Goal: Task Accomplishment & Management: Manage account settings

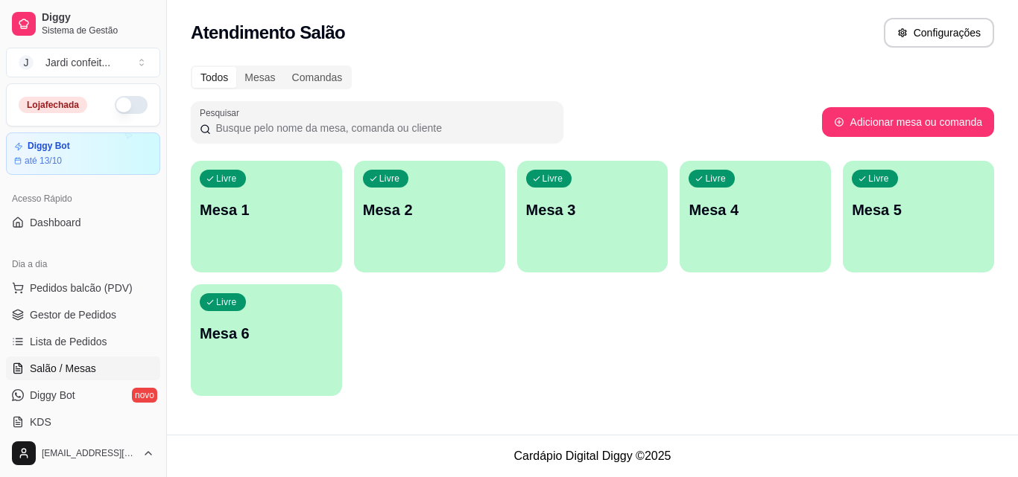
click at [261, 247] on div "Livre Mesa 1" at bounding box center [266, 208] width 151 height 94
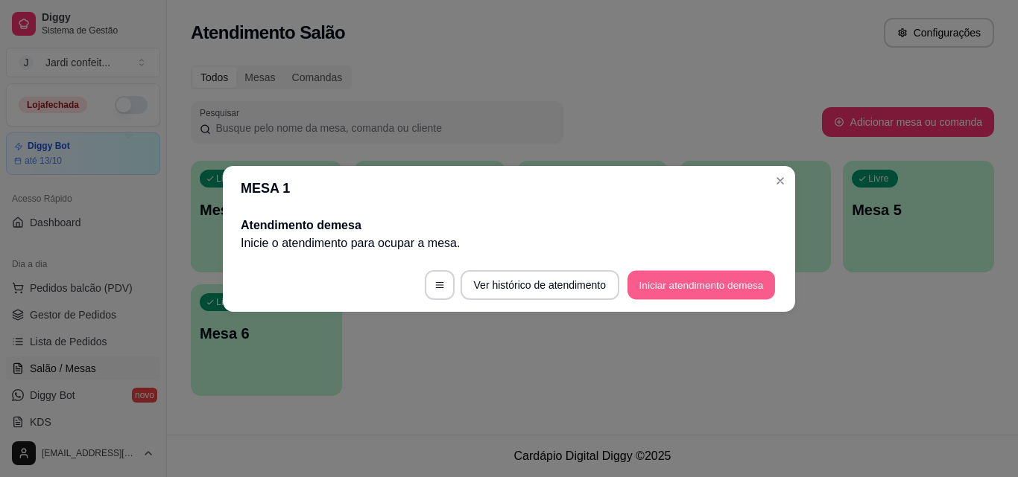
click at [716, 272] on button "Iniciar atendimento de mesa" at bounding box center [700, 284] width 147 height 29
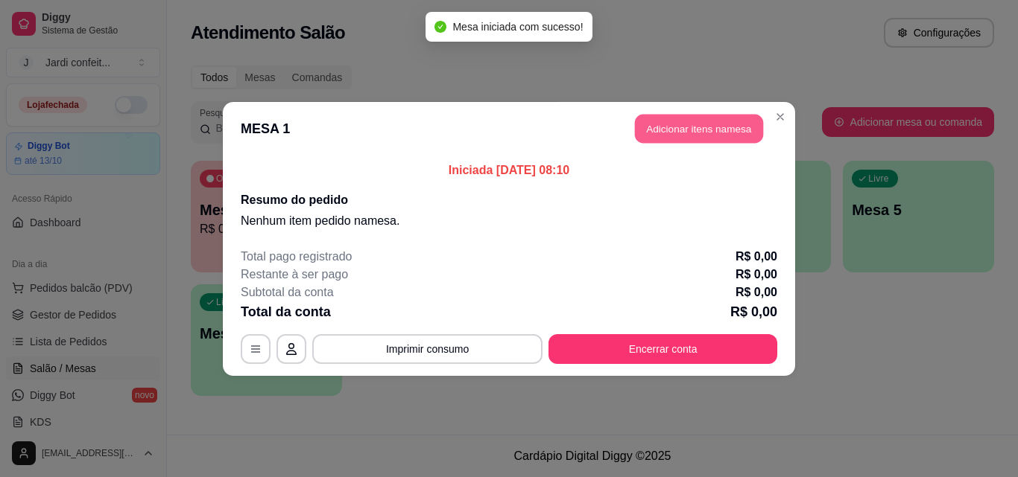
click at [733, 124] on button "Adicionar itens na mesa" at bounding box center [699, 128] width 128 height 29
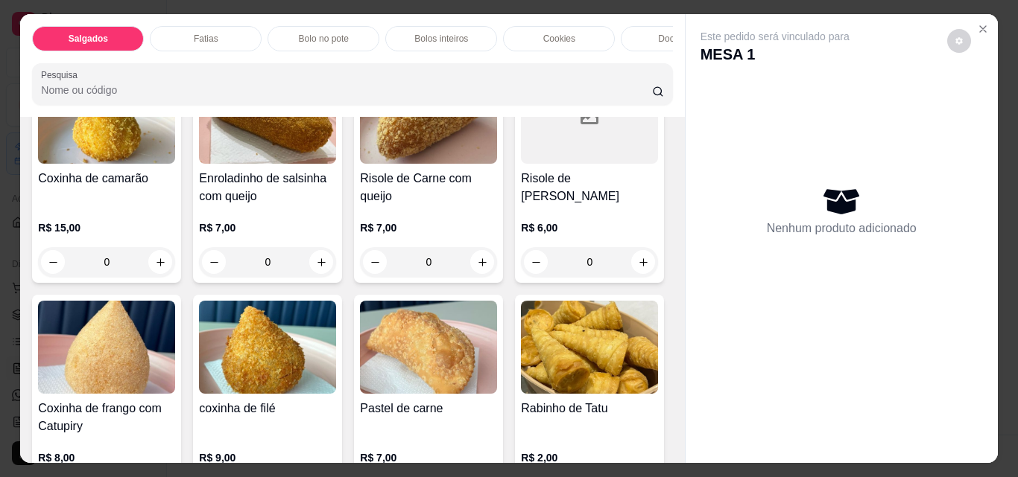
scroll to position [298, 0]
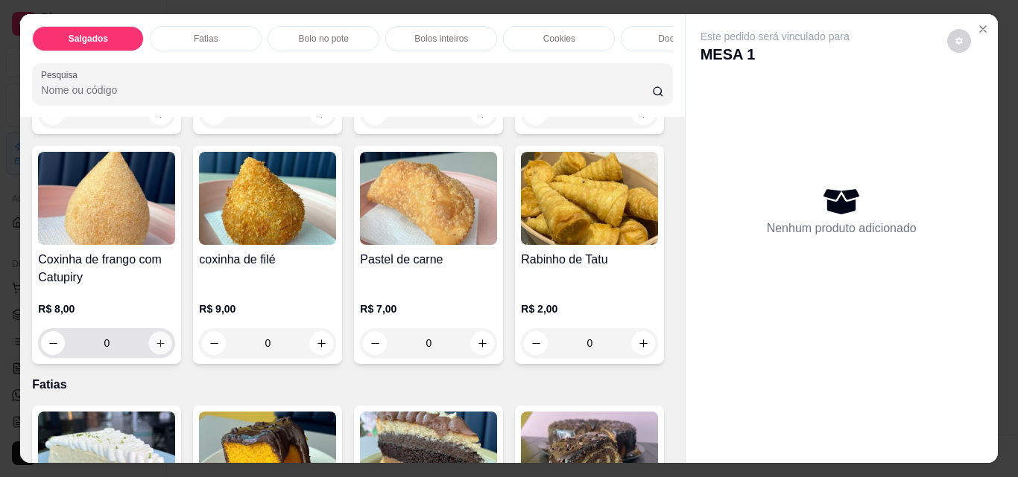
click at [172, 349] on button "increase-product-quantity" at bounding box center [160, 343] width 23 height 23
click at [172, 348] on button "increase-product-quantity" at bounding box center [160, 343] width 23 height 23
type input "2"
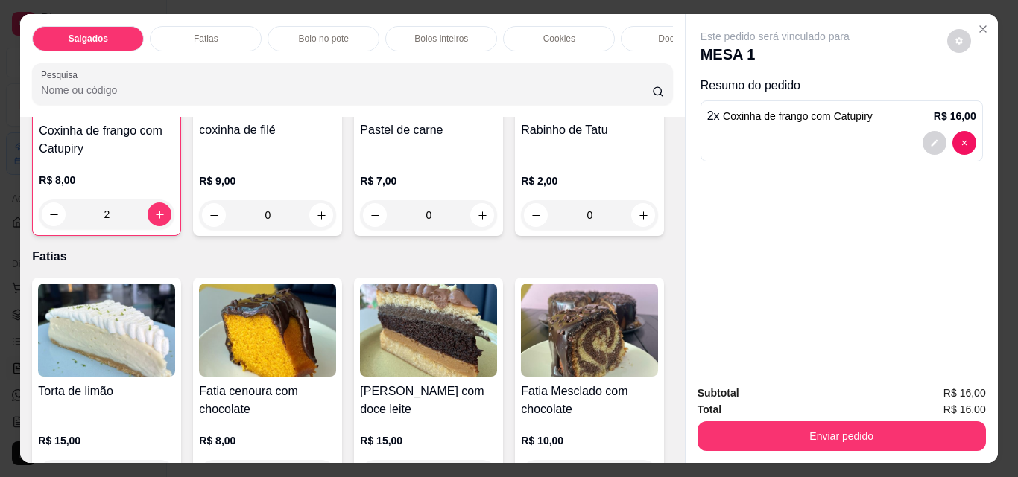
scroll to position [521, 0]
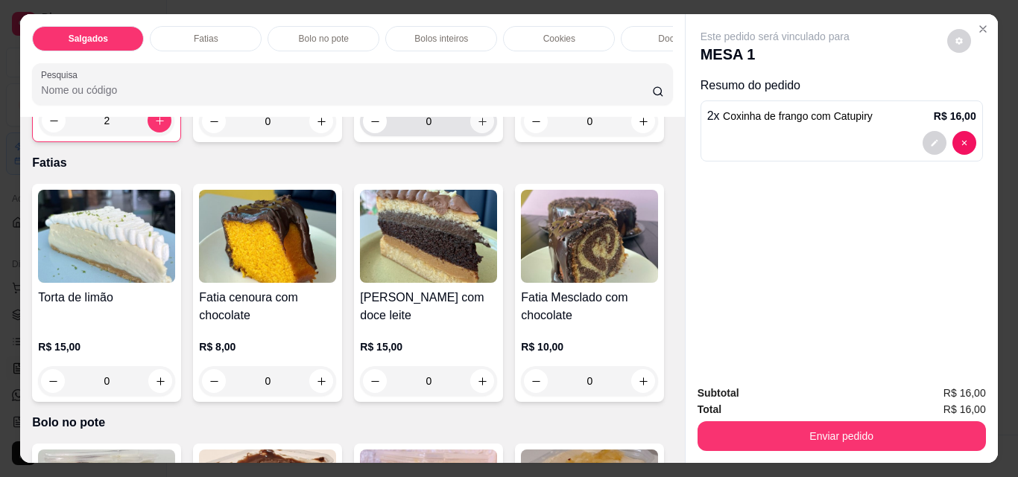
click at [470, 133] on button "increase-product-quantity" at bounding box center [482, 121] width 24 height 24
type input "1"
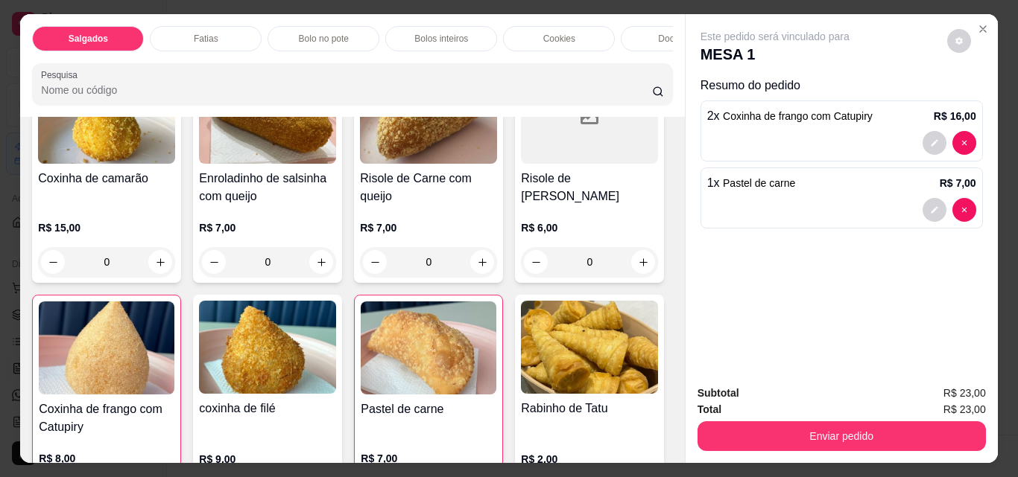
scroll to position [298, 0]
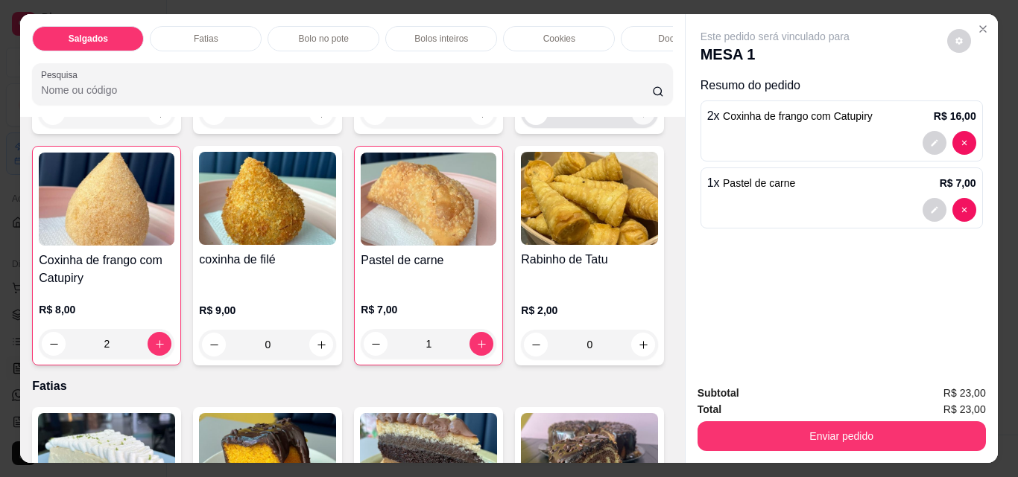
click at [632, 125] on button "increase-product-quantity" at bounding box center [643, 113] width 23 height 23
type input "1"
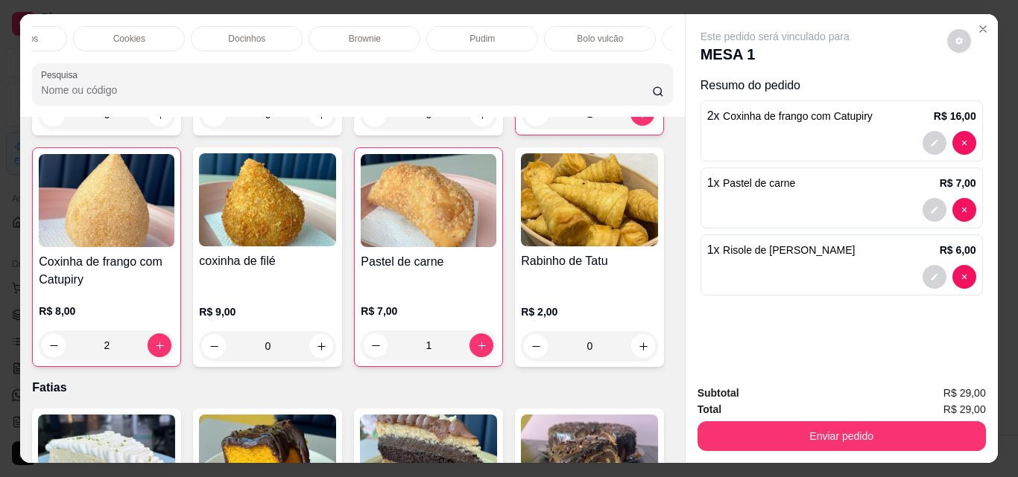
scroll to position [0, 630]
click at [542, 36] on p "Bebidas geladas" at bounding box center [517, 39] width 66 height 12
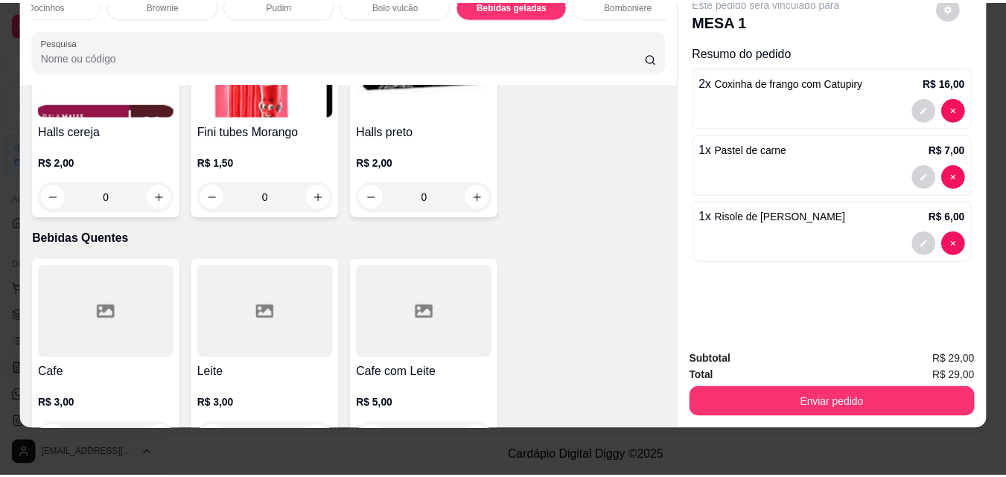
scroll to position [4581, 0]
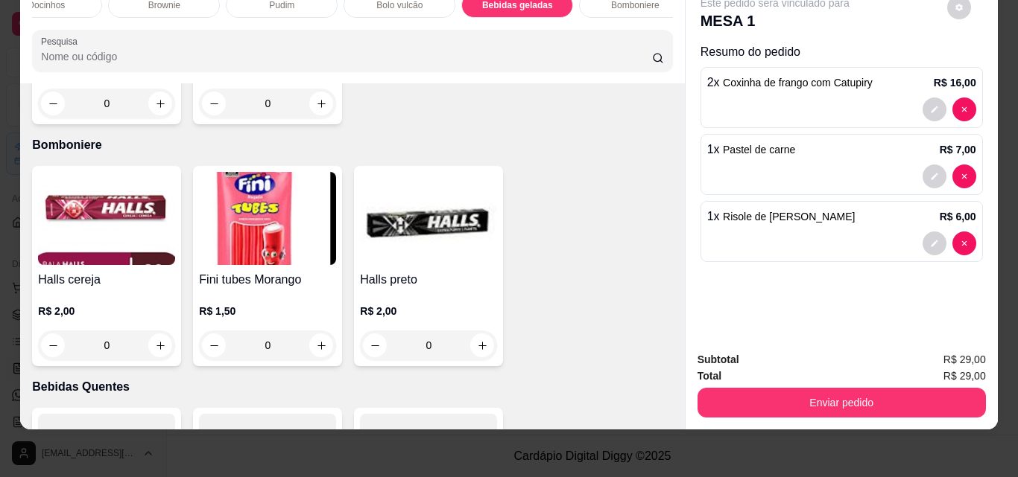
type input "2"
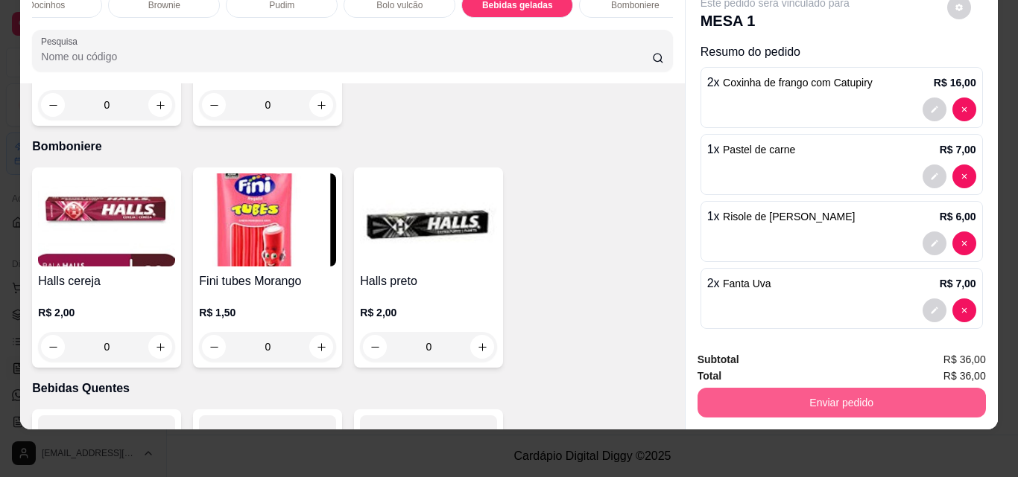
click at [931, 392] on button "Enviar pedido" at bounding box center [841, 403] width 288 height 30
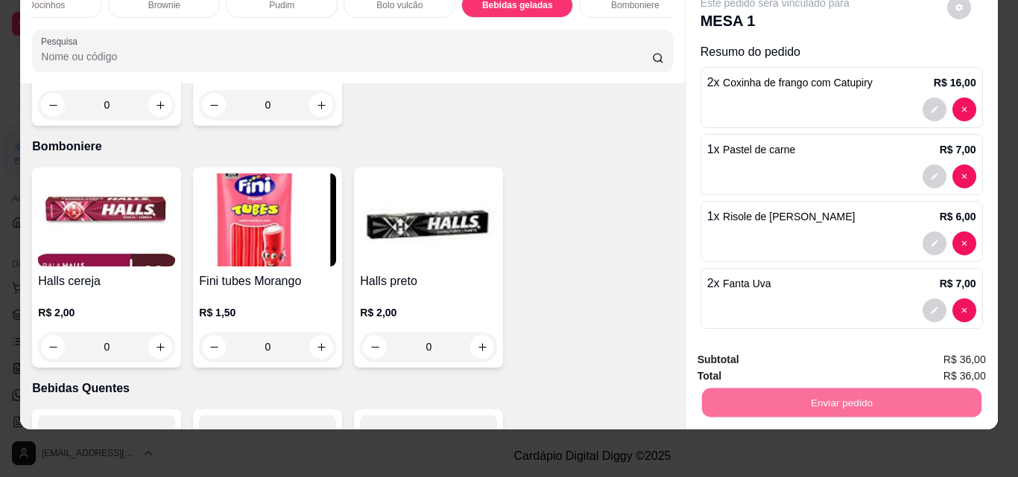
click at [959, 352] on button "Enviar pedido" at bounding box center [946, 355] width 84 height 28
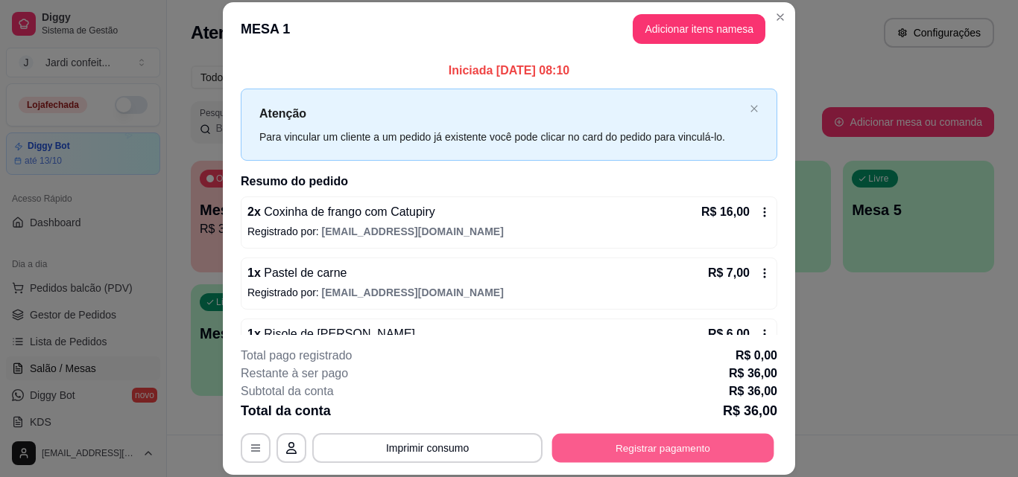
click at [650, 445] on button "Registrar pagamento" at bounding box center [663, 448] width 222 height 29
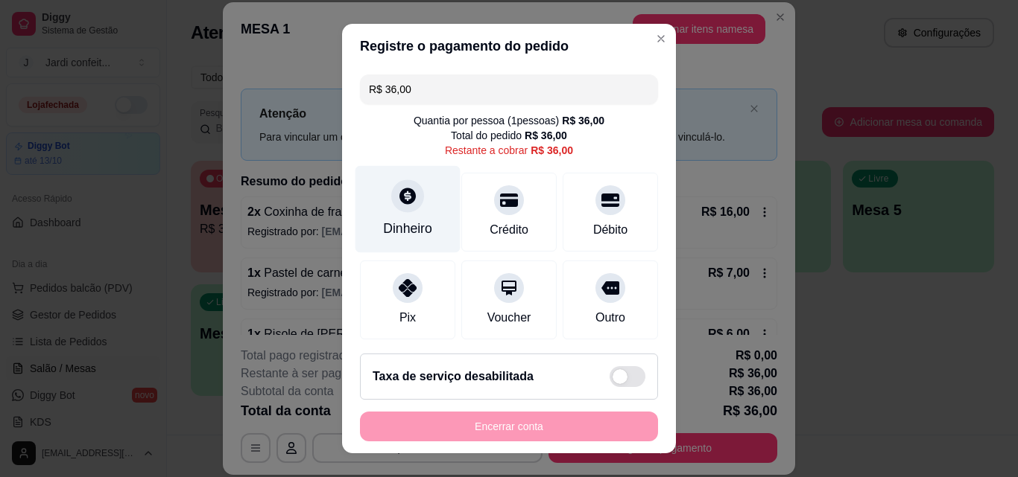
click at [386, 219] on div "Dinheiro" at bounding box center [407, 209] width 105 height 87
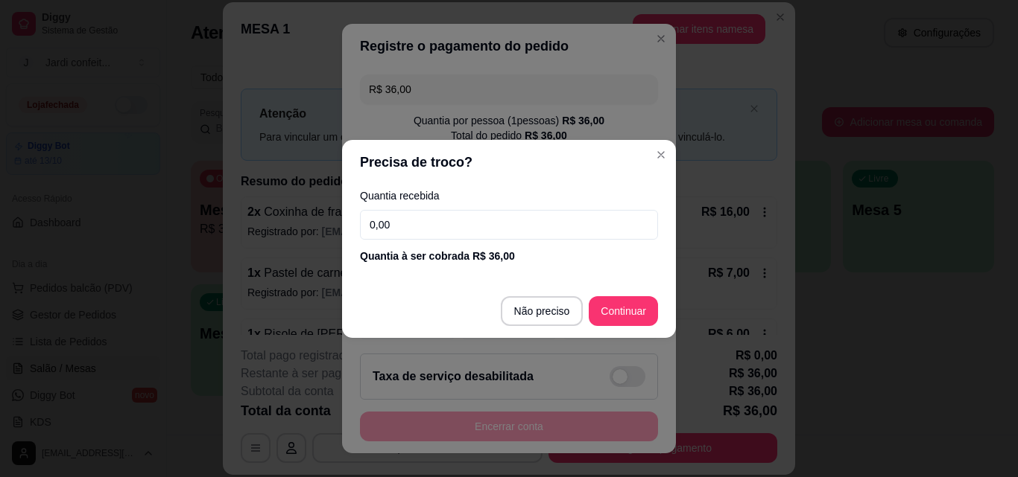
click at [465, 234] on input "0,00" at bounding box center [509, 225] width 298 height 30
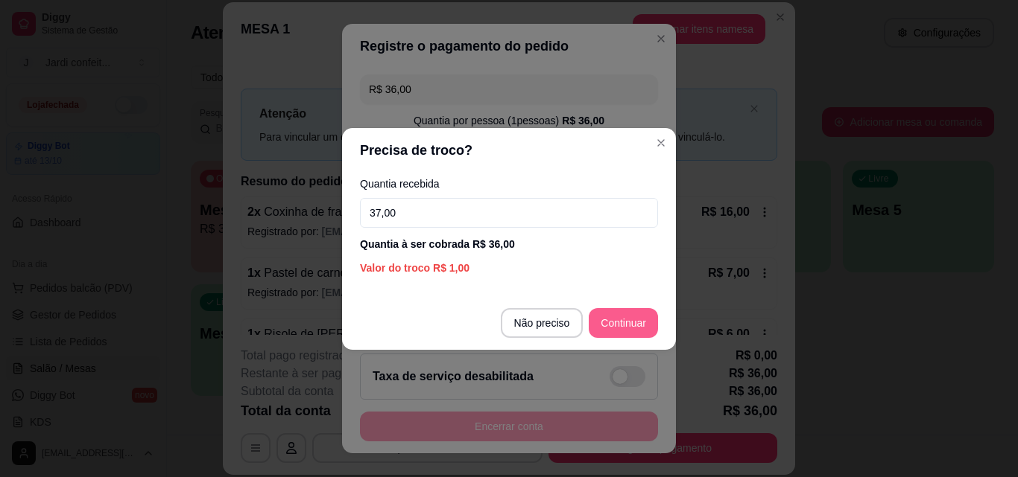
type input "37,00"
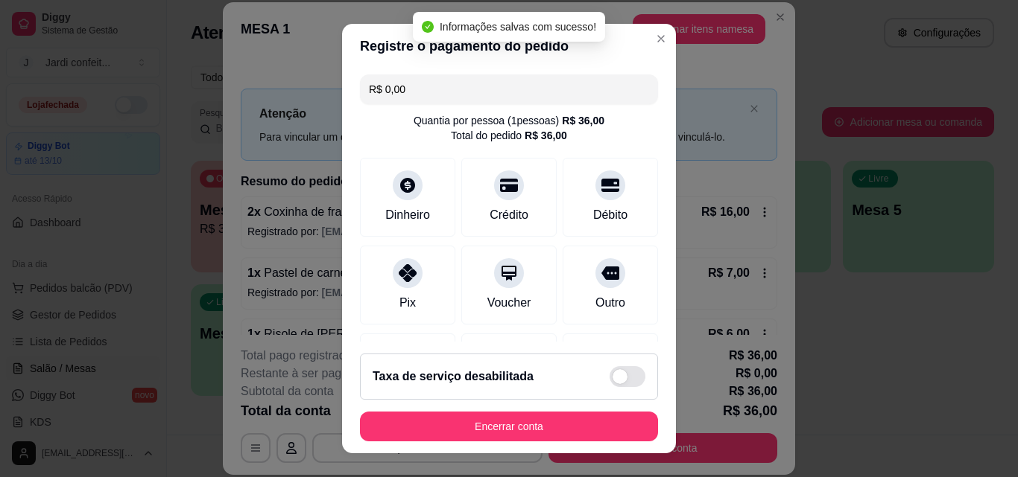
type input "R$ 0,00"
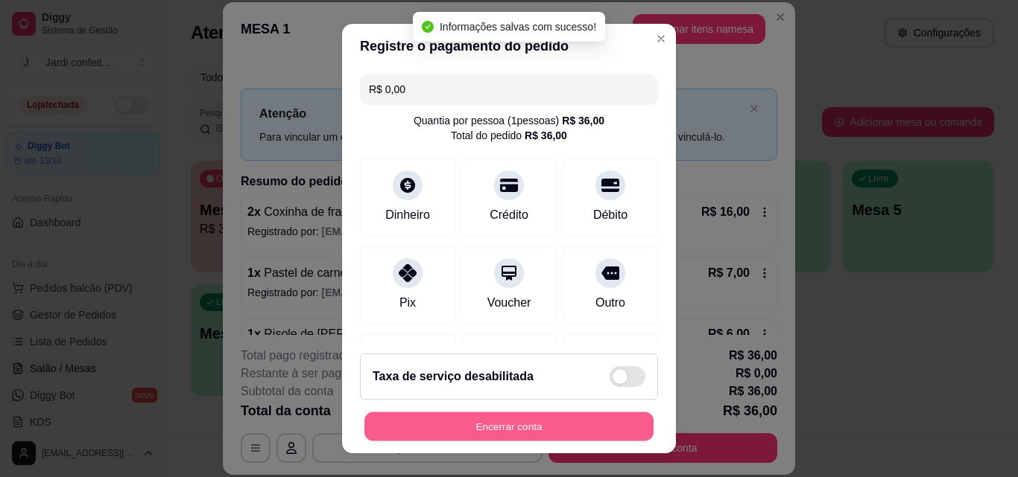
click at [552, 427] on button "Encerrar conta" at bounding box center [508, 427] width 289 height 29
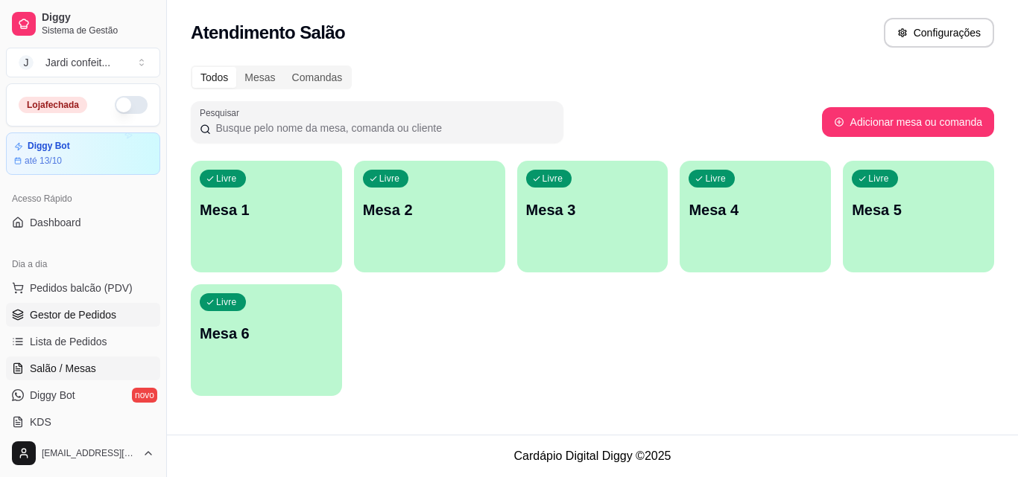
click at [130, 321] on link "Gestor de Pedidos" at bounding box center [83, 315] width 154 height 24
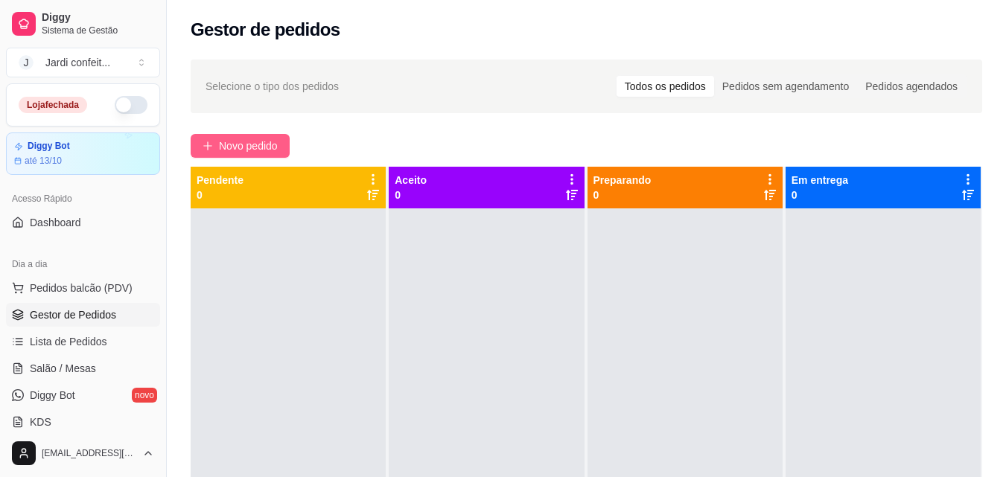
click at [266, 146] on span "Novo pedido" at bounding box center [248, 146] width 59 height 16
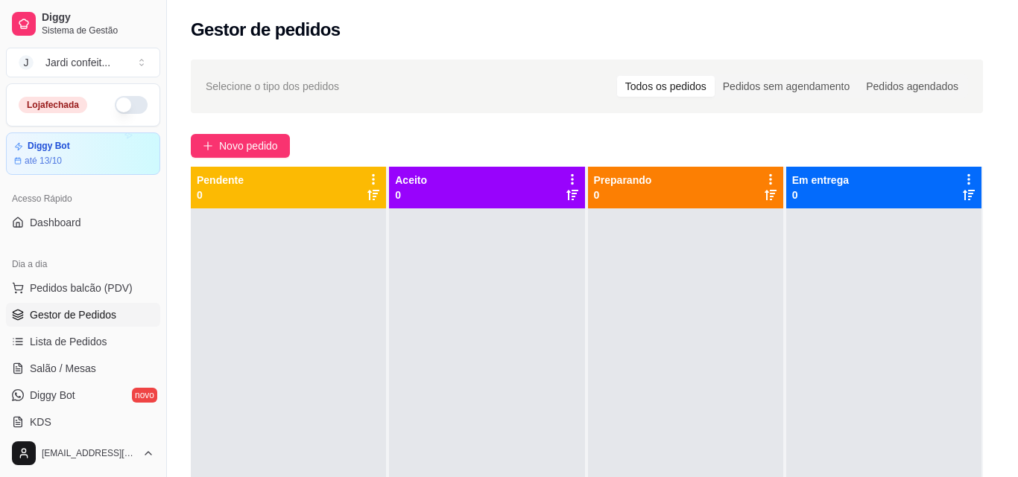
click at [983, 17] on button "Close" at bounding box center [983, 29] width 24 height 24
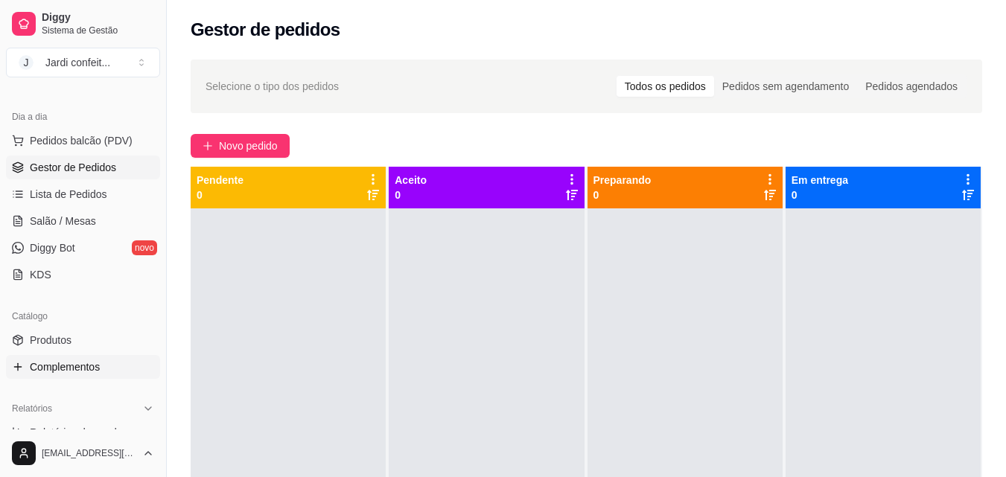
scroll to position [149, 0]
click at [91, 339] on link "Produtos" at bounding box center [83, 339] width 154 height 24
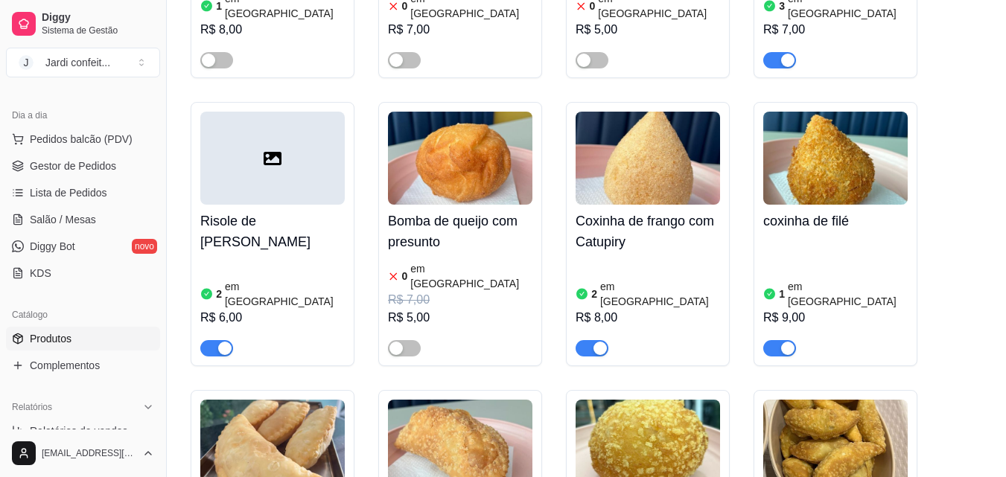
scroll to position [819, 0]
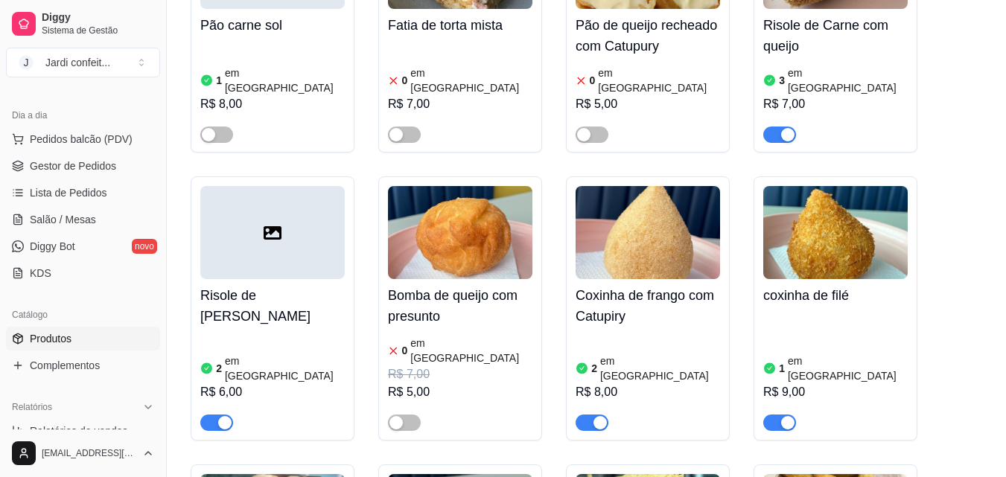
click at [469, 289] on div "Bomba de queijo com presunto 0 em estoque R$ 7,00 R$ 5,00" at bounding box center [460, 355] width 145 height 152
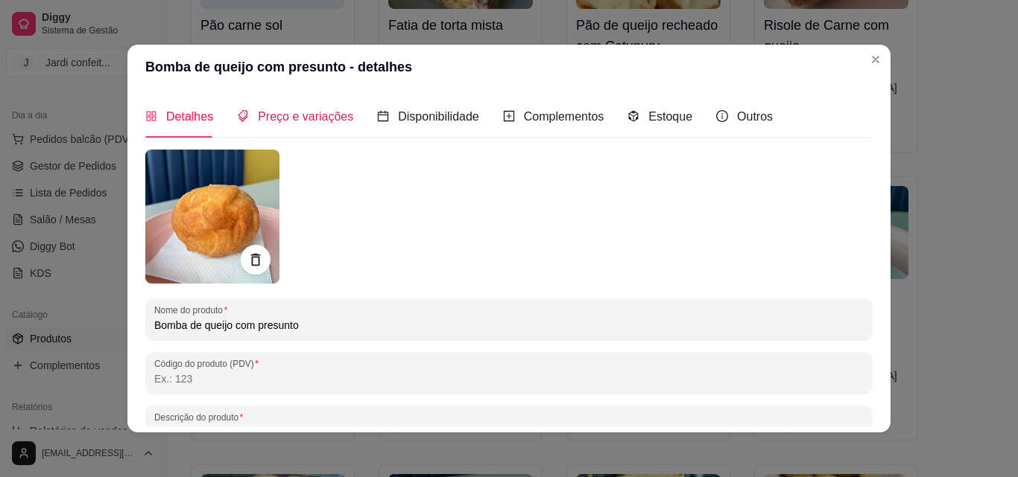
click at [313, 125] on div "Preço e variações" at bounding box center [295, 116] width 116 height 19
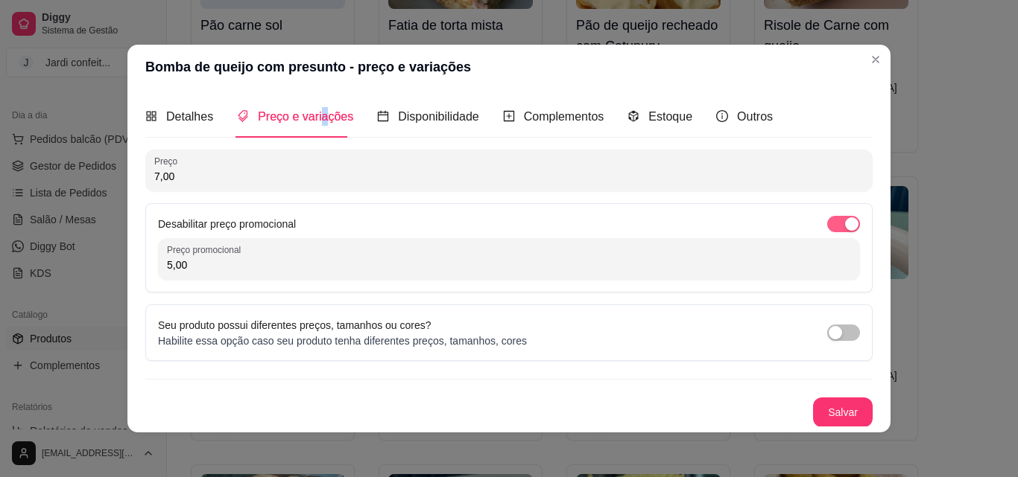
click at [845, 226] on div "button" at bounding box center [851, 224] width 13 height 13
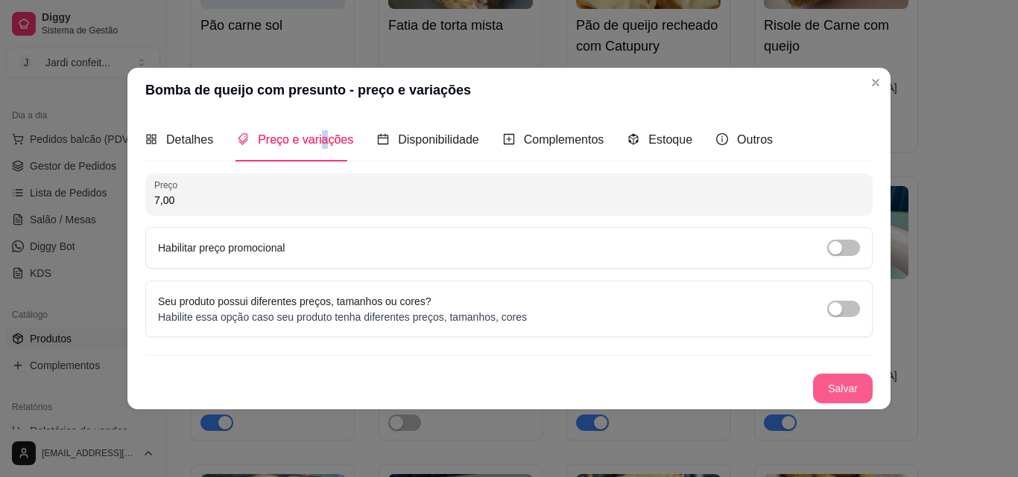
click at [839, 385] on button "Salvar" at bounding box center [843, 389] width 60 height 30
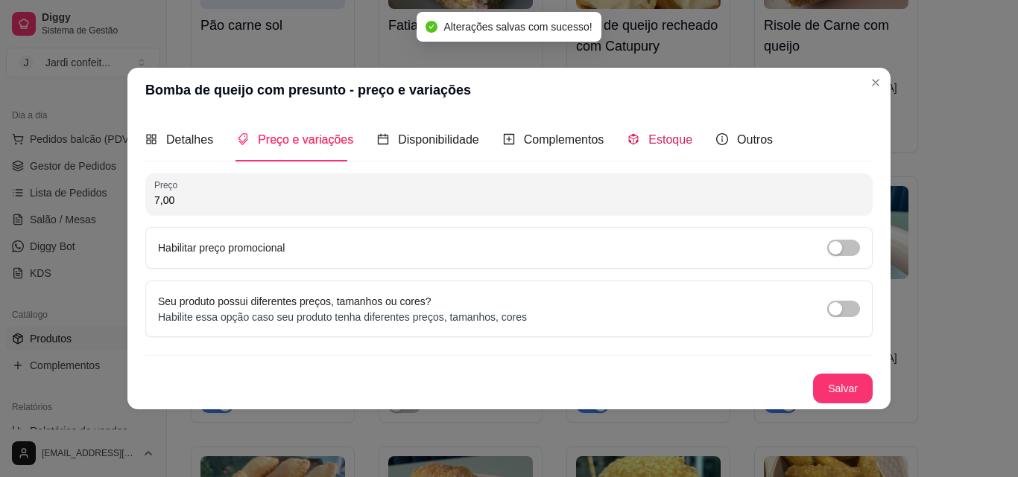
click at [658, 145] on span "Estoque" at bounding box center [670, 139] width 44 height 13
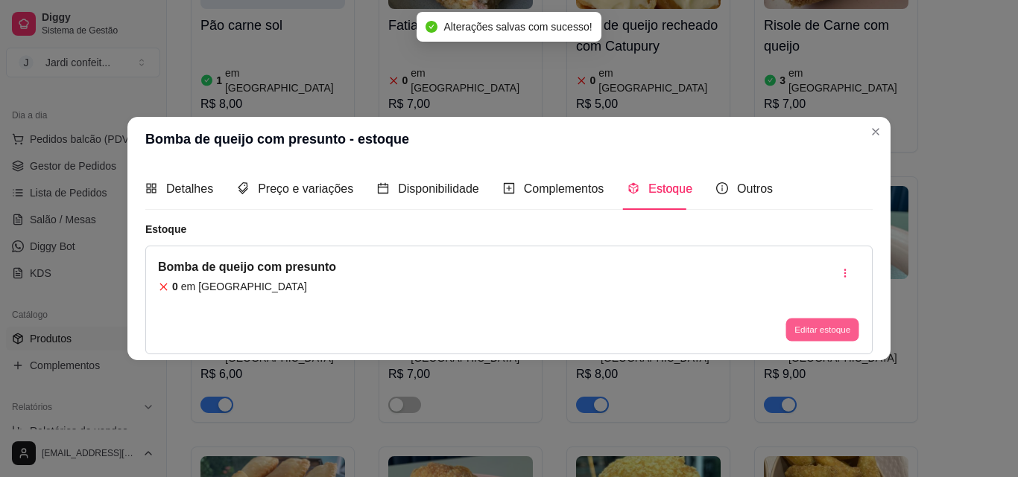
click at [832, 322] on button "Editar estoque" at bounding box center [821, 330] width 73 height 23
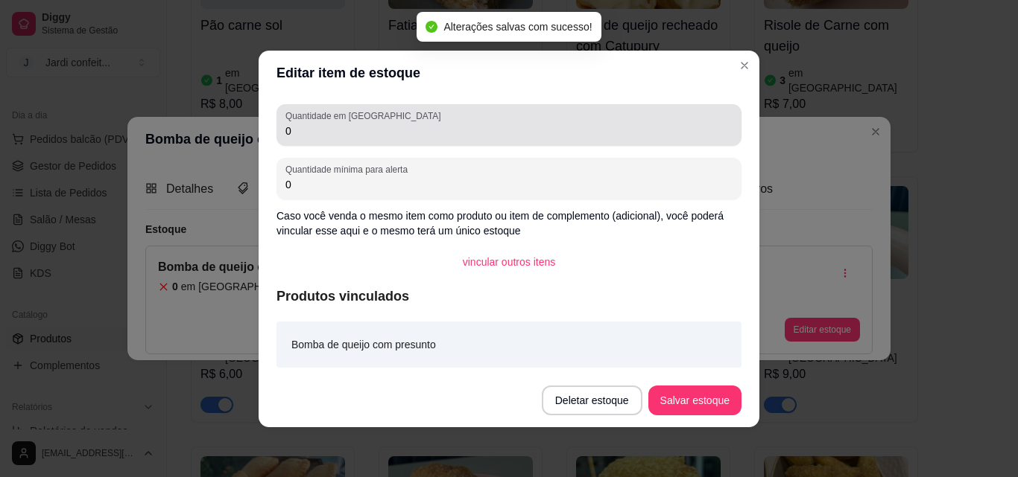
click at [588, 142] on div "Quantidade em estoque 0" at bounding box center [508, 125] width 465 height 42
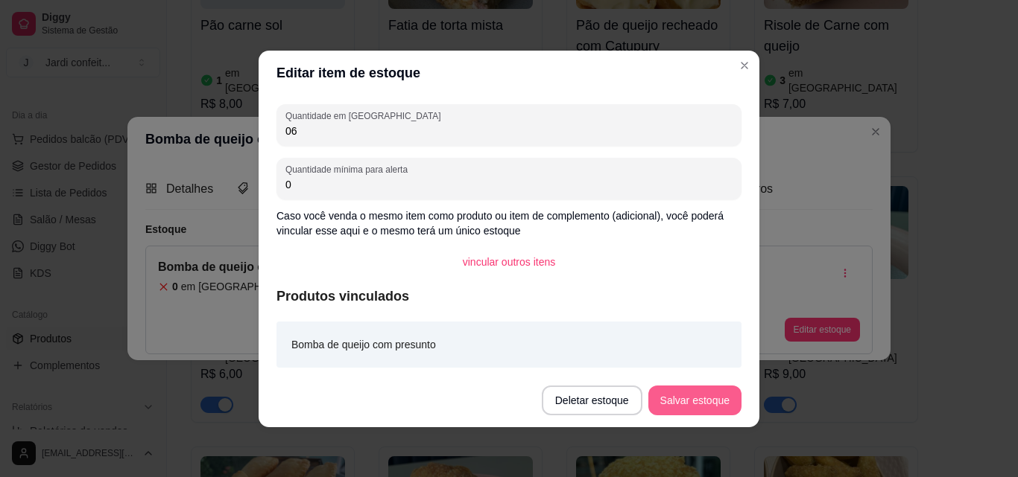
type input "06"
click at [674, 393] on button "Salvar estoque" at bounding box center [694, 401] width 93 height 30
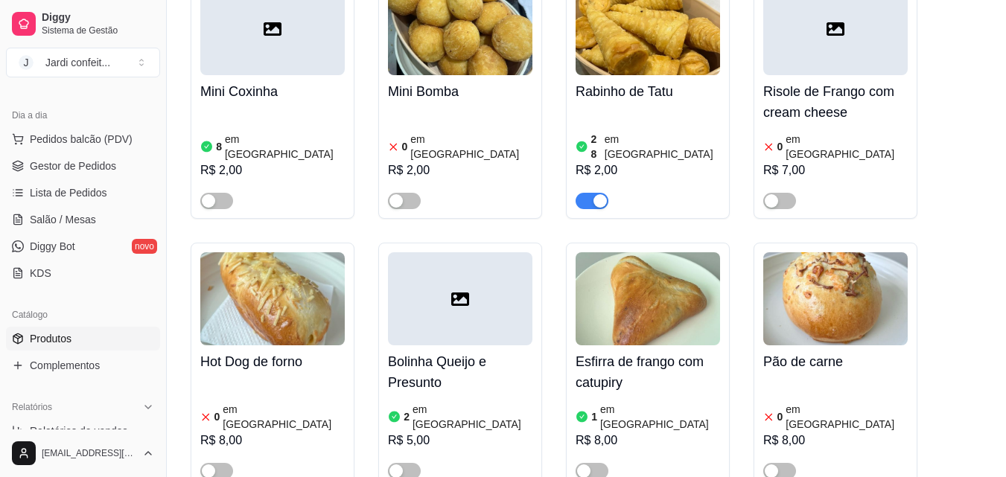
scroll to position [1639, 0]
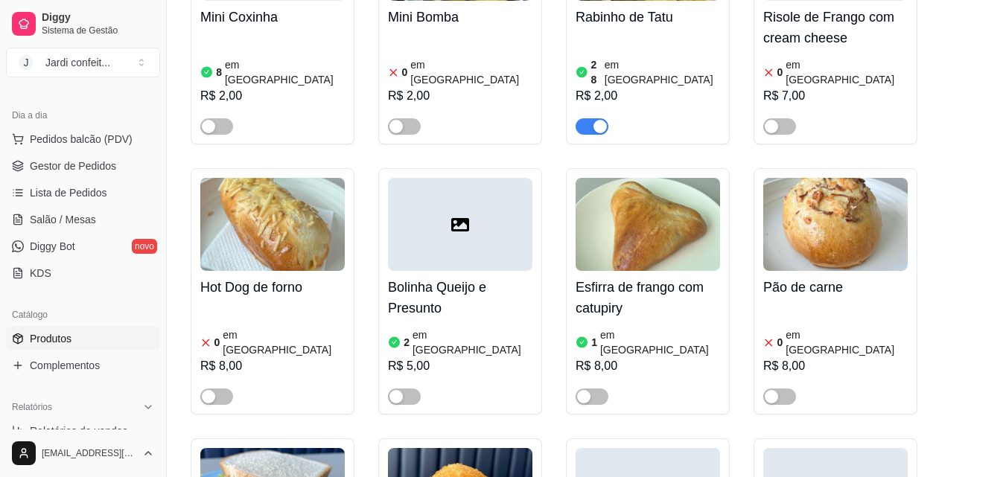
click at [305, 328] on div "0 em [GEOGRAPHIC_DATA]" at bounding box center [272, 343] width 145 height 30
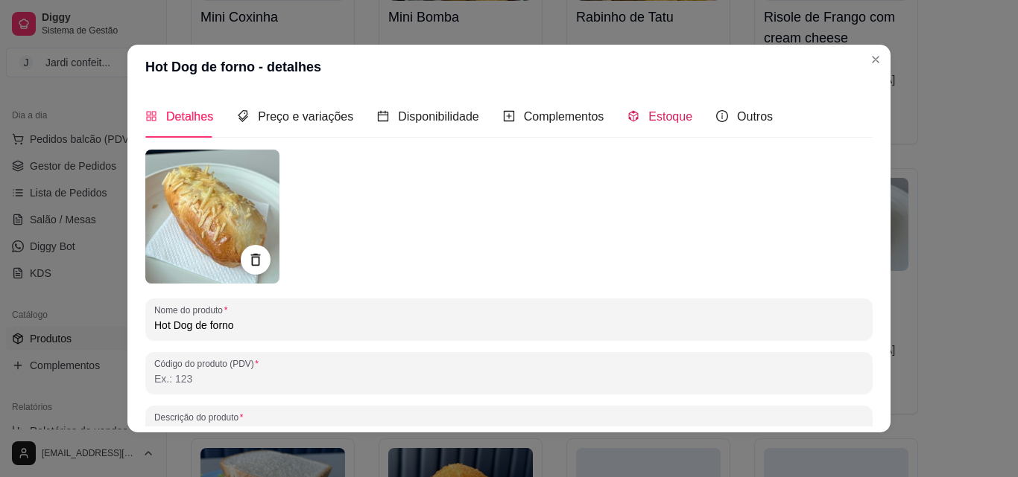
click at [656, 119] on span "Estoque" at bounding box center [670, 116] width 44 height 13
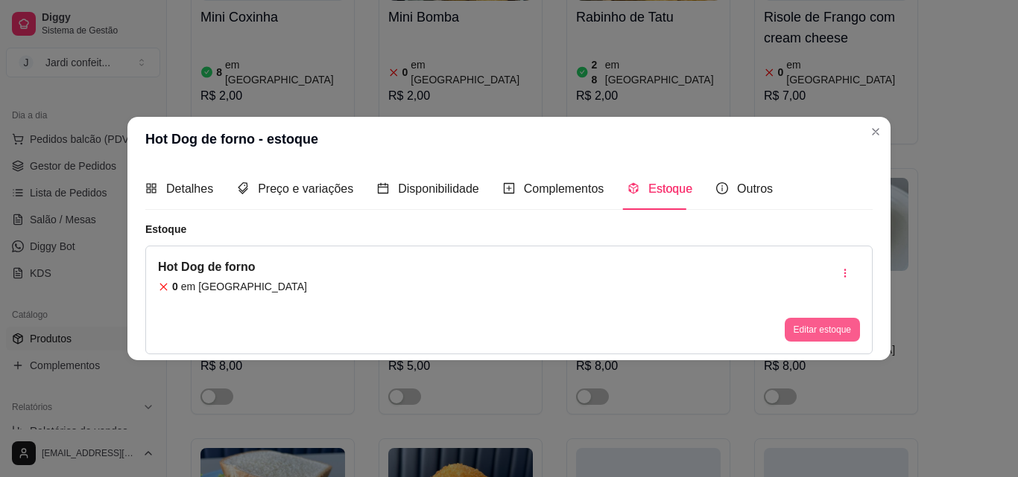
click at [839, 327] on button "Editar estoque" at bounding box center [821, 330] width 75 height 24
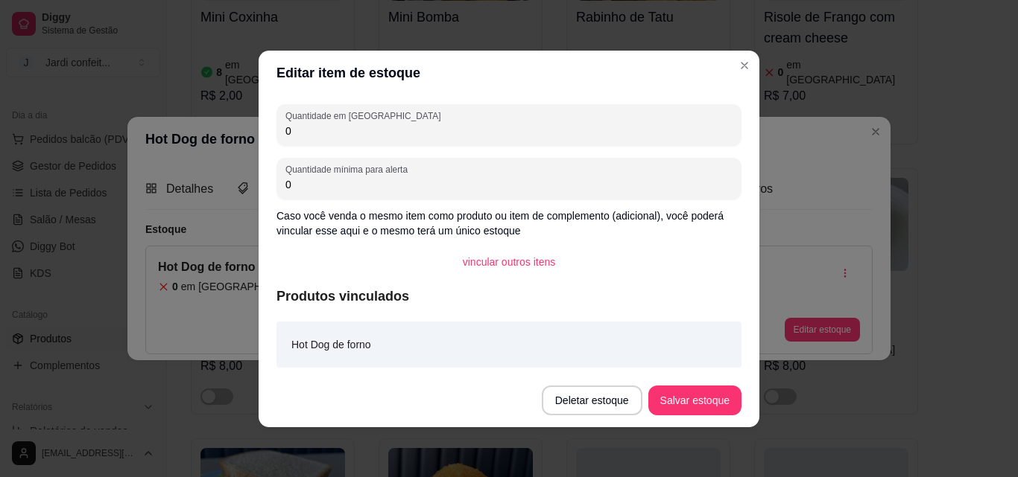
click at [591, 137] on input "0" at bounding box center [508, 131] width 447 height 15
click at [591, 136] on input "03" at bounding box center [508, 131] width 447 height 15
type input "03"
click at [693, 406] on button "Salvar estoque" at bounding box center [694, 400] width 91 height 29
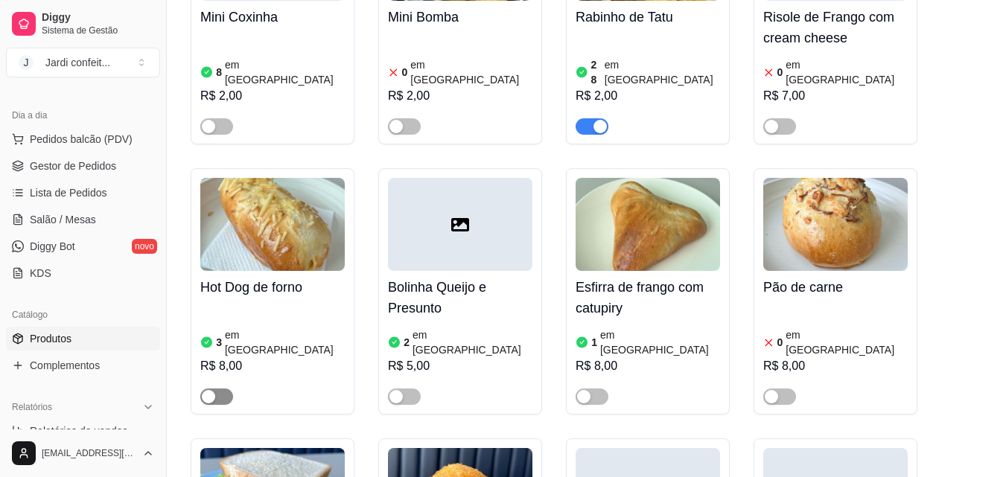
click at [224, 389] on span "button" at bounding box center [216, 397] width 33 height 16
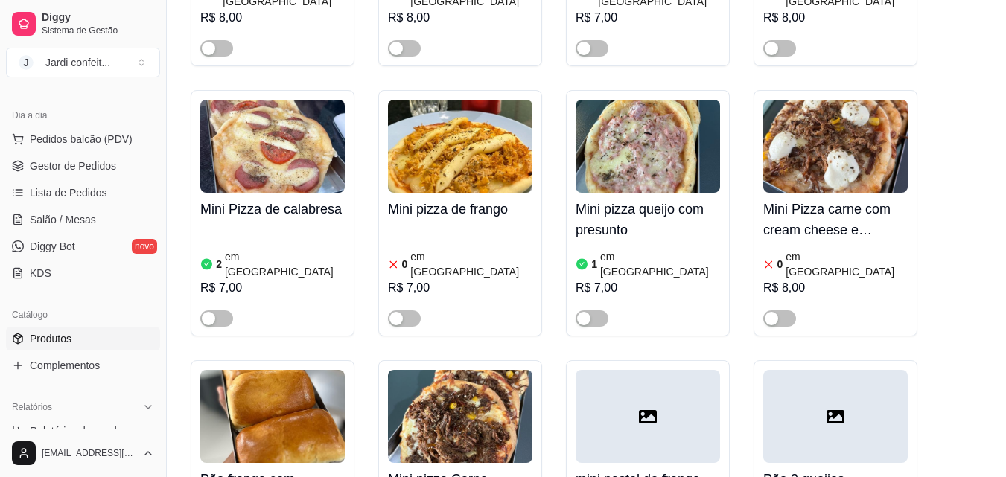
scroll to position [2309, 0]
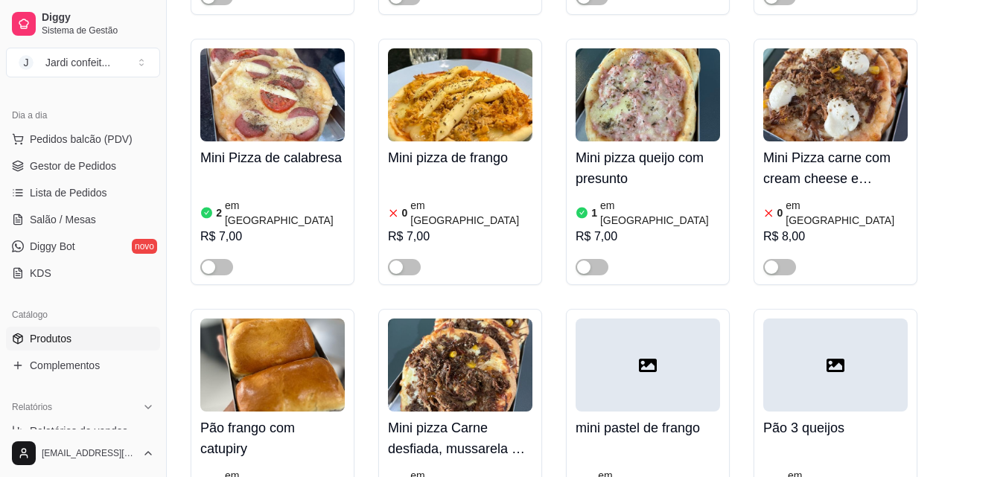
click at [288, 469] on div "1 em [GEOGRAPHIC_DATA]" at bounding box center [272, 484] width 145 height 30
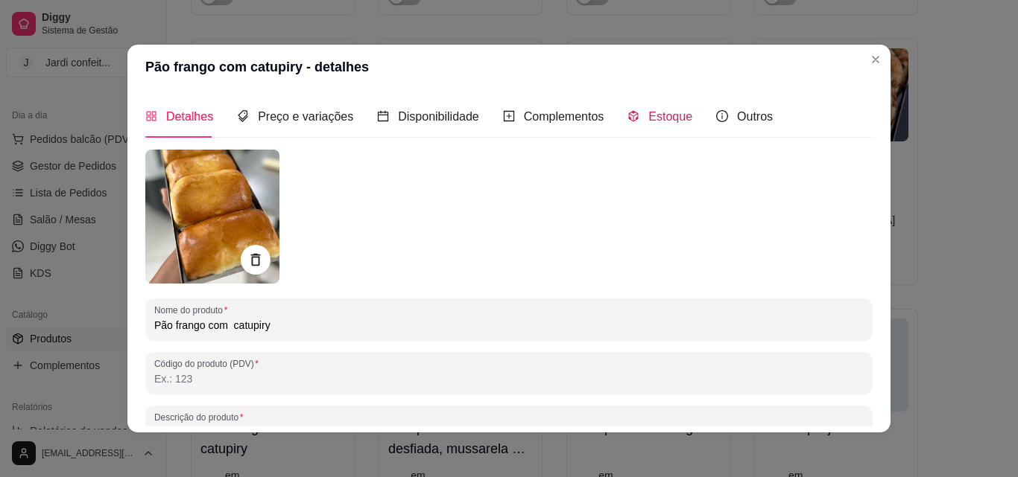
click at [653, 126] on div "Estoque" at bounding box center [659, 116] width 65 height 19
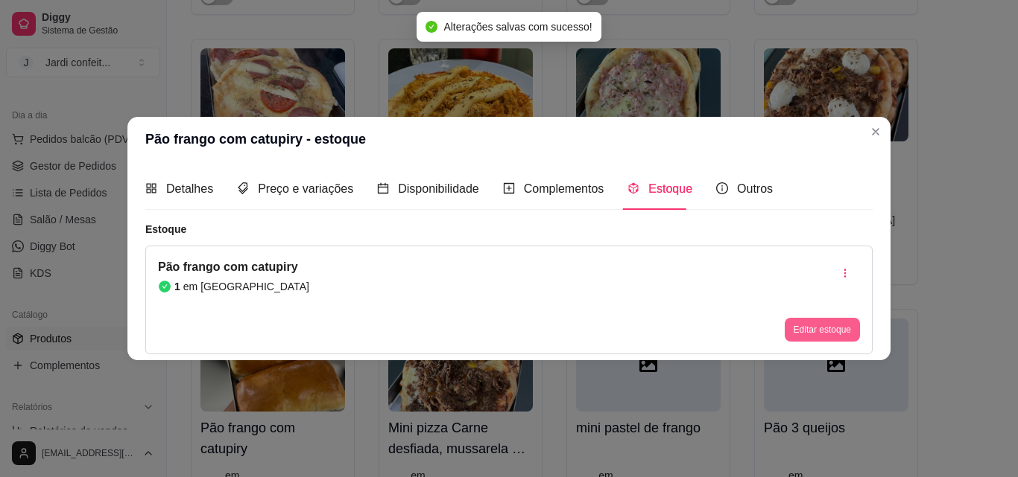
click at [823, 324] on button "Editar estoque" at bounding box center [821, 330] width 75 height 24
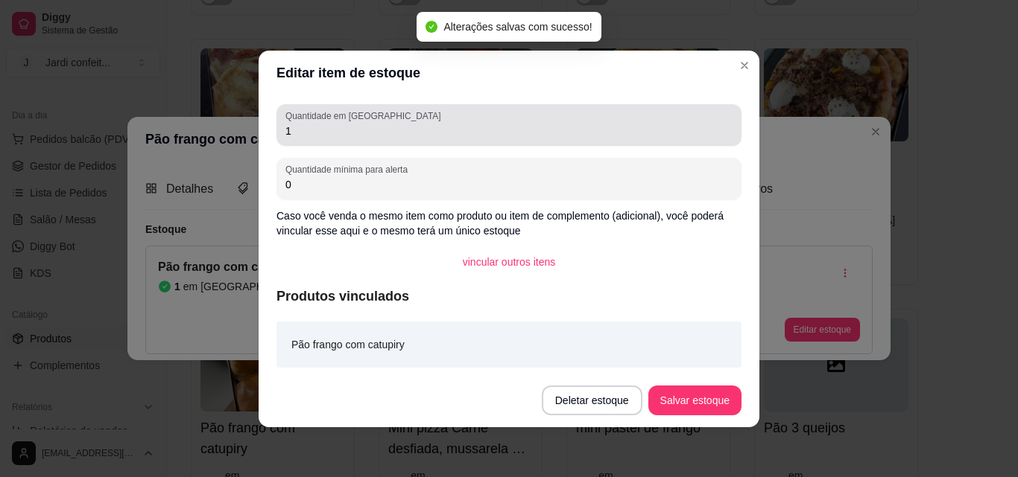
click at [606, 118] on div "1" at bounding box center [508, 125] width 447 height 30
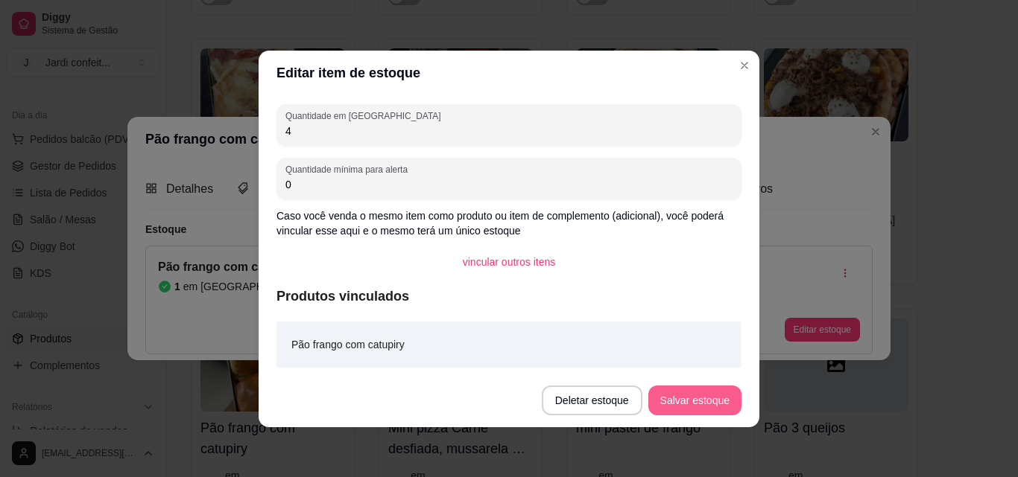
type input "4"
click at [710, 396] on button "Salvar estoque" at bounding box center [694, 400] width 91 height 29
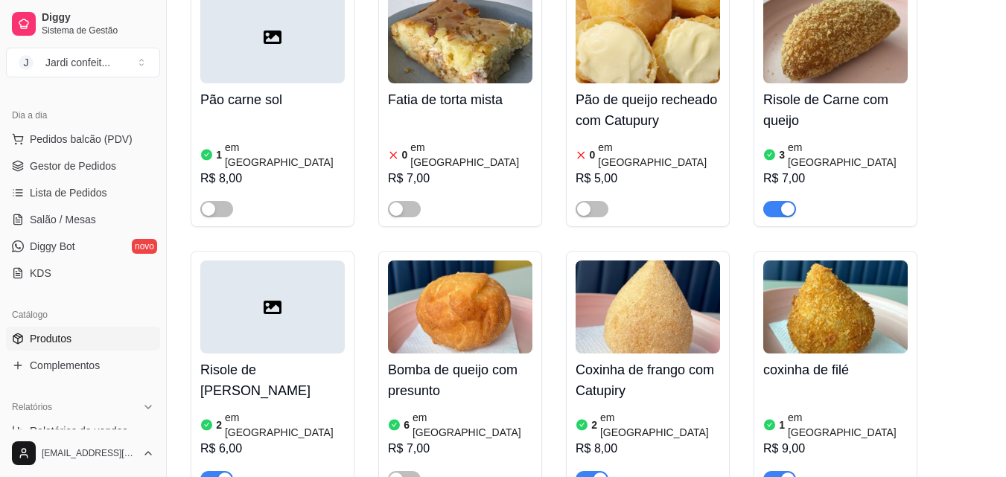
scroll to position [0, 0]
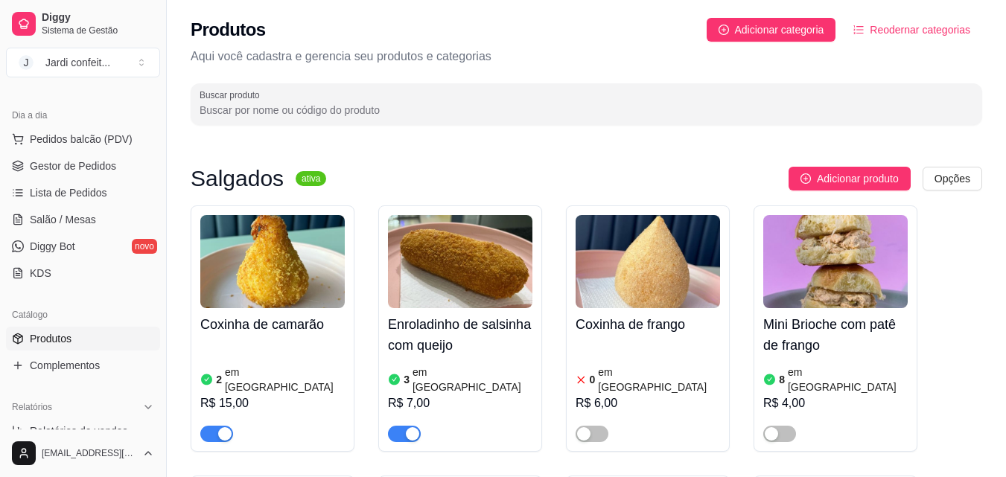
click at [678, 111] on input "Buscar produto" at bounding box center [587, 110] width 774 height 15
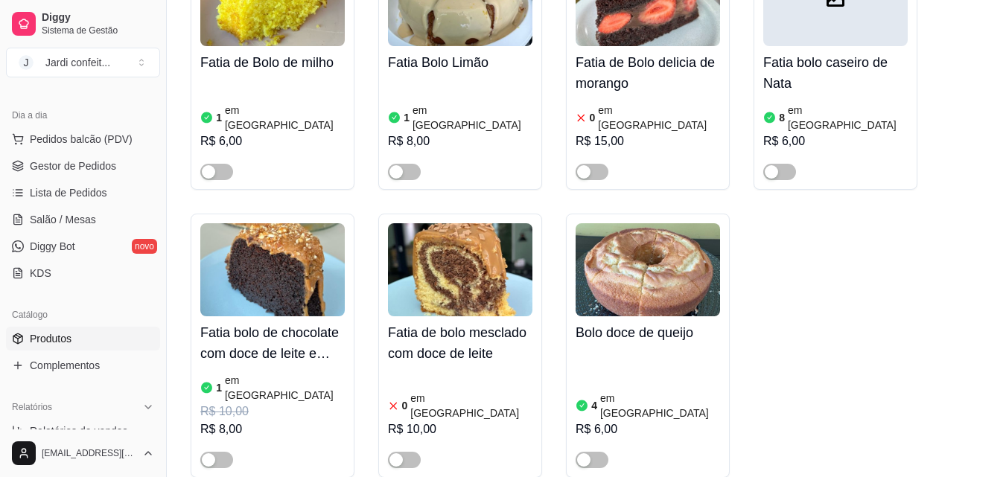
scroll to position [1117, 0]
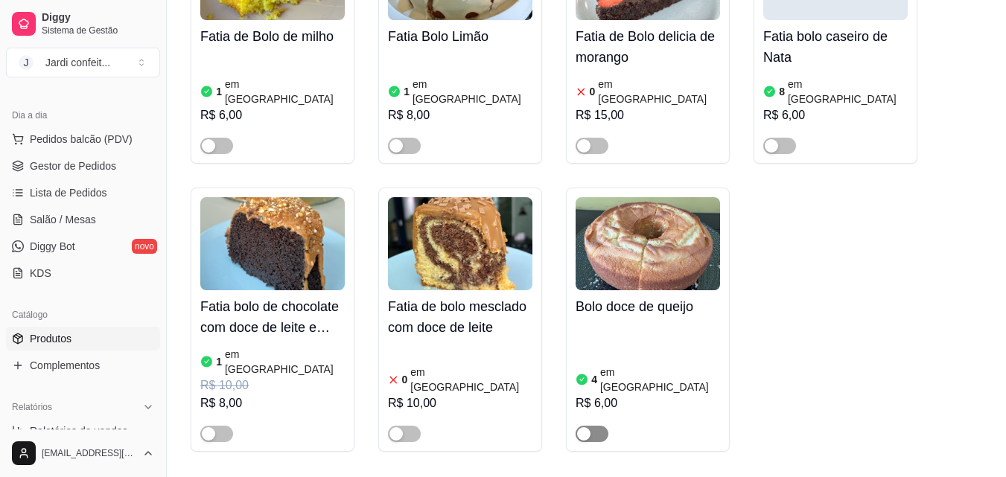
type input "bolo"
click at [582, 428] on div "button" at bounding box center [583, 434] width 13 height 13
click at [635, 323] on div "4 em estoque R$ 6,00" at bounding box center [648, 382] width 145 height 119
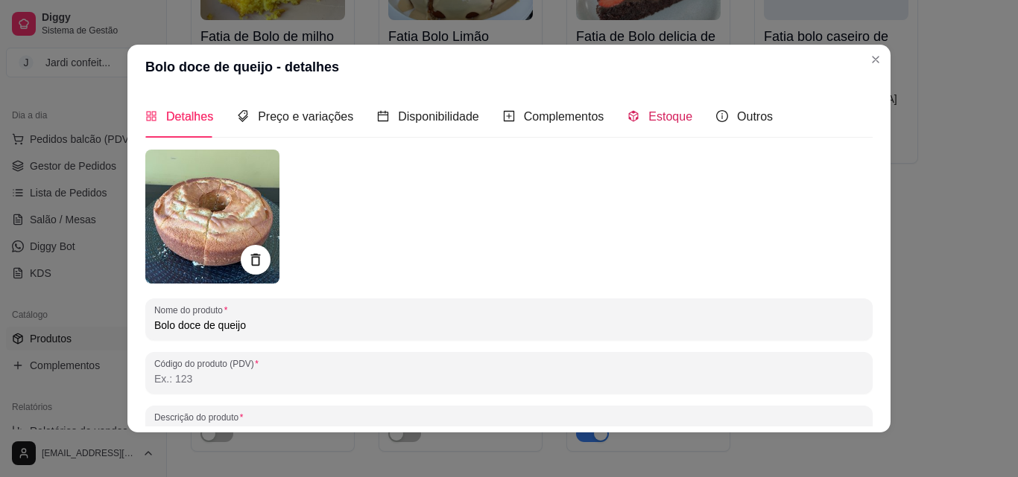
click at [648, 110] on span "Estoque" at bounding box center [670, 116] width 44 height 13
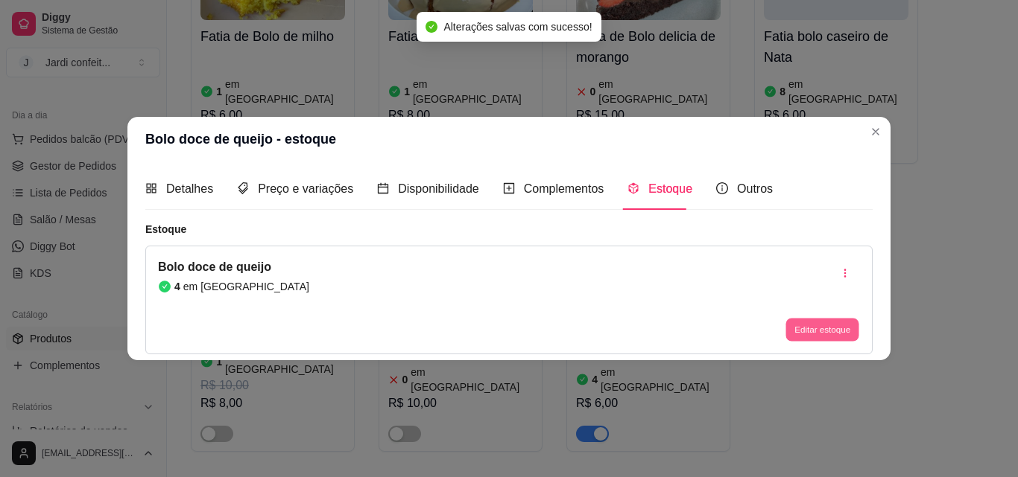
click at [799, 328] on button "Editar estoque" at bounding box center [821, 330] width 73 height 23
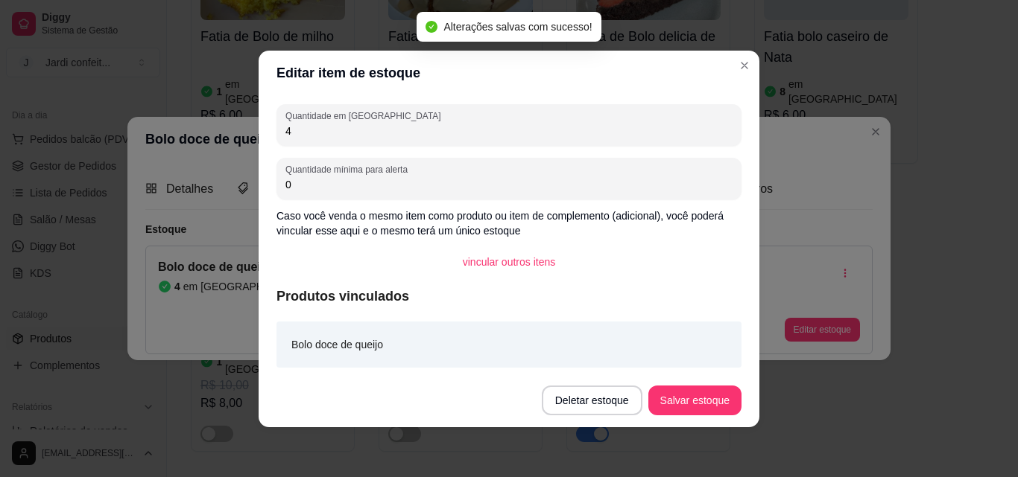
click at [538, 137] on input "4" at bounding box center [508, 131] width 447 height 15
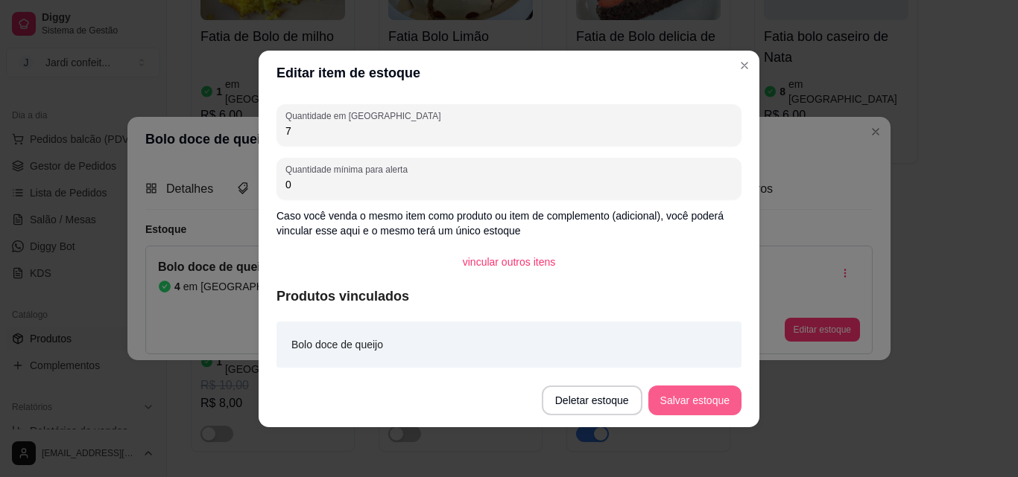
type input "7"
click at [717, 391] on button "Salvar estoque" at bounding box center [694, 401] width 93 height 30
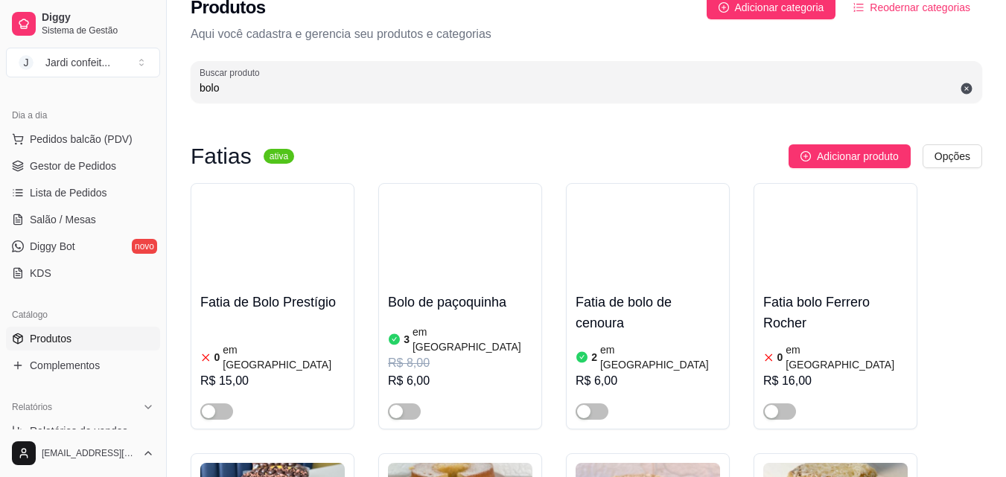
scroll to position [0, 0]
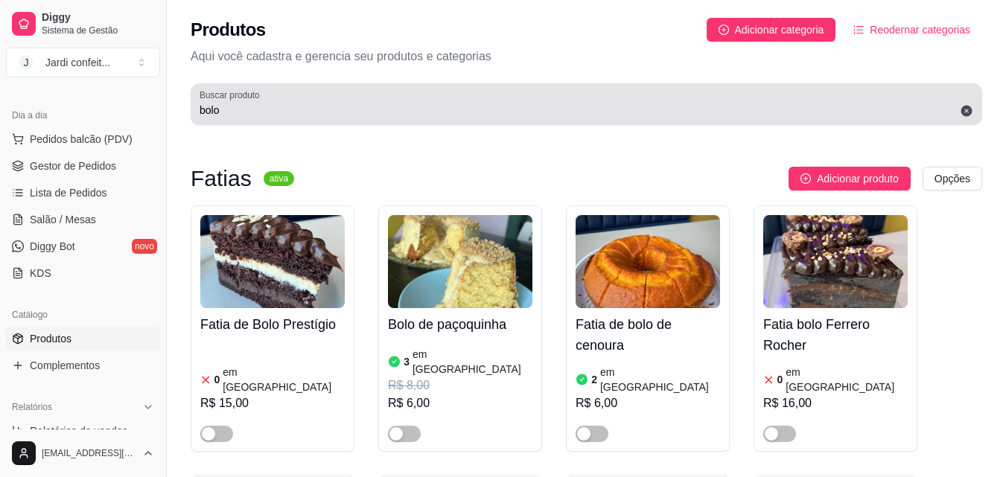
click at [972, 109] on icon at bounding box center [966, 110] width 13 height 13
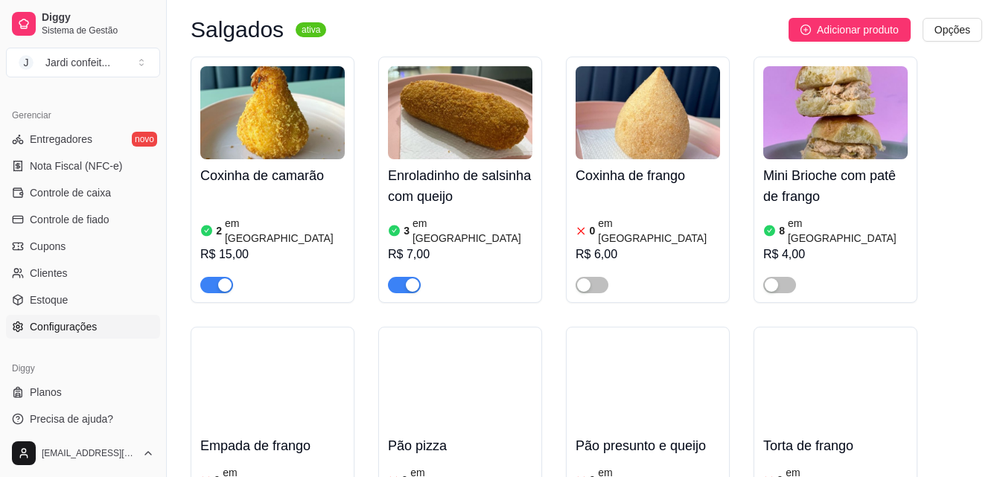
scroll to position [594, 0]
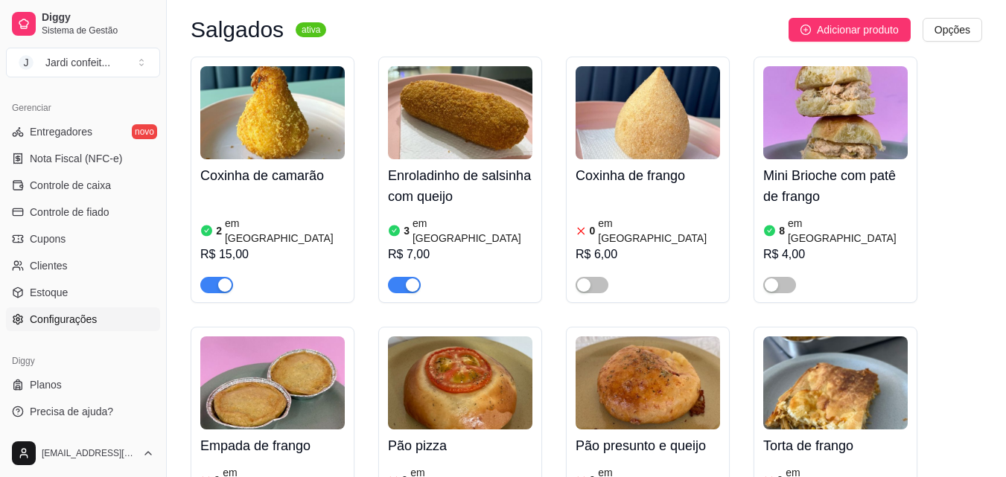
click at [72, 318] on span "Configurações" at bounding box center [63, 319] width 67 height 15
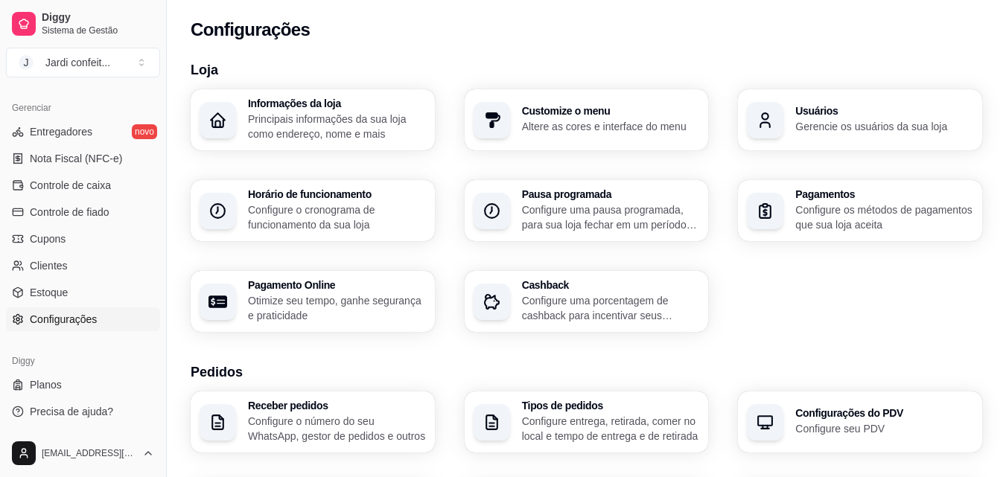
click at [556, 411] on h3 "Tipos de pedidos" at bounding box center [611, 406] width 178 height 10
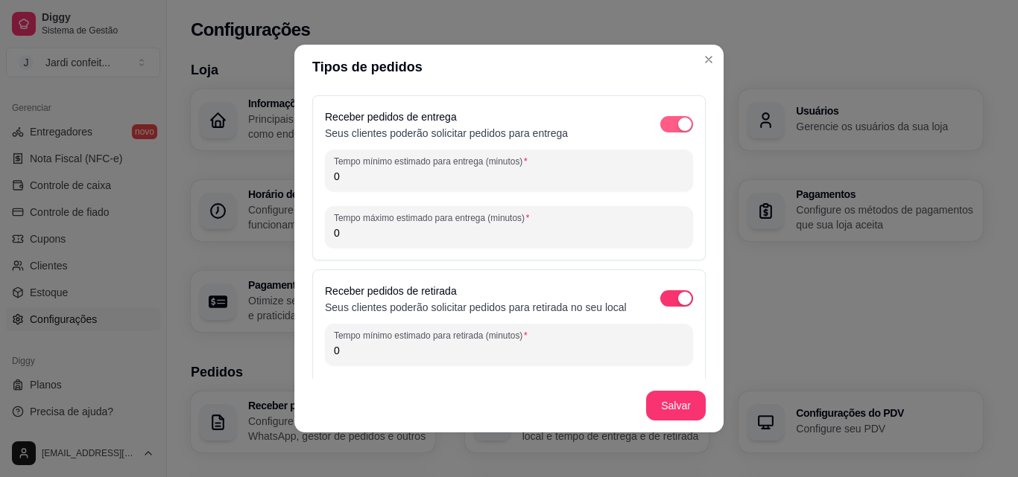
click at [678, 124] on div "button" at bounding box center [684, 124] width 13 height 13
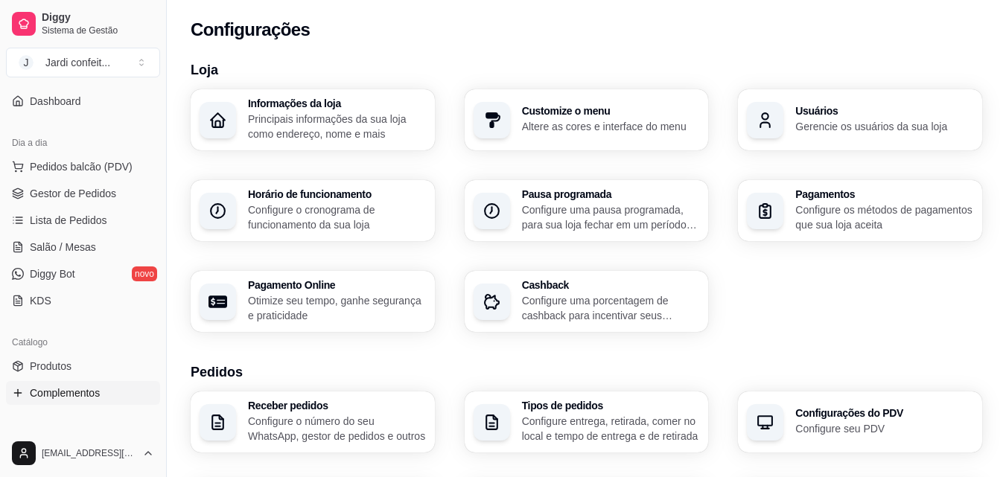
scroll to position [223, 0]
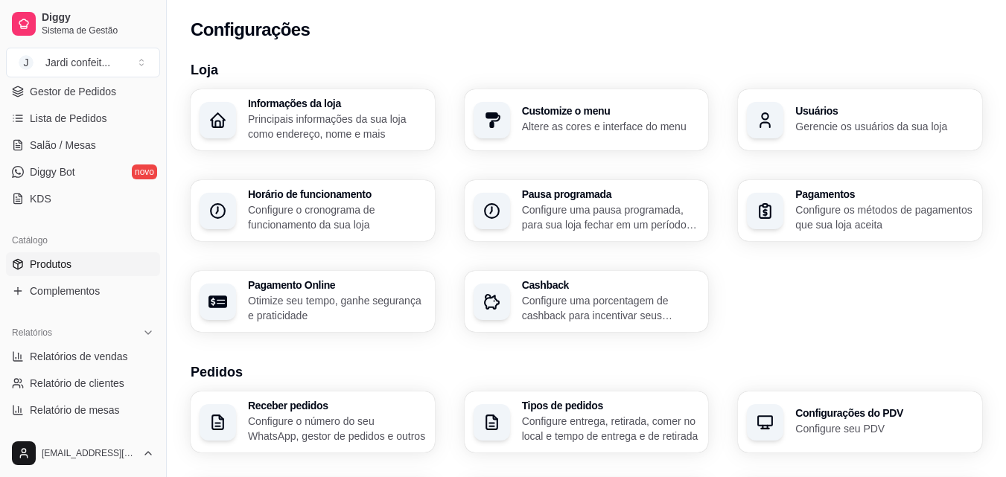
click at [120, 264] on link "Produtos" at bounding box center [83, 265] width 154 height 24
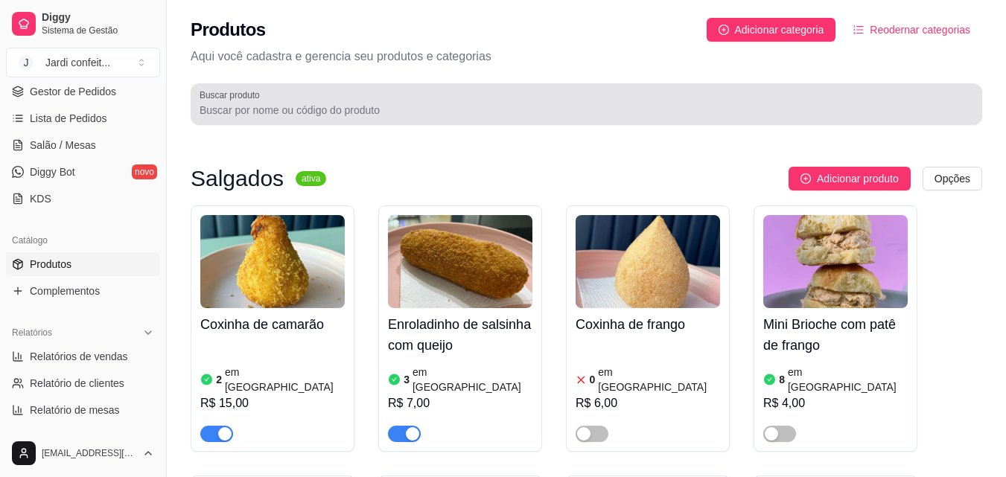
click at [445, 86] on div "Buscar produto" at bounding box center [587, 104] width 792 height 42
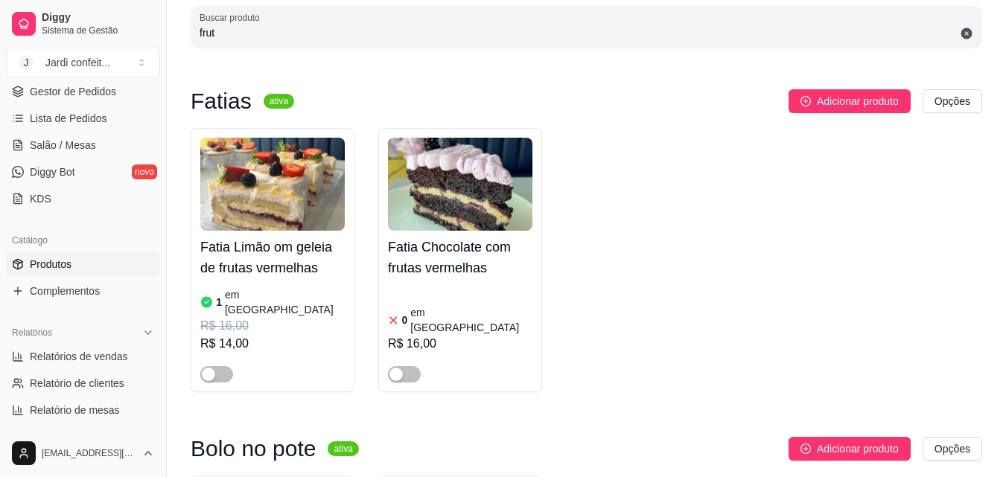
scroll to position [74, 0]
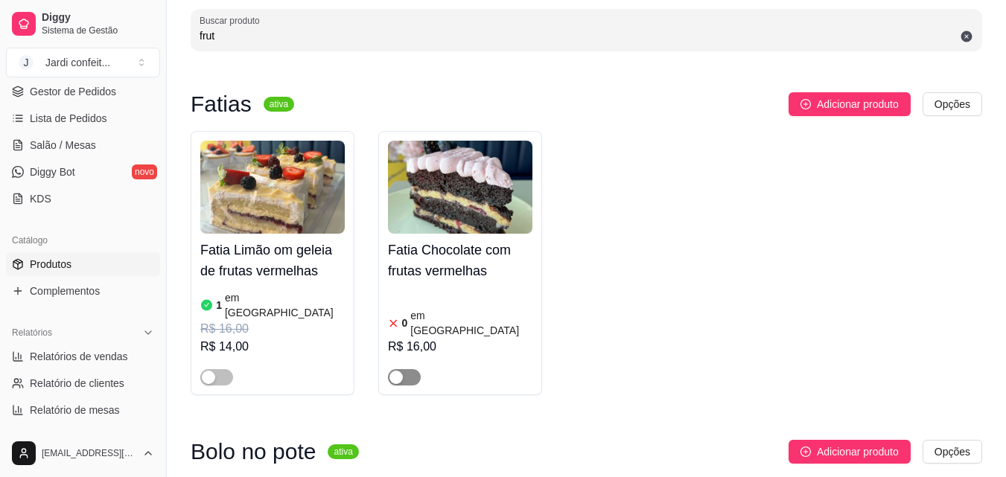
type input "frut"
drag, startPoint x: 400, startPoint y: 360, endPoint x: 430, endPoint y: 349, distance: 31.8
click at [400, 371] on div "button" at bounding box center [396, 377] width 13 height 13
click at [439, 299] on div "0 em estoque R$ 16,00" at bounding box center [460, 337] width 145 height 98
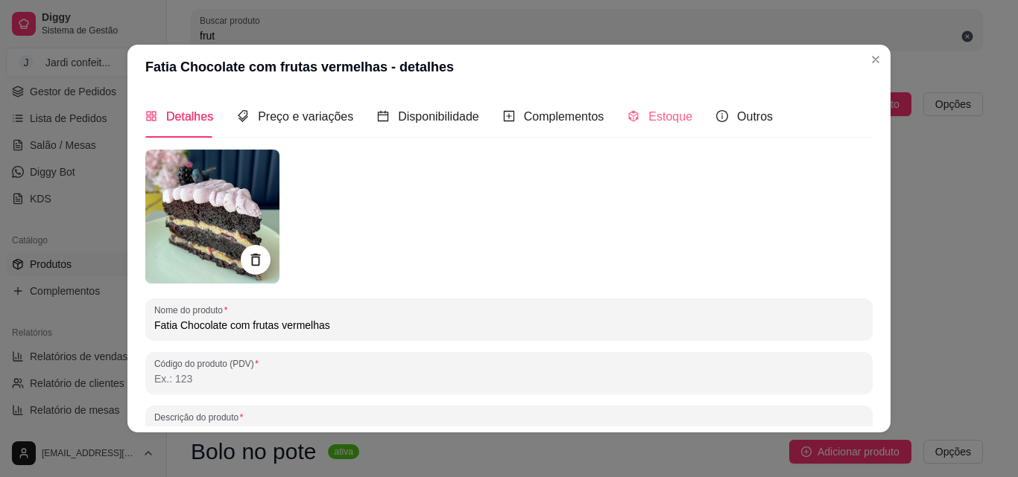
click at [673, 127] on div "Estoque" at bounding box center [659, 116] width 65 height 42
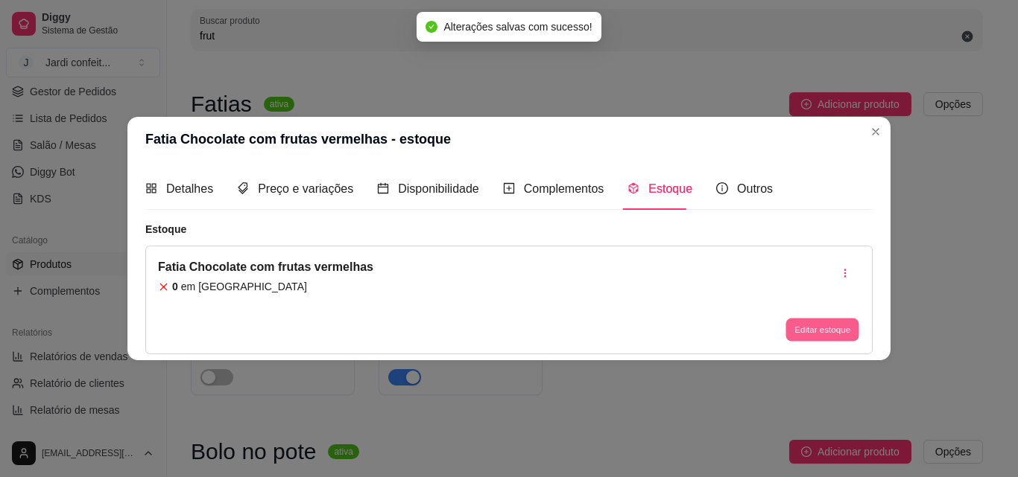
click at [817, 332] on button "Editar estoque" at bounding box center [821, 330] width 73 height 23
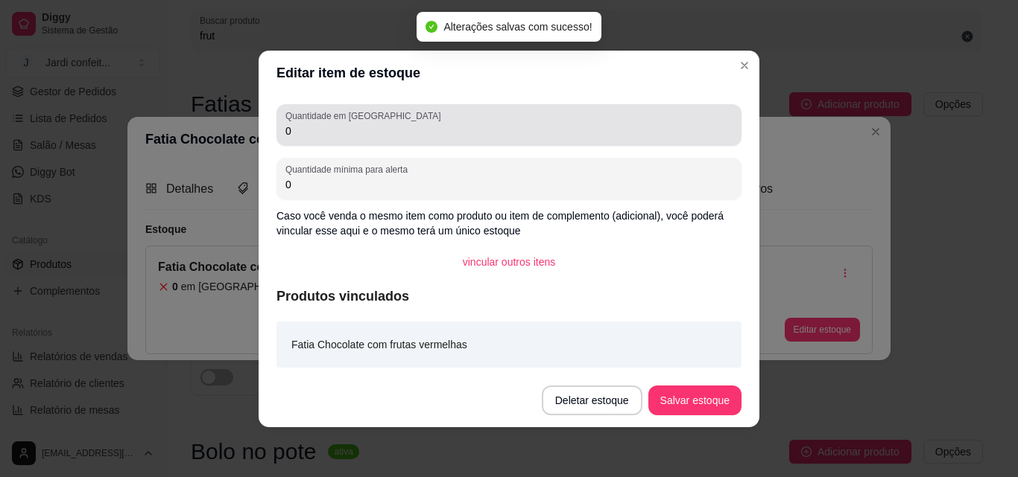
click at [555, 121] on div "0" at bounding box center [508, 125] width 447 height 30
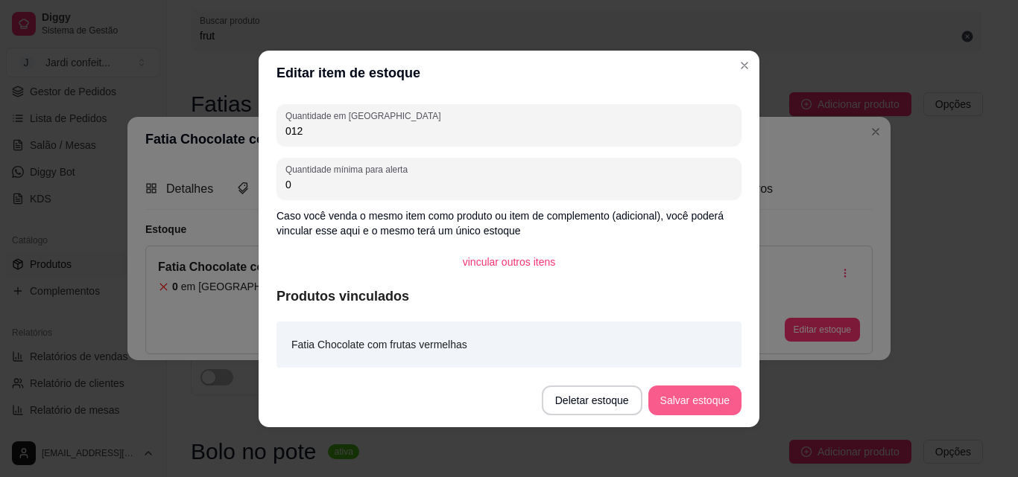
type input "012"
click at [723, 394] on button "Salvar estoque" at bounding box center [694, 401] width 93 height 30
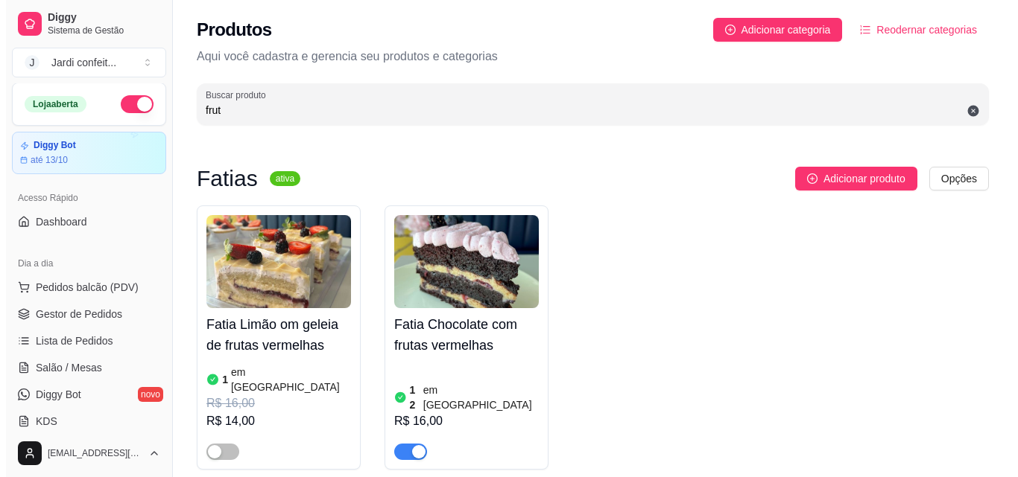
scroll to position [0, 0]
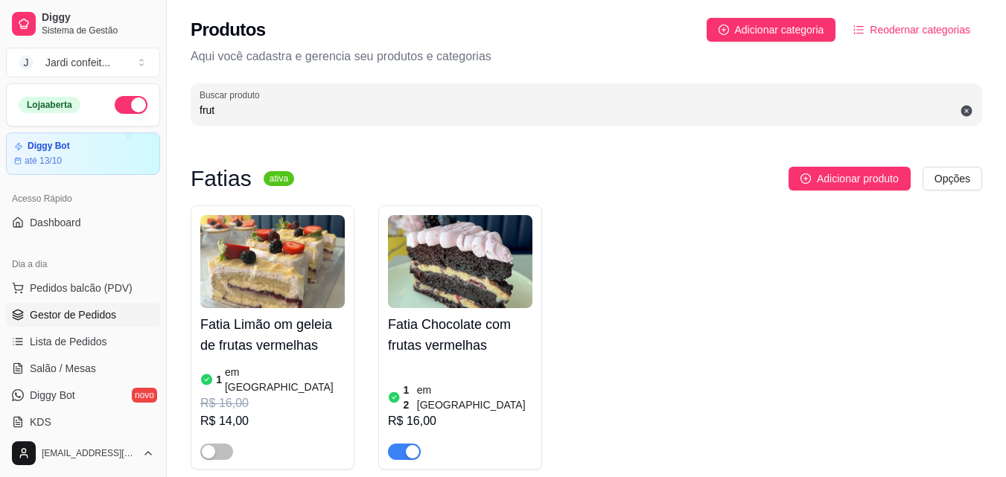
click at [95, 315] on span "Gestor de Pedidos" at bounding box center [73, 315] width 86 height 15
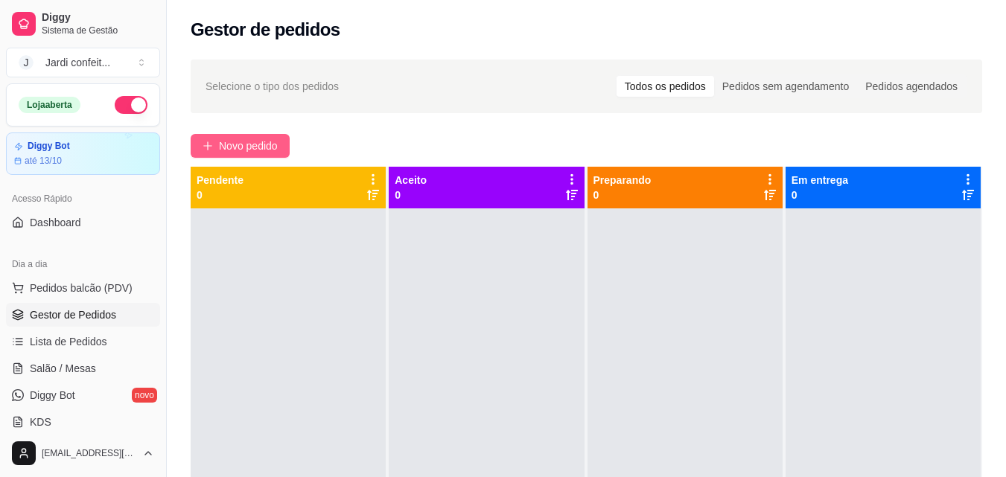
click at [250, 150] on span "Novo pedido" at bounding box center [248, 146] width 59 height 16
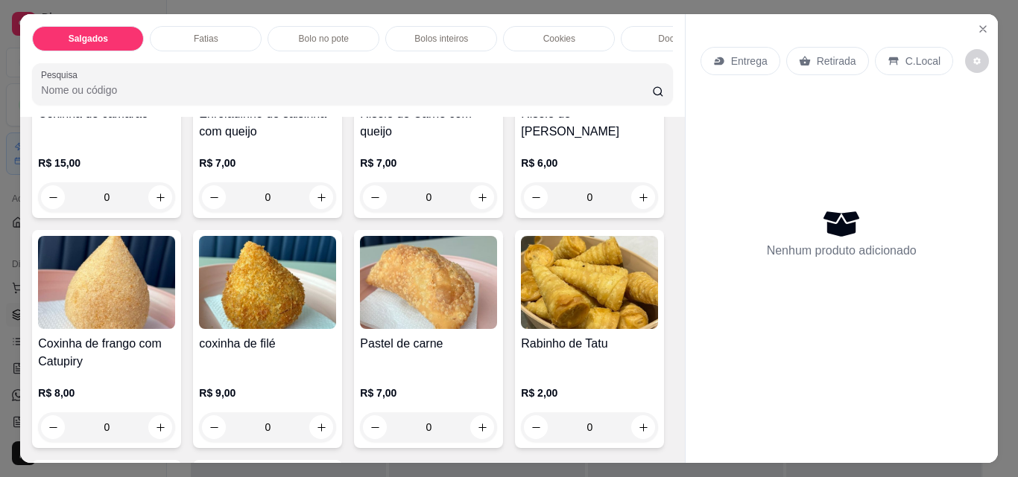
scroll to position [223, 0]
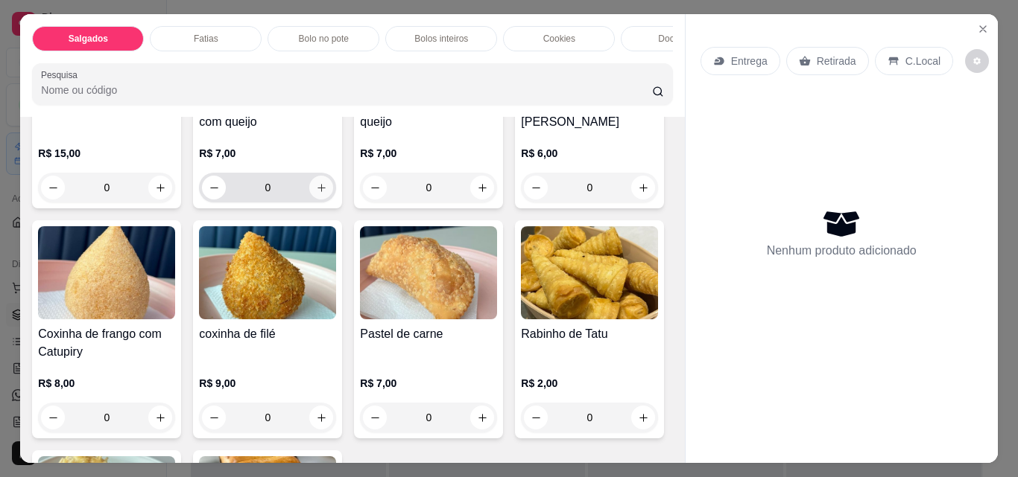
click at [316, 192] on icon "increase-product-quantity" at bounding box center [321, 187] width 11 height 11
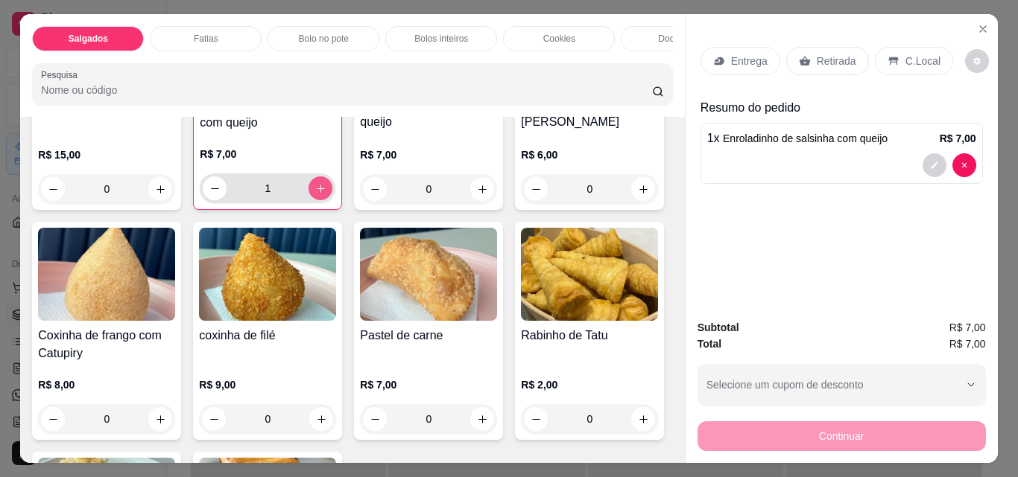
type input "1"
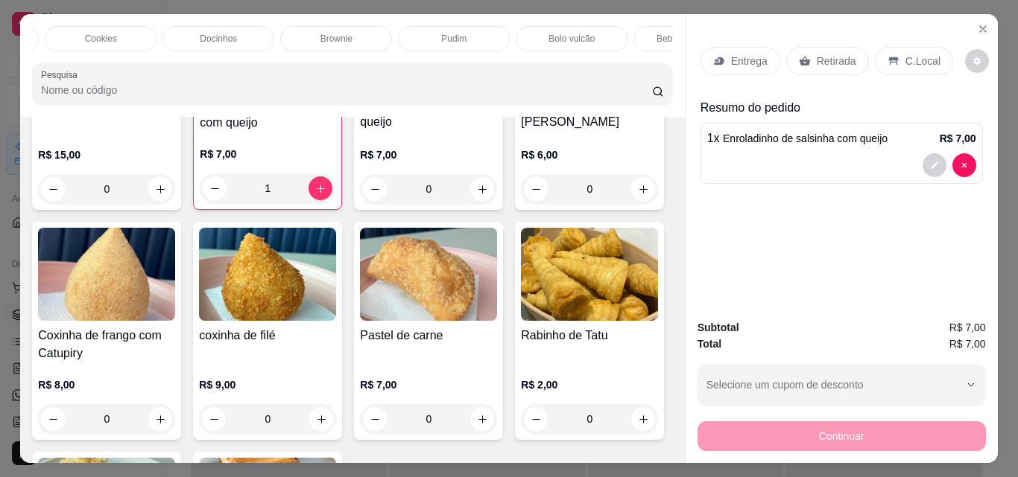
scroll to position [0, 518]
click at [594, 31] on div "Bebidas geladas" at bounding box center [629, 38] width 112 height 25
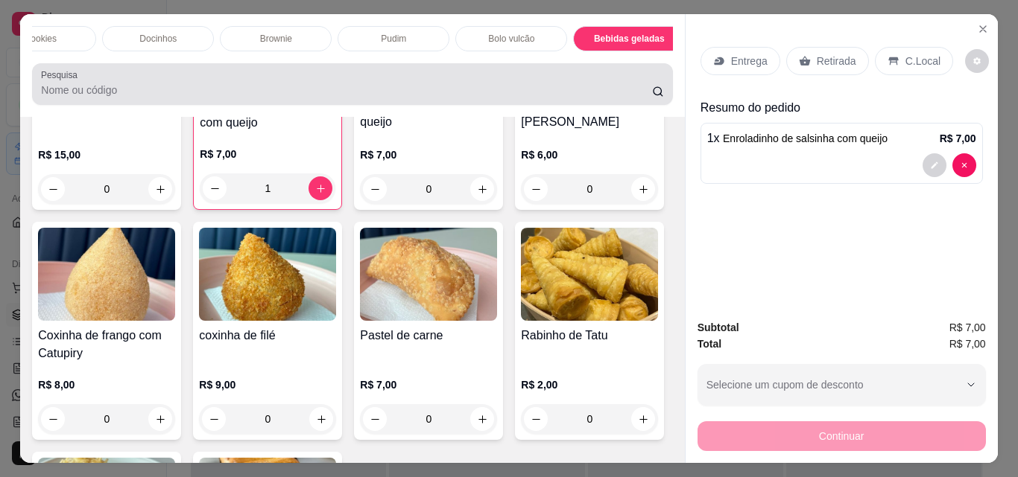
scroll to position [39, 0]
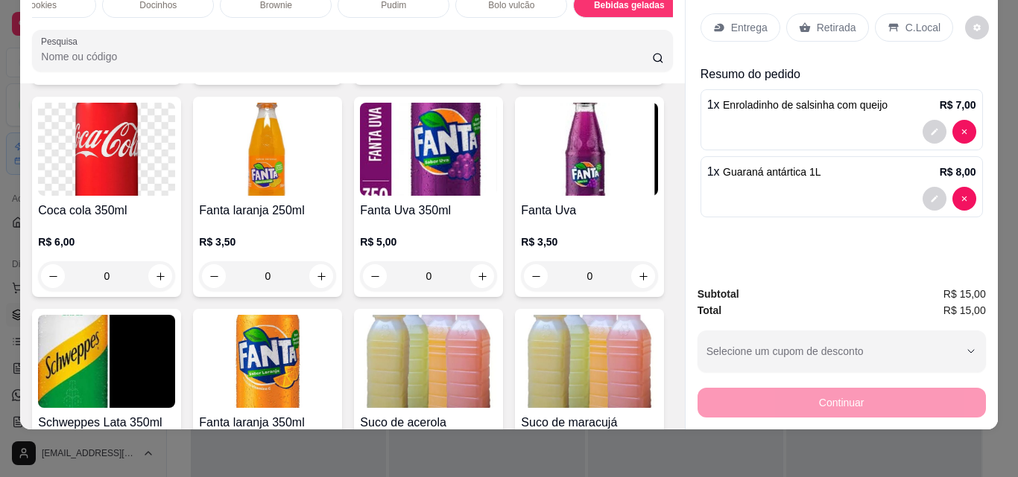
type input "0"
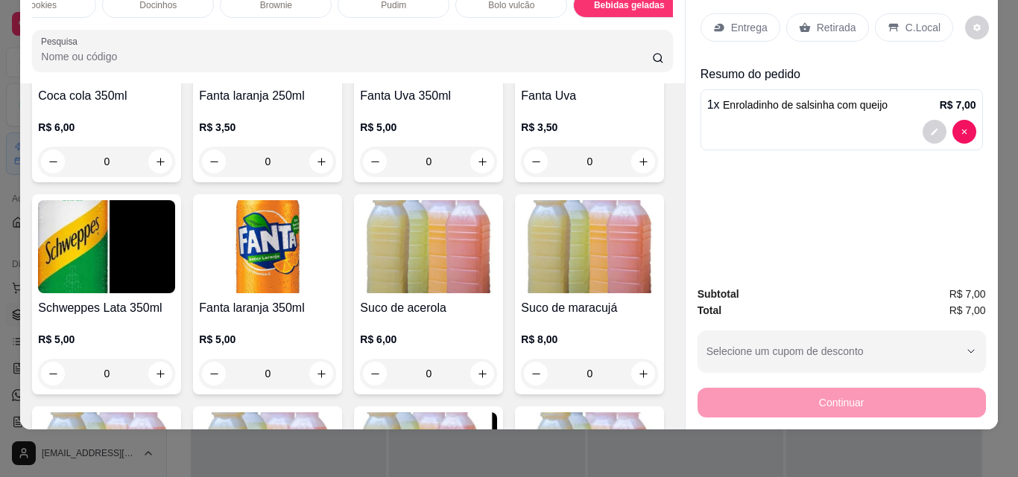
scroll to position [4345, 0]
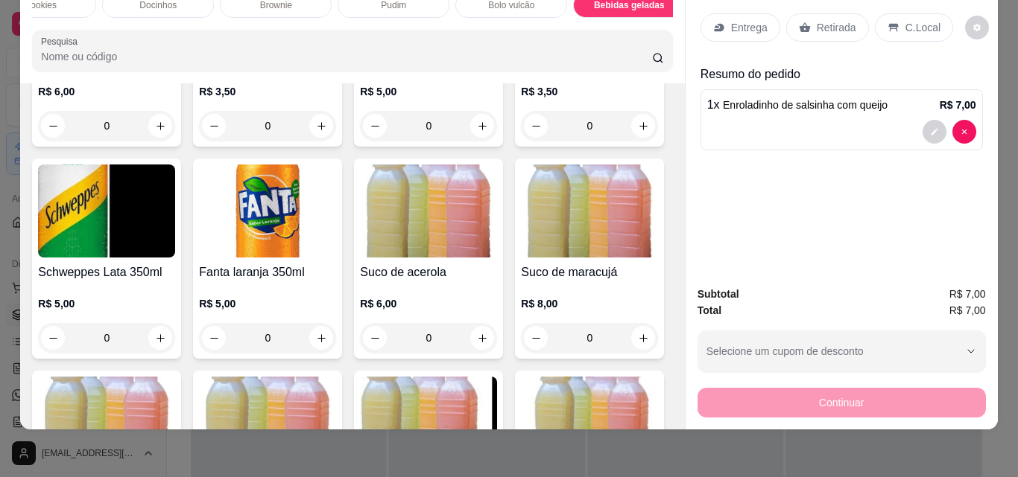
type input "1"
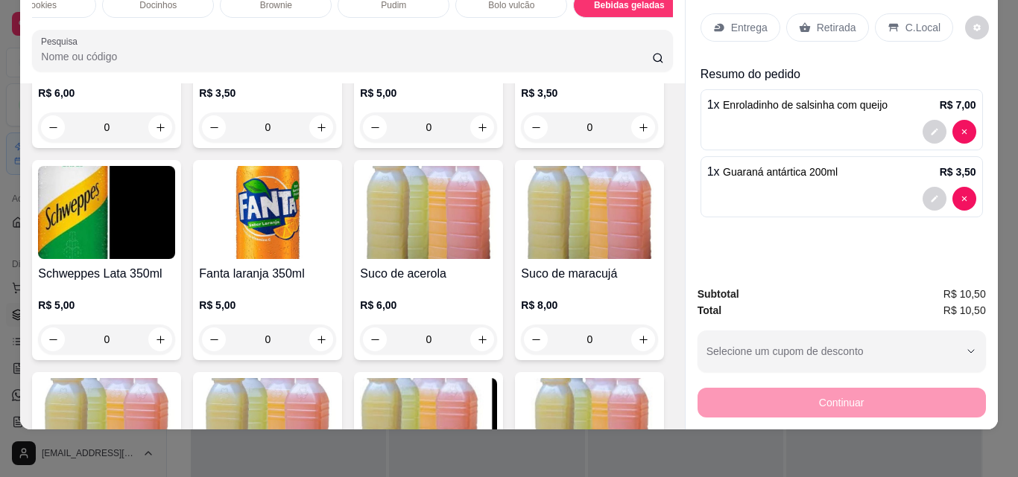
click at [816, 20] on p "Retirada" at bounding box center [835, 27] width 39 height 15
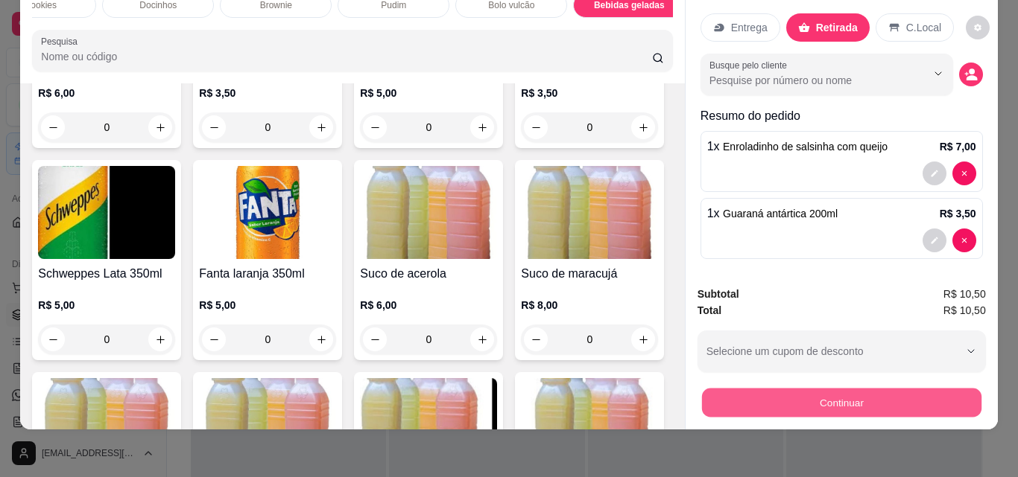
click at [811, 388] on button "Continuar" at bounding box center [840, 402] width 279 height 29
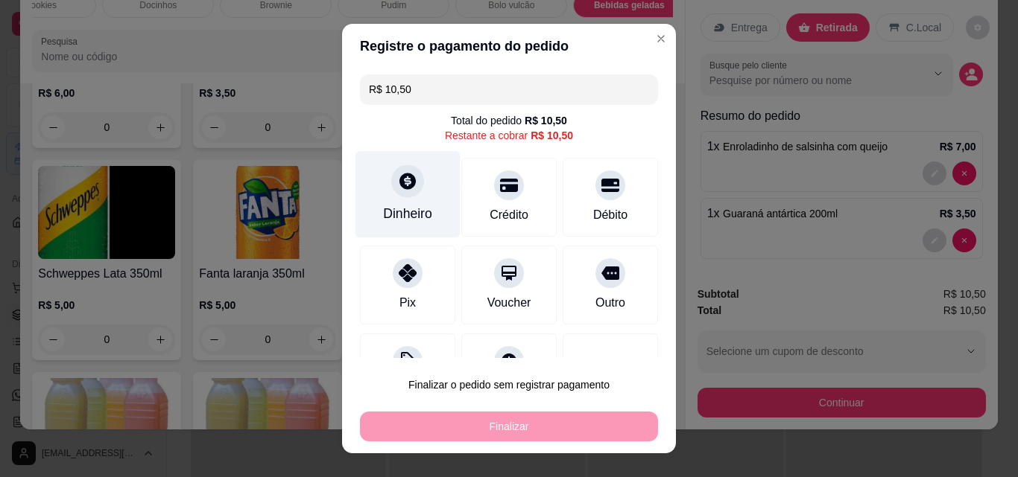
click at [396, 196] on div at bounding box center [407, 181] width 33 height 33
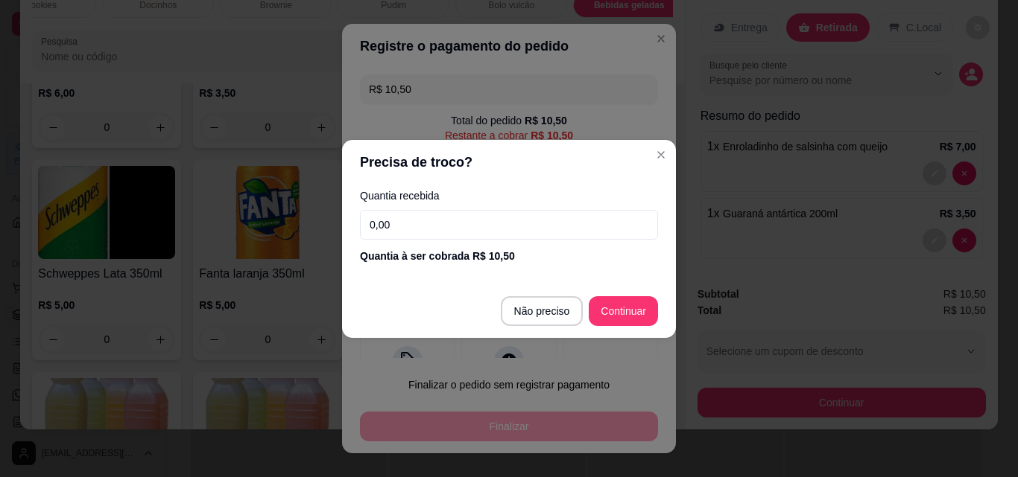
drag, startPoint x: 443, startPoint y: 218, endPoint x: 451, endPoint y: 228, distance: 12.2
click at [451, 228] on input "0,00" at bounding box center [509, 225] width 298 height 30
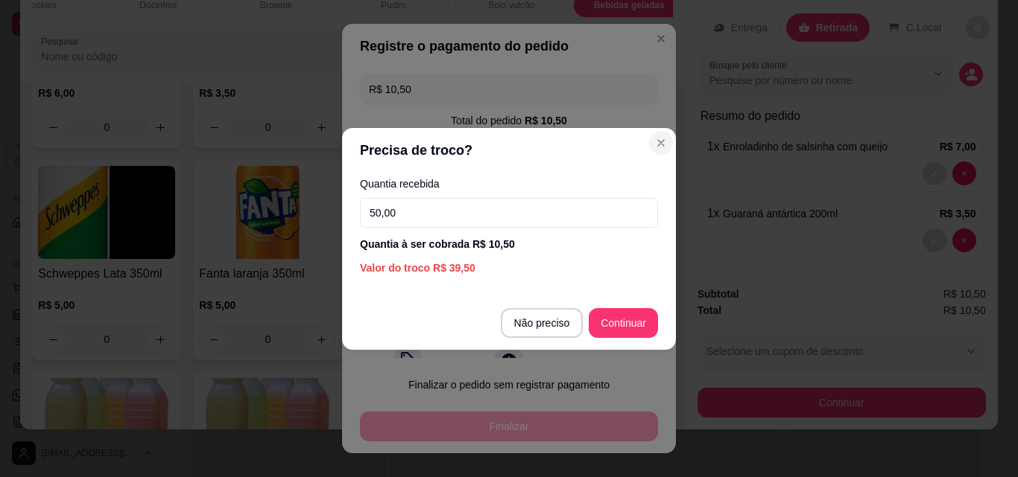
type input "50,00"
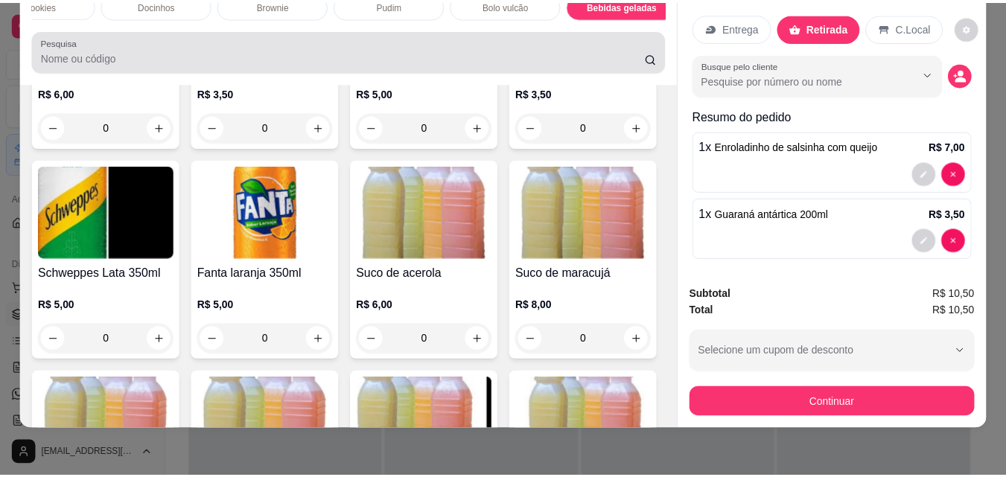
scroll to position [0, 0]
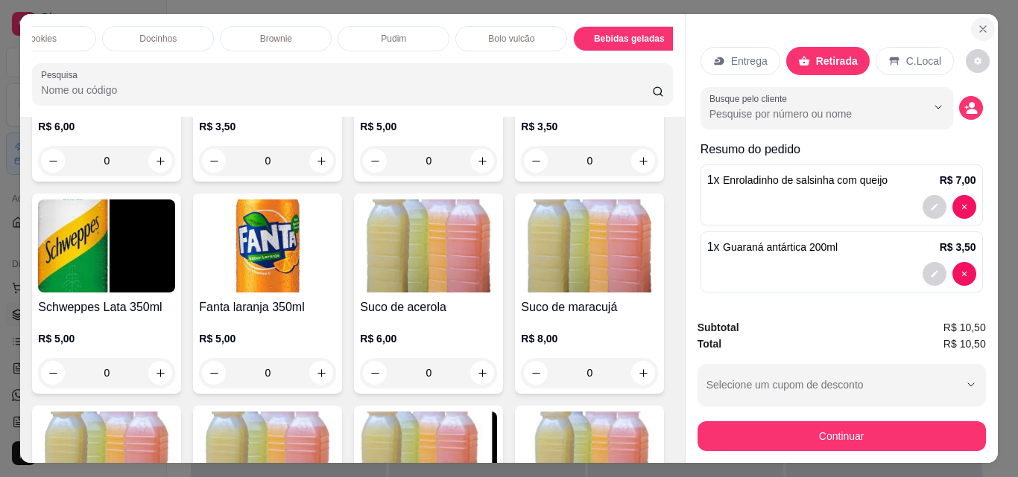
click at [980, 24] on icon "Close" at bounding box center [983, 29] width 12 height 12
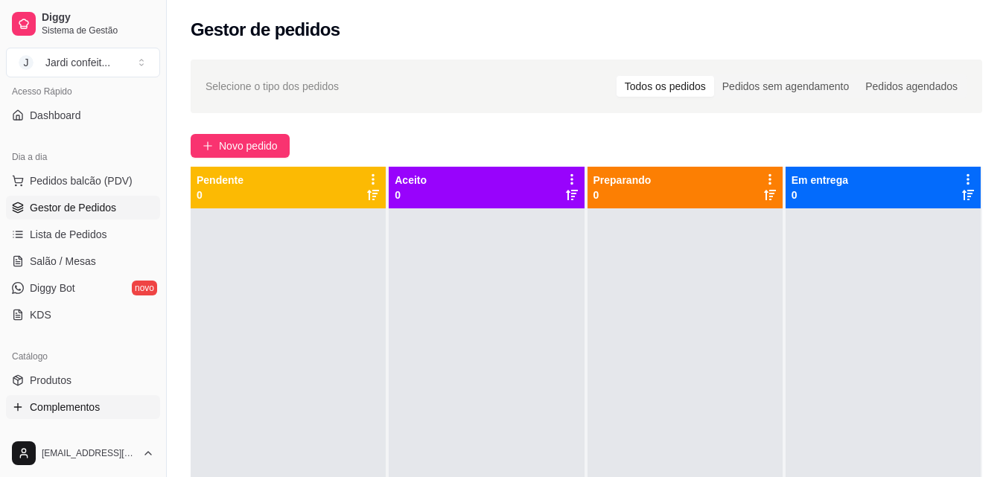
scroll to position [149, 0]
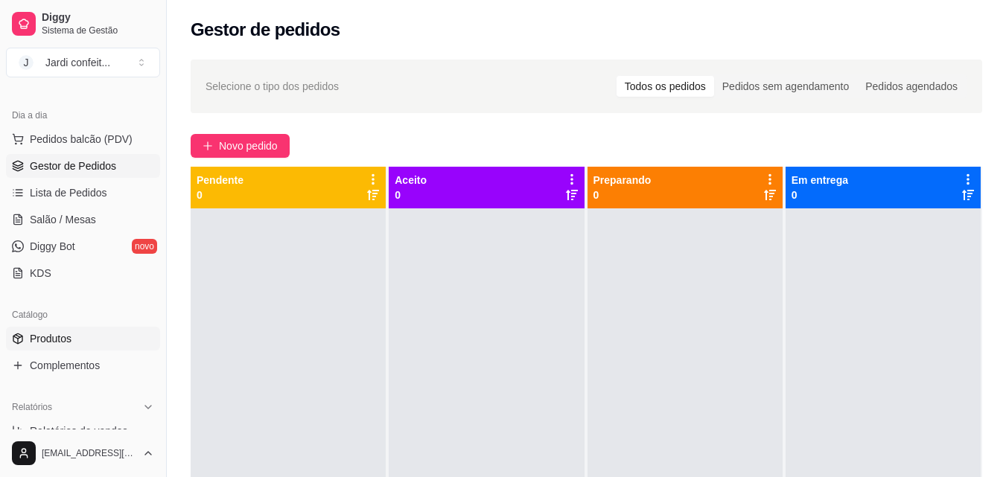
click at [101, 349] on link "Produtos" at bounding box center [83, 339] width 154 height 24
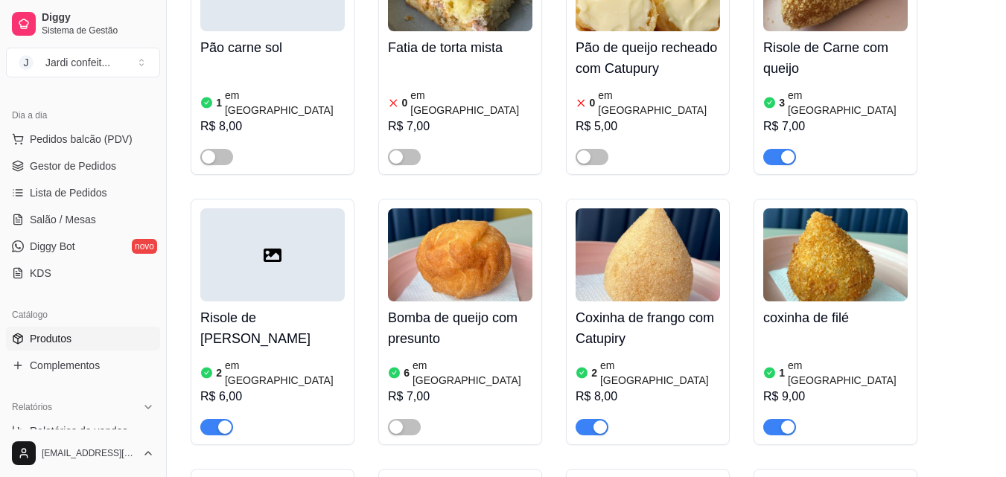
scroll to position [819, 0]
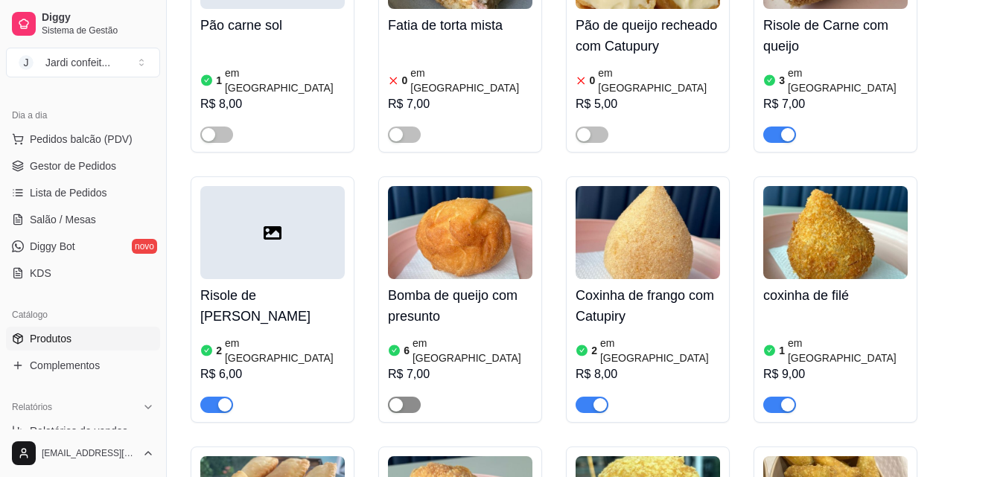
click at [408, 397] on span "button" at bounding box center [404, 405] width 33 height 16
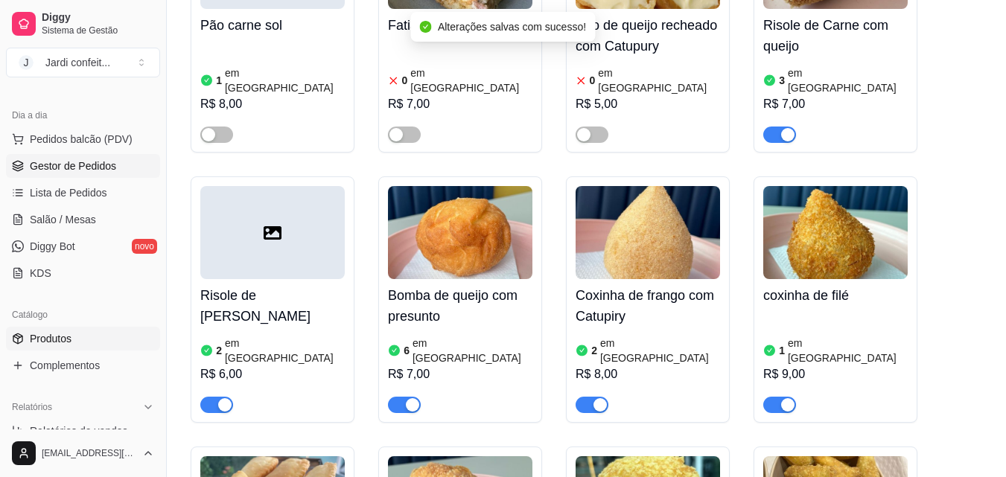
click at [109, 171] on span "Gestor de Pedidos" at bounding box center [73, 166] width 86 height 15
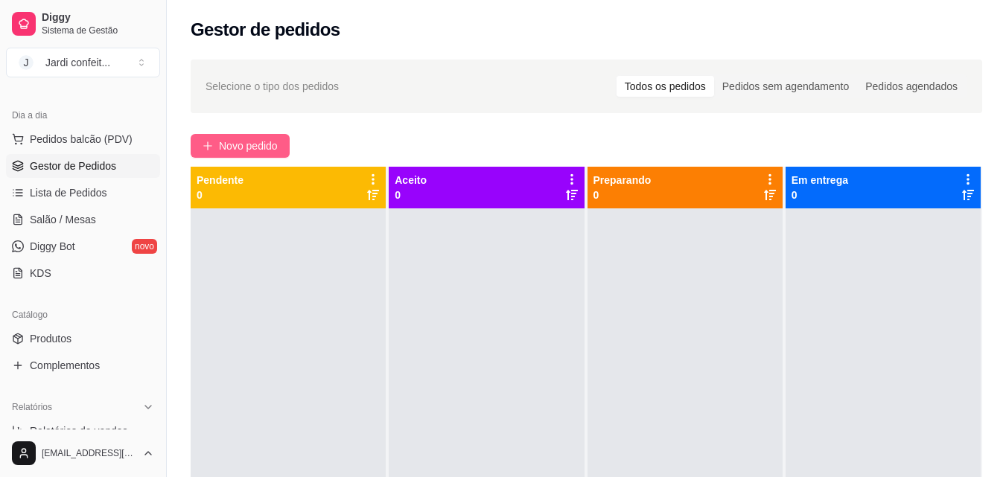
click at [216, 154] on button "Novo pedido" at bounding box center [240, 146] width 99 height 24
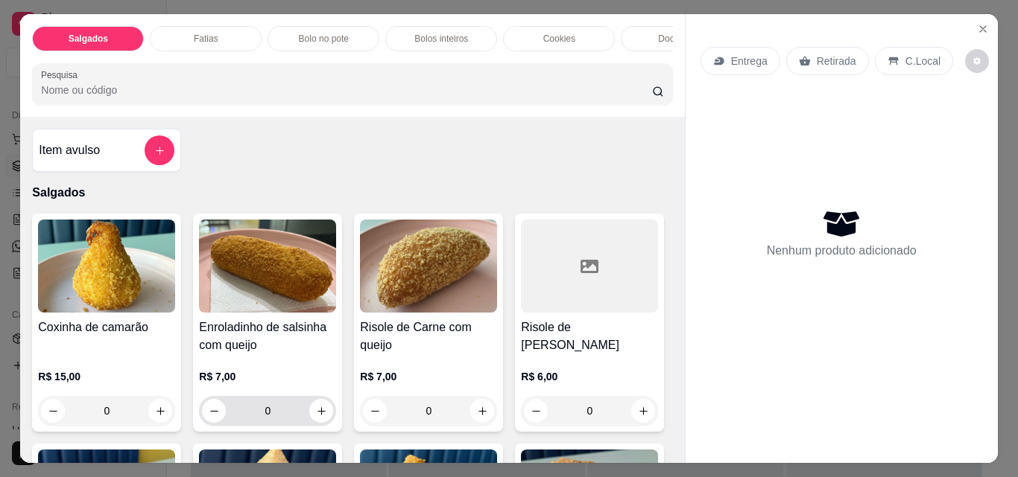
scroll to position [223, 0]
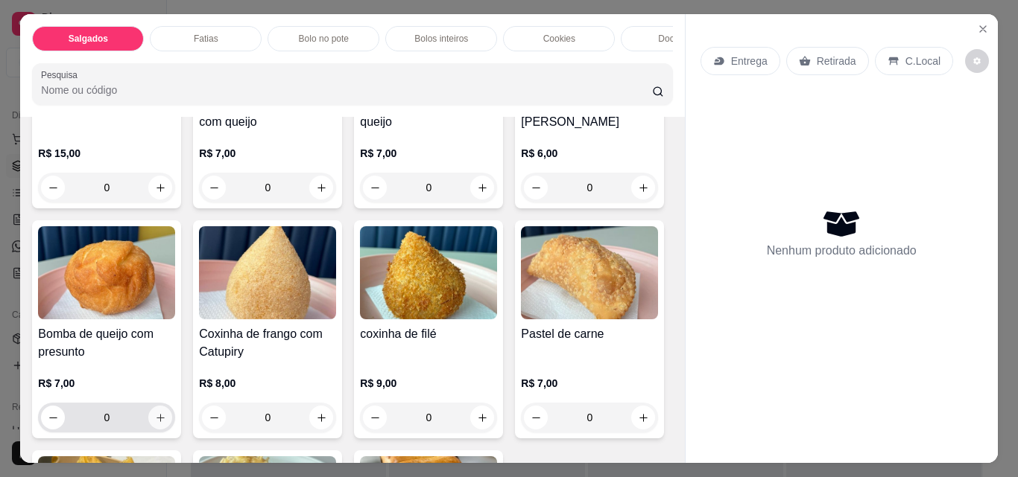
click at [166, 418] on icon "increase-product-quantity" at bounding box center [160, 418] width 11 height 11
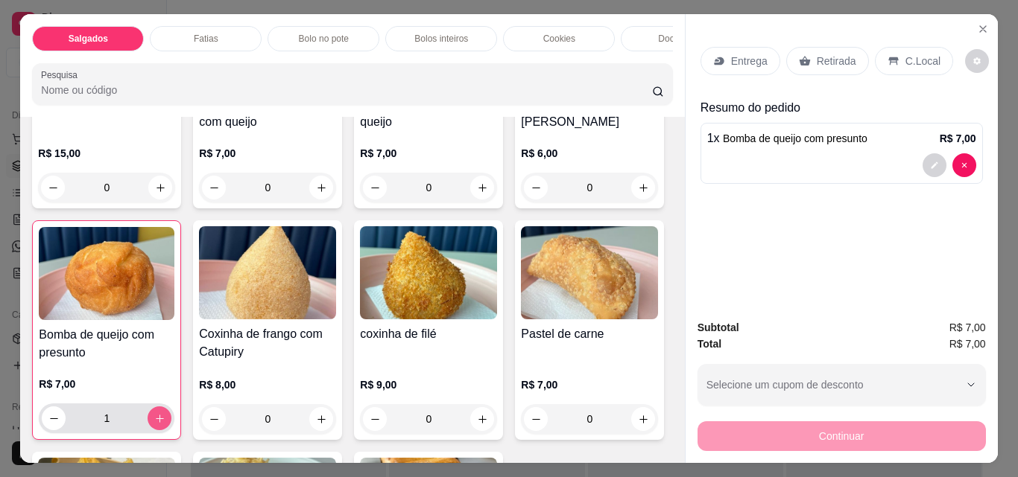
type input "1"
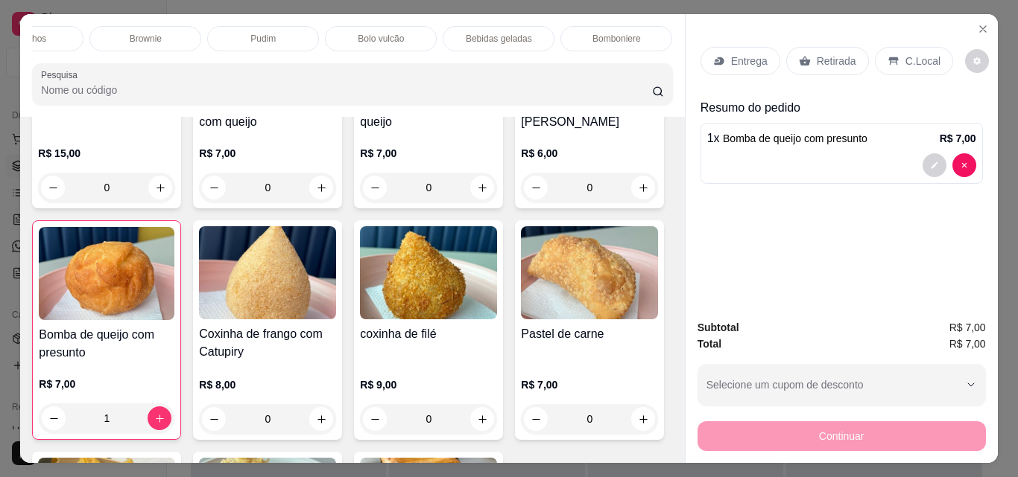
scroll to position [0, 678]
click at [483, 33] on p "Bebidas geladas" at bounding box center [470, 39] width 66 height 12
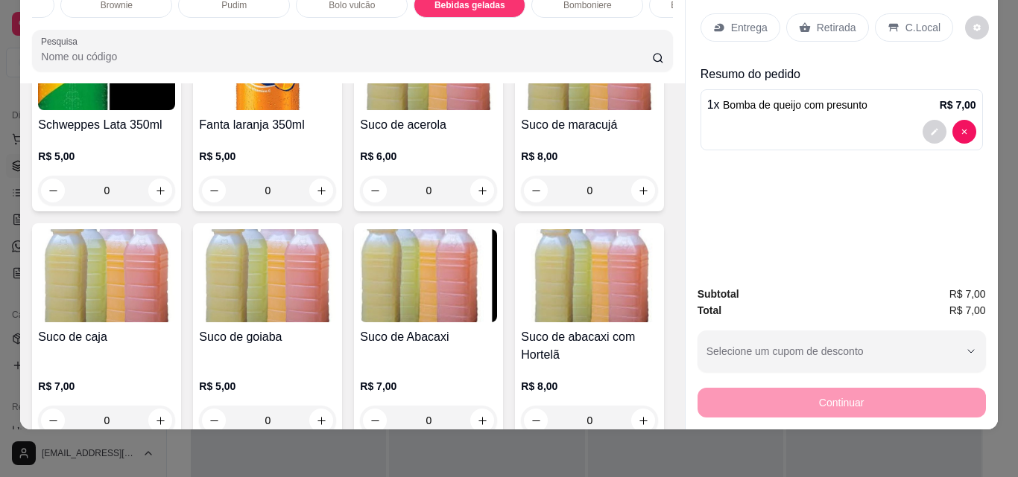
scroll to position [4494, 0]
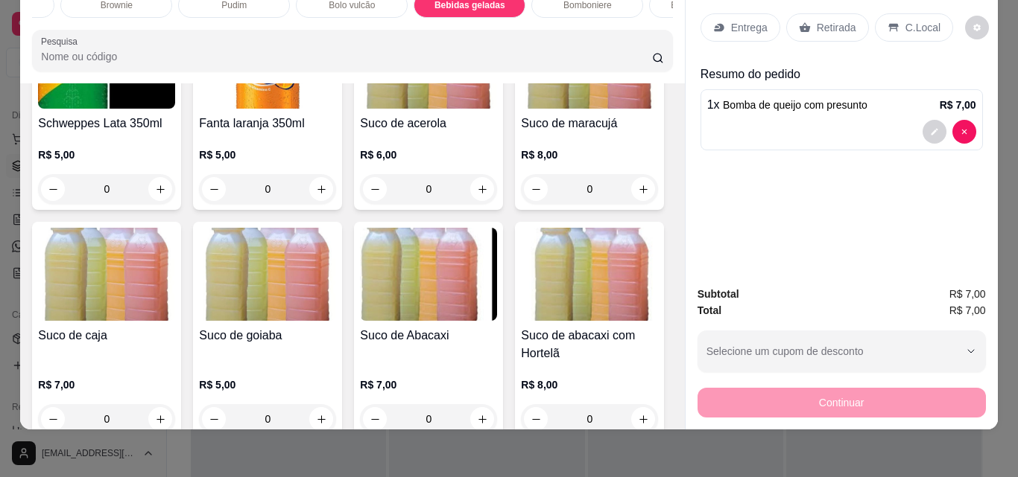
type input "1"
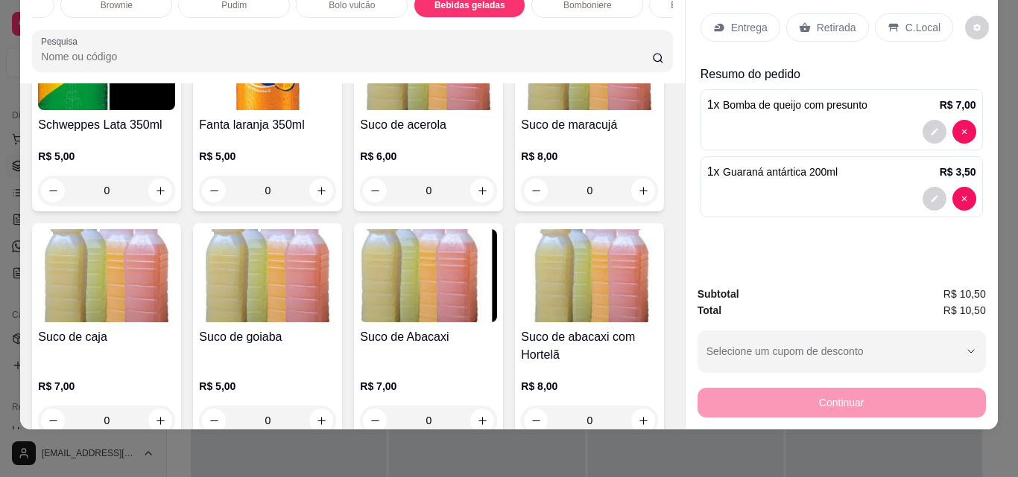
click at [826, 20] on p "Retirada" at bounding box center [835, 27] width 39 height 15
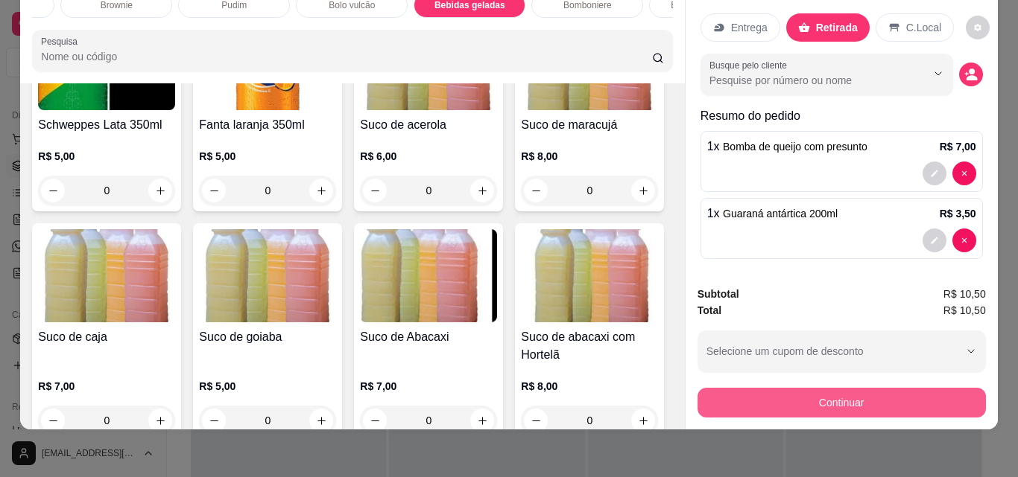
click at [801, 389] on button "Continuar" at bounding box center [841, 403] width 288 height 30
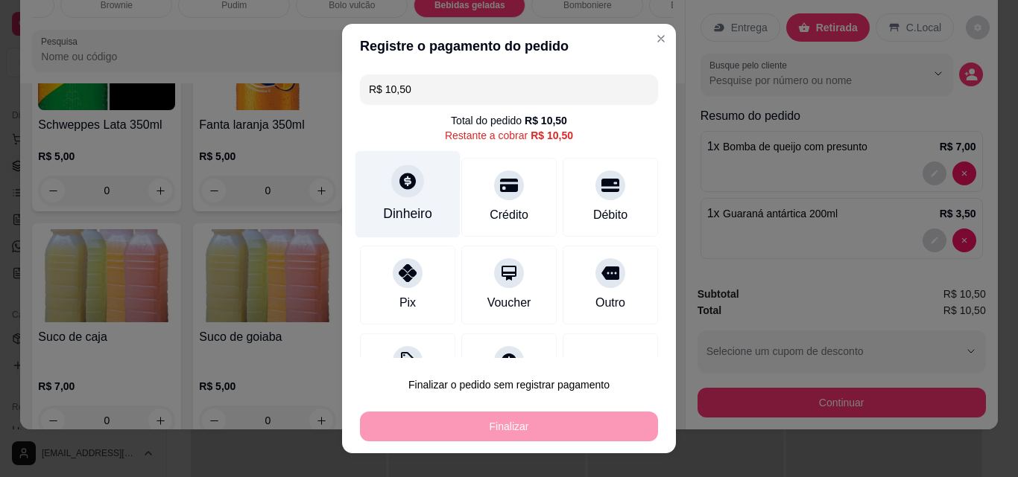
click at [410, 223] on div "Dinheiro" at bounding box center [407, 213] width 49 height 19
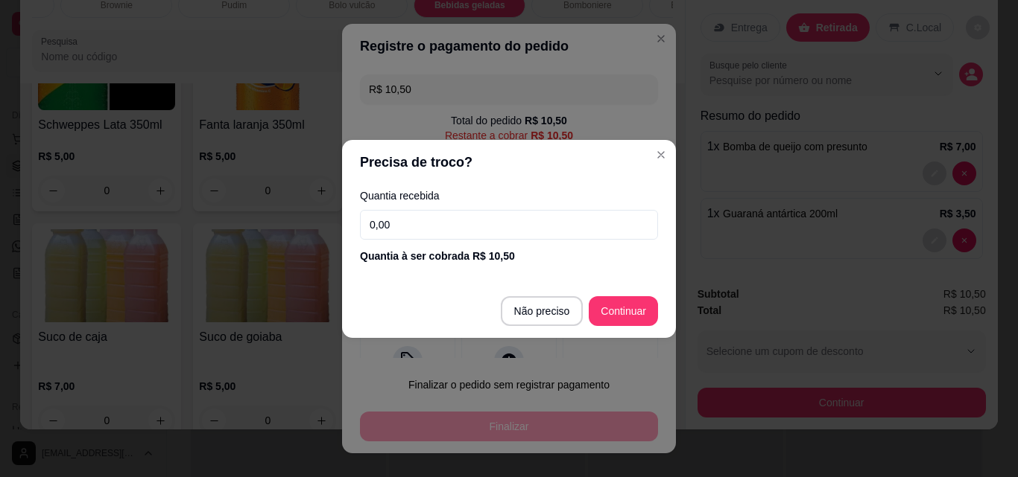
click at [468, 238] on input "0,00" at bounding box center [509, 225] width 298 height 30
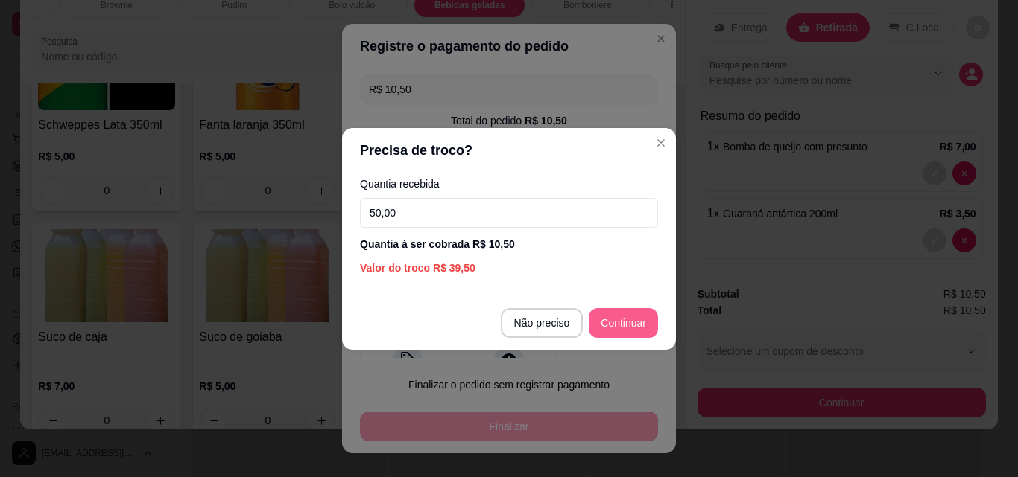
type input "50,00"
type input "R$ 0,00"
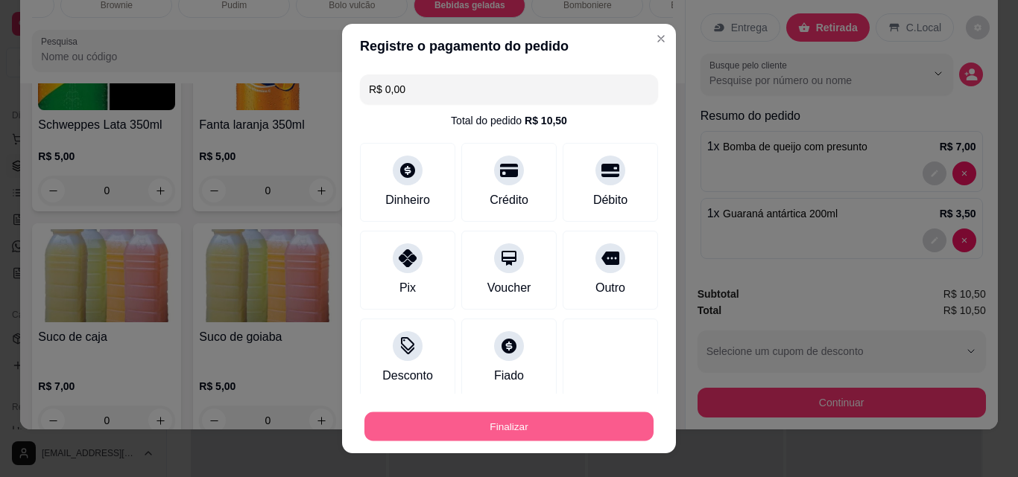
click at [577, 427] on button "Finalizar" at bounding box center [508, 427] width 289 height 29
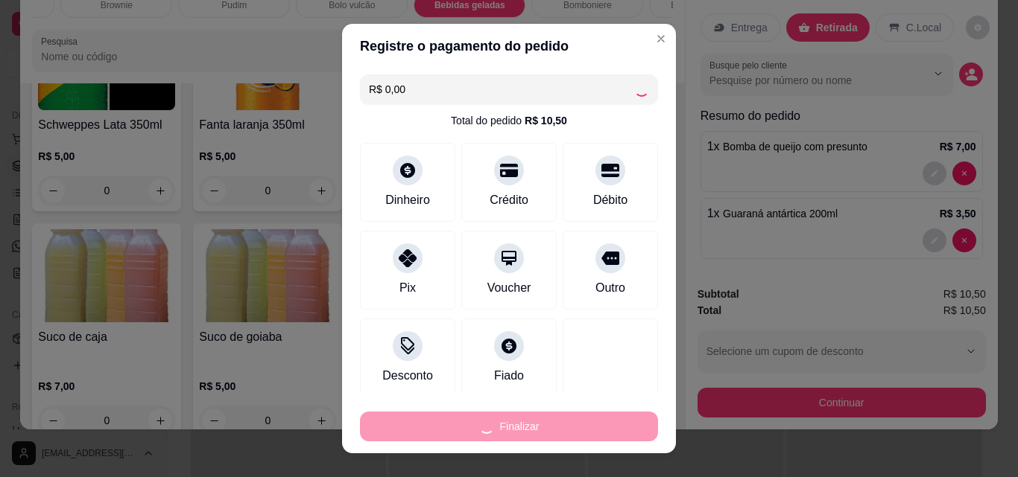
type input "0"
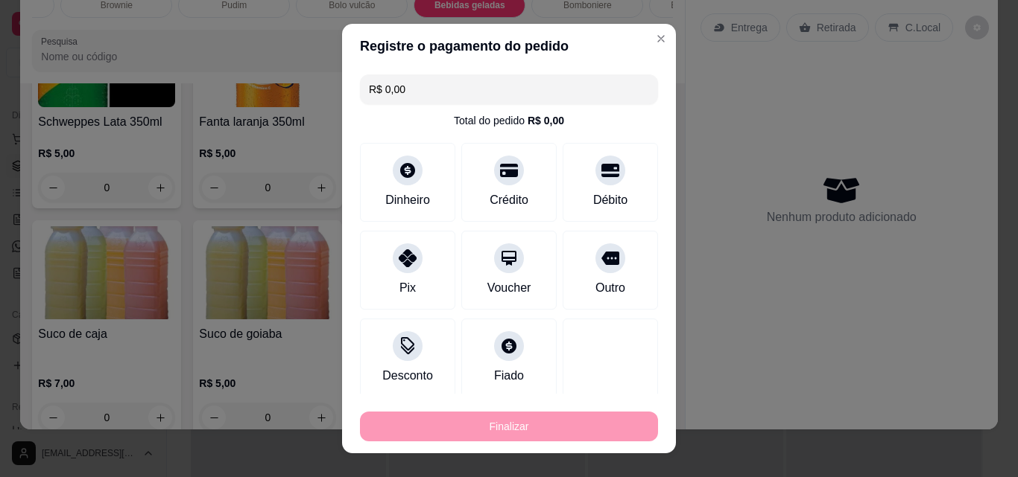
type input "-R$ 10,50"
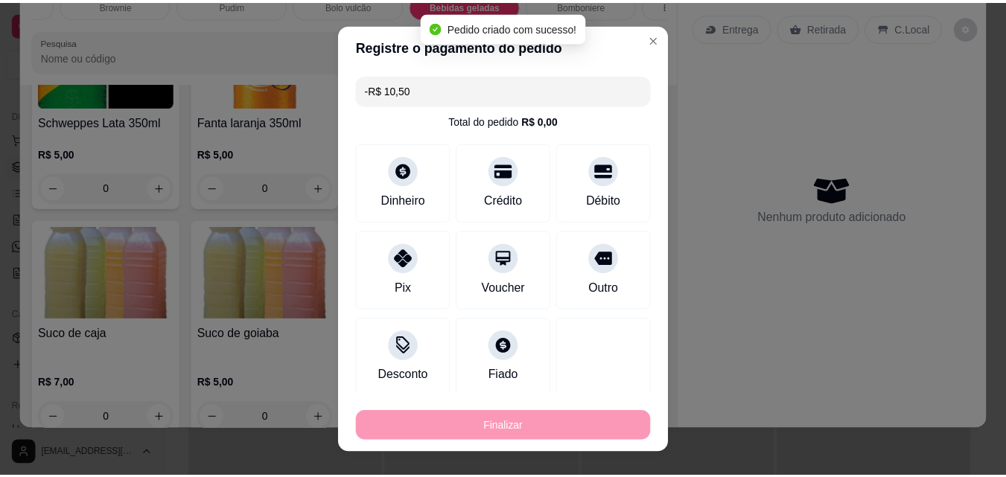
scroll to position [4492, 0]
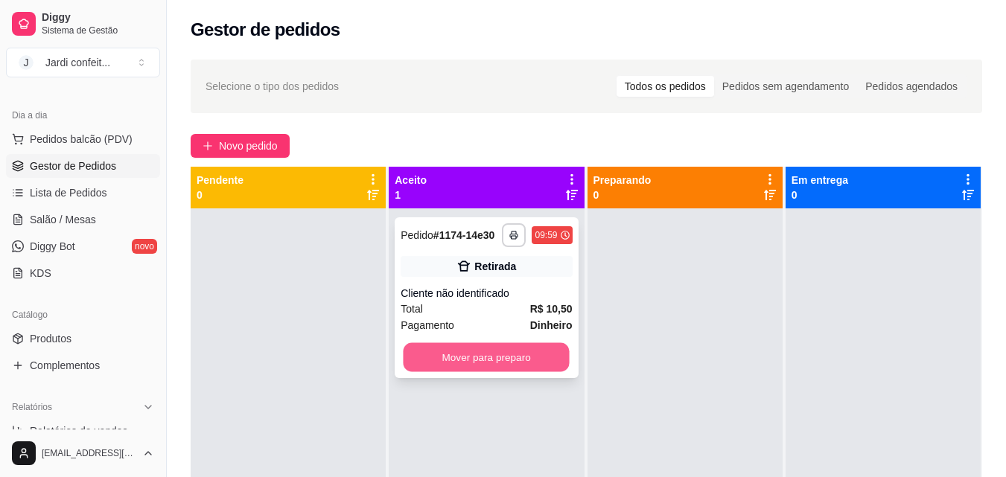
click at [466, 354] on button "Mover para preparo" at bounding box center [487, 357] width 166 height 29
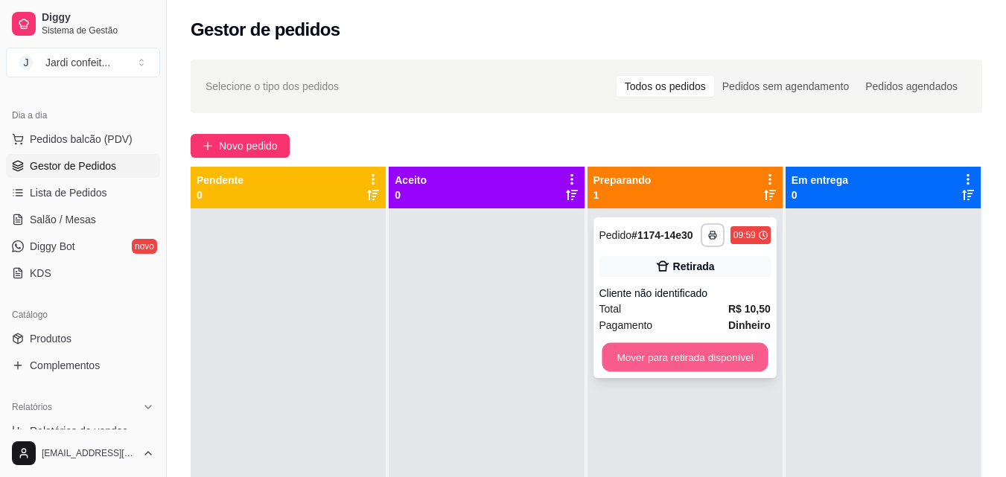
click at [673, 358] on button "Mover para retirada disponível" at bounding box center [685, 357] width 166 height 29
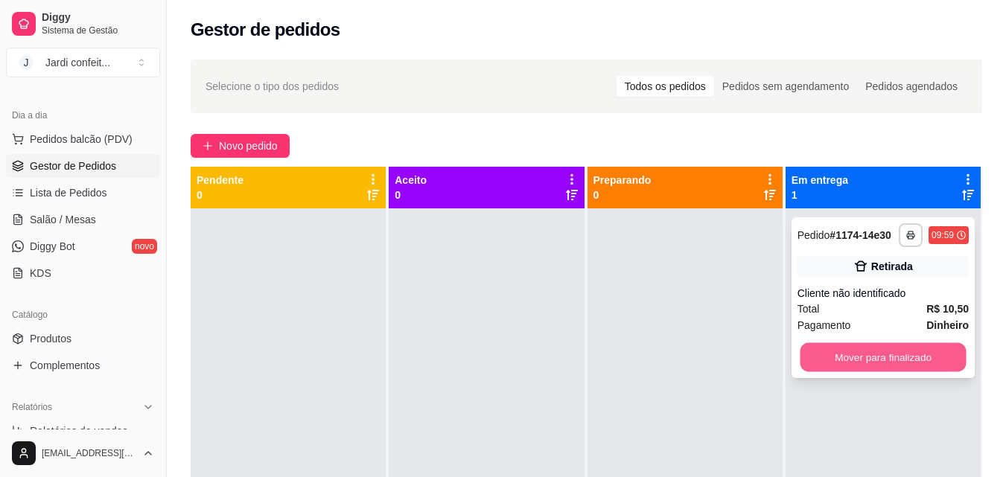
click at [863, 355] on button "Mover para finalizado" at bounding box center [883, 357] width 166 height 29
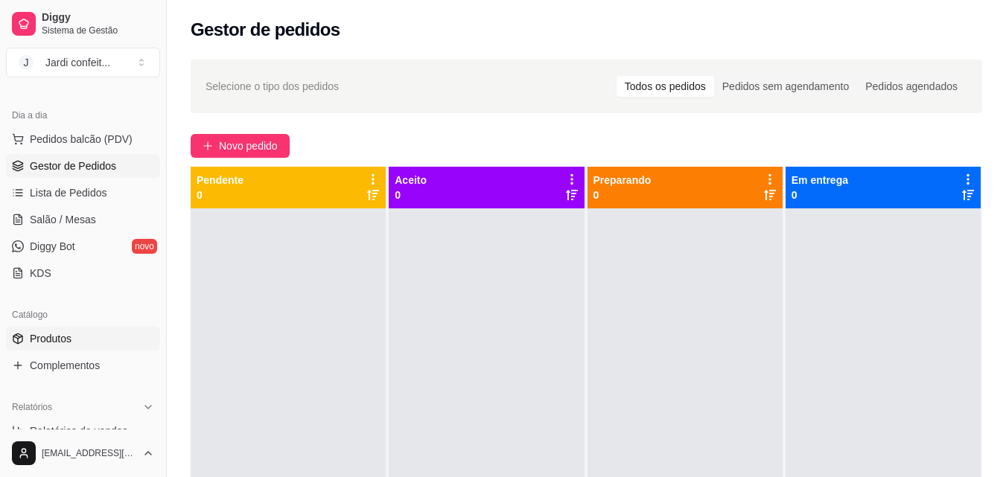
click at [74, 331] on link "Produtos" at bounding box center [83, 339] width 154 height 24
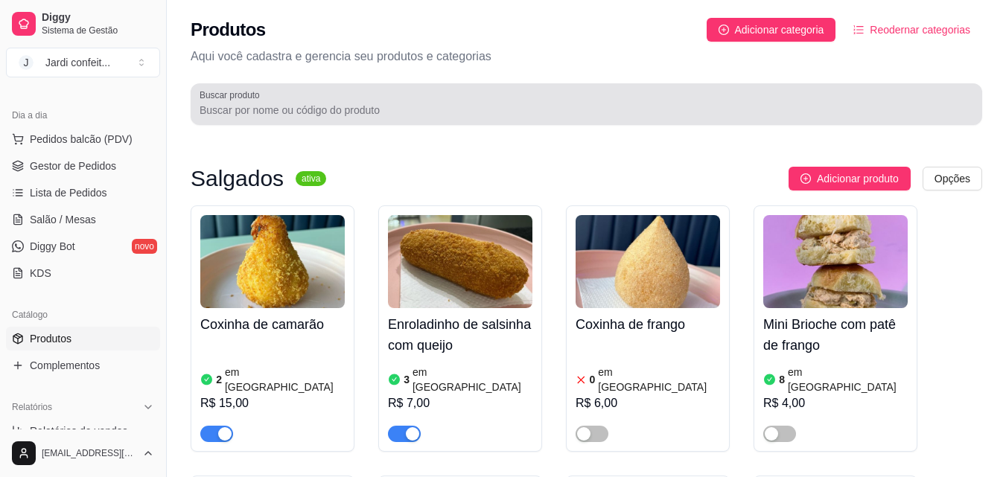
click at [472, 102] on div at bounding box center [587, 104] width 774 height 30
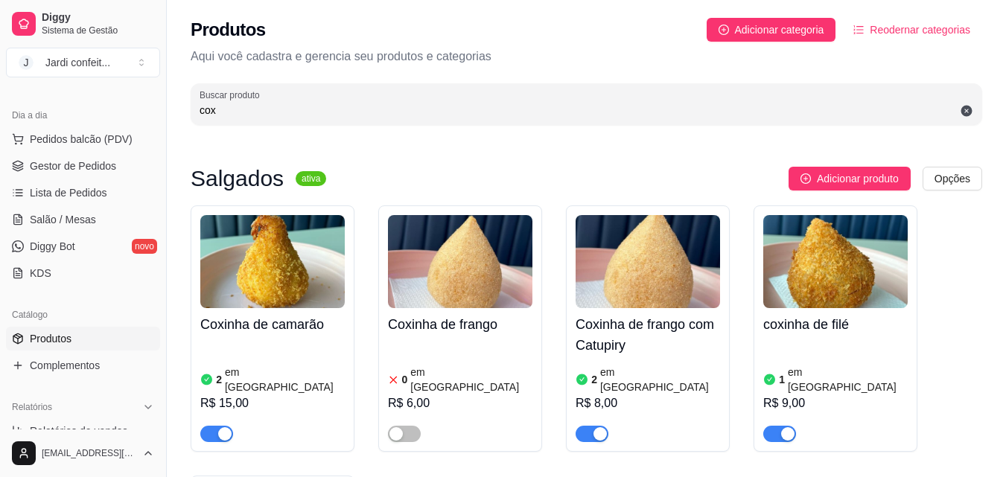
type input "cox"
drag, startPoint x: 568, startPoint y: 141, endPoint x: 584, endPoint y: 151, distance: 19.4
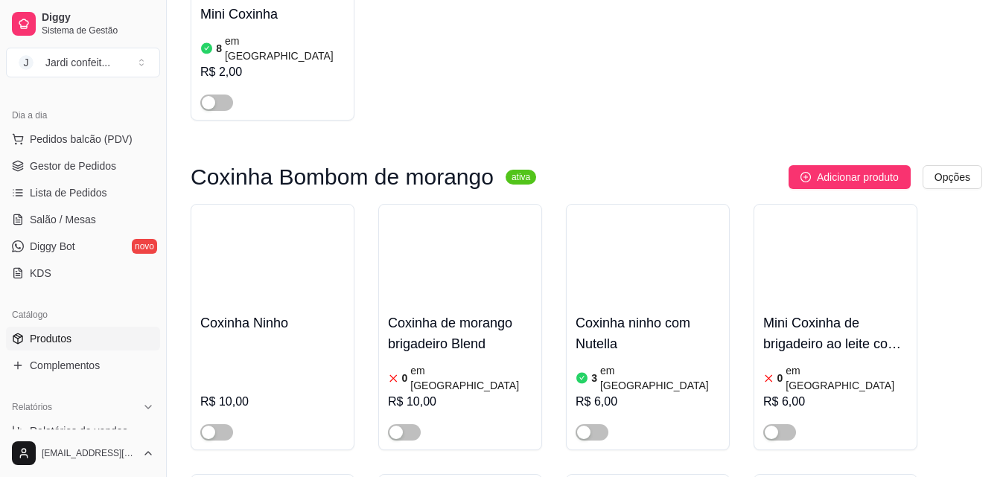
scroll to position [596, 0]
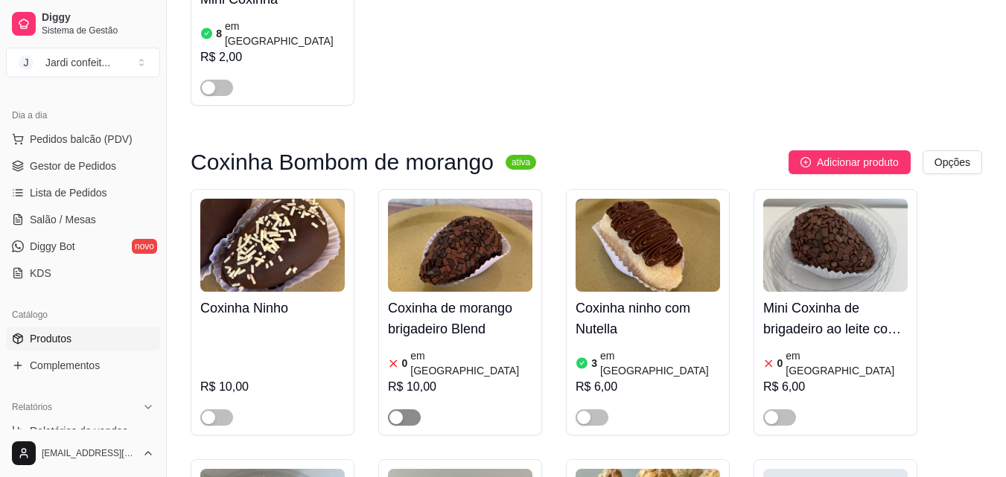
click at [413, 410] on span "button" at bounding box center [404, 418] width 33 height 16
click at [448, 349] on article "em [GEOGRAPHIC_DATA]" at bounding box center [471, 364] width 122 height 30
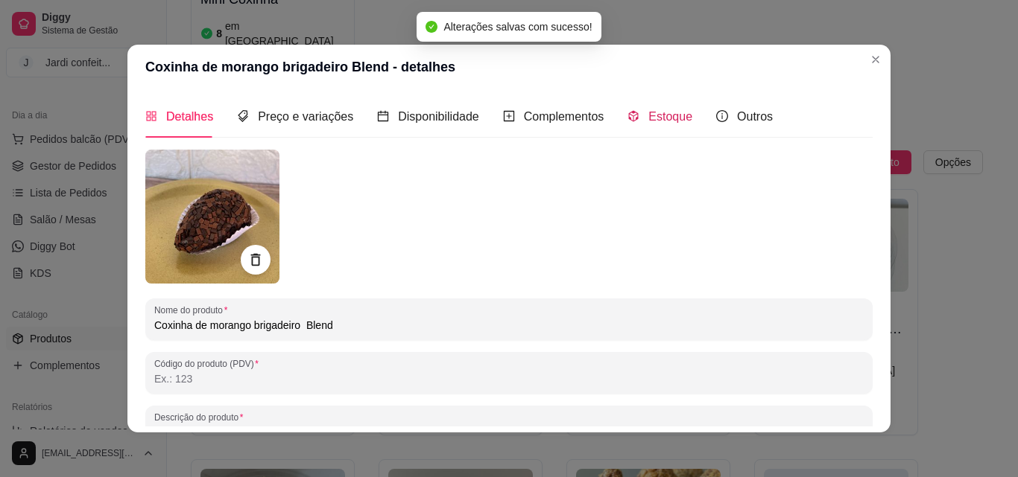
click at [664, 110] on span "Estoque" at bounding box center [670, 116] width 44 height 13
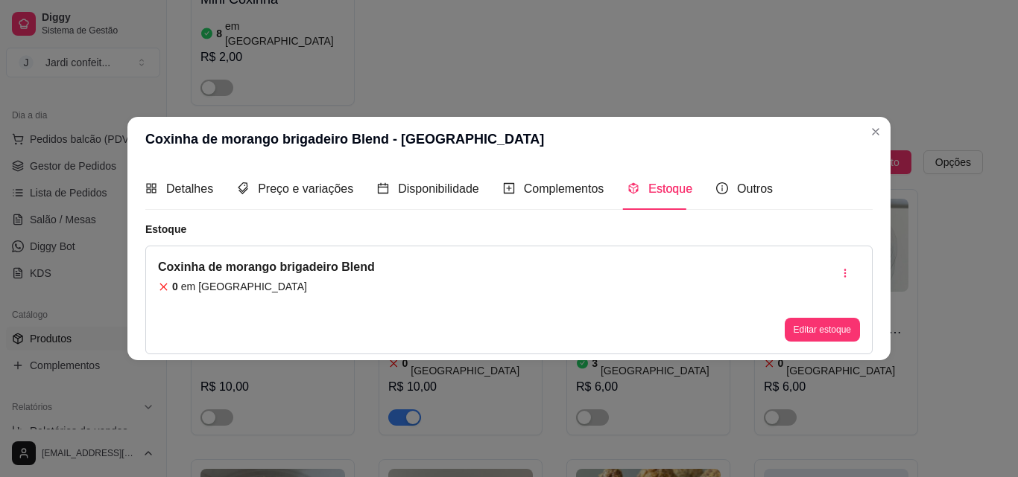
click at [844, 317] on div "Editar estoque" at bounding box center [821, 299] width 75 height 83
click at [819, 320] on button "Editar estoque" at bounding box center [821, 330] width 75 height 24
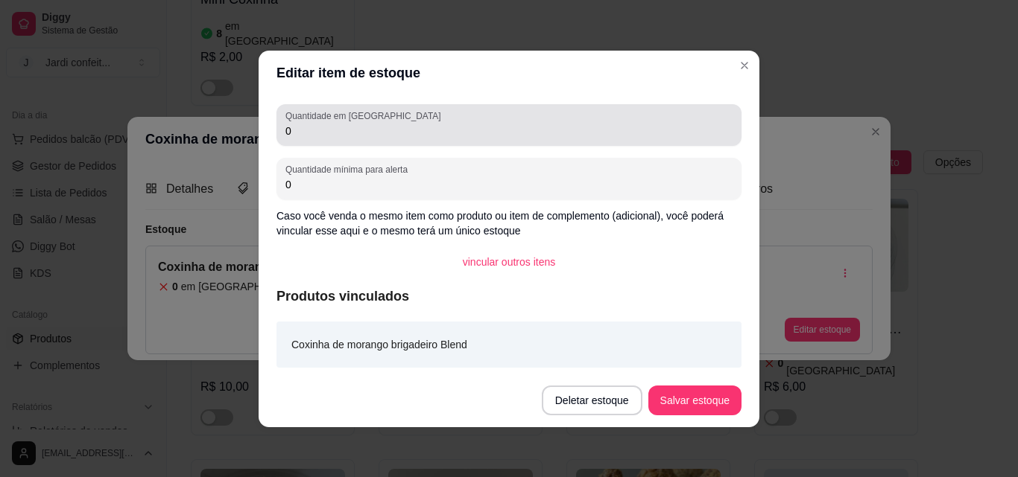
drag, startPoint x: 556, startPoint y: 109, endPoint x: 556, endPoint y: 136, distance: 26.8
click at [557, 114] on div "Quantidade em estoque 0" at bounding box center [508, 125] width 465 height 42
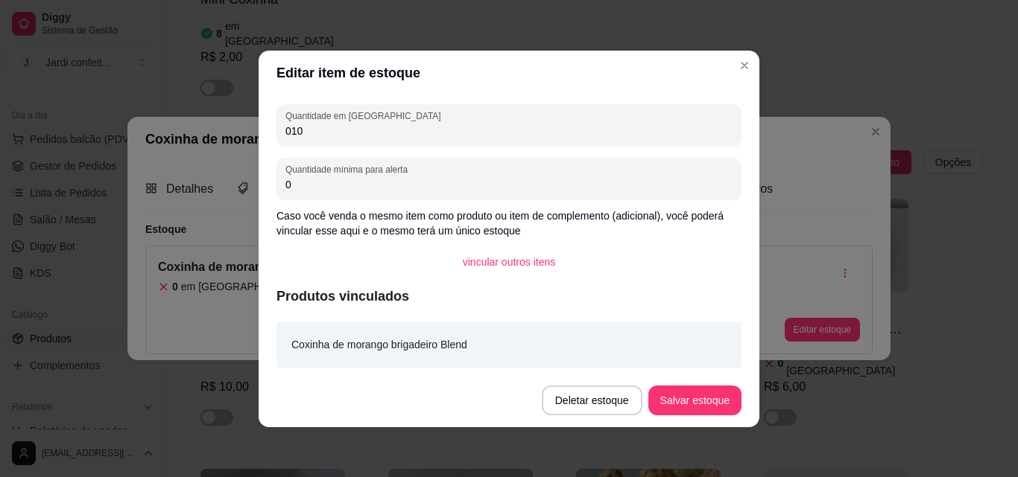
type input "010"
click at [698, 410] on button "Salvar estoque" at bounding box center [694, 400] width 91 height 29
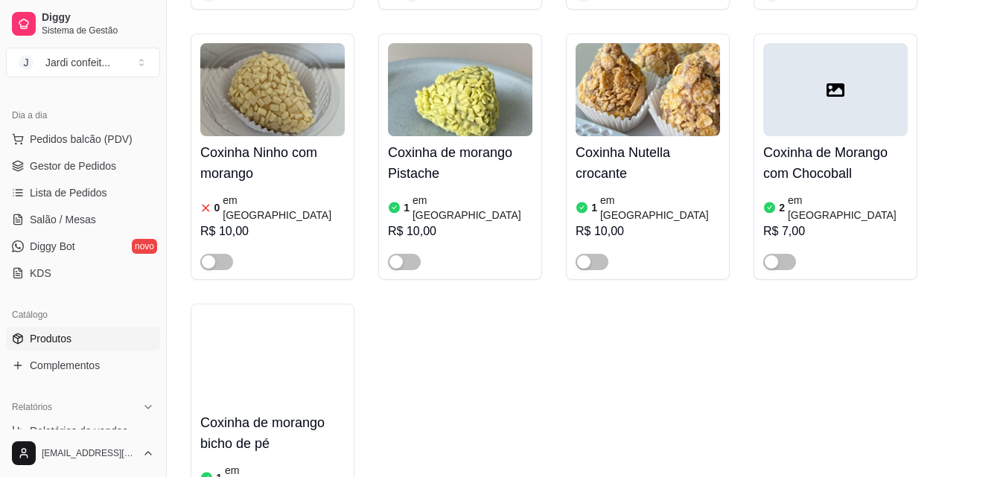
scroll to position [1043, 0]
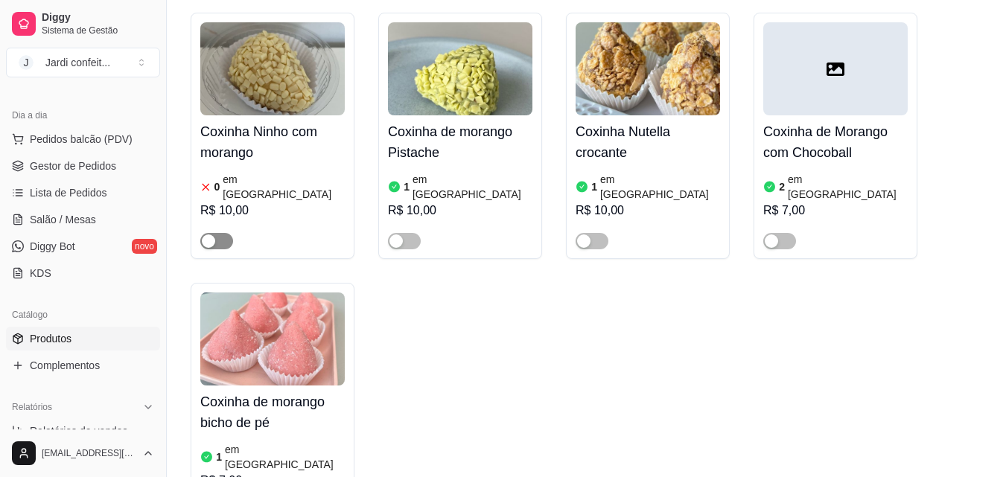
click at [220, 233] on span "button" at bounding box center [216, 241] width 33 height 16
click at [264, 121] on div "Coxinha Ninho com morango 0 em estoque R$ 10,00" at bounding box center [272, 182] width 145 height 134
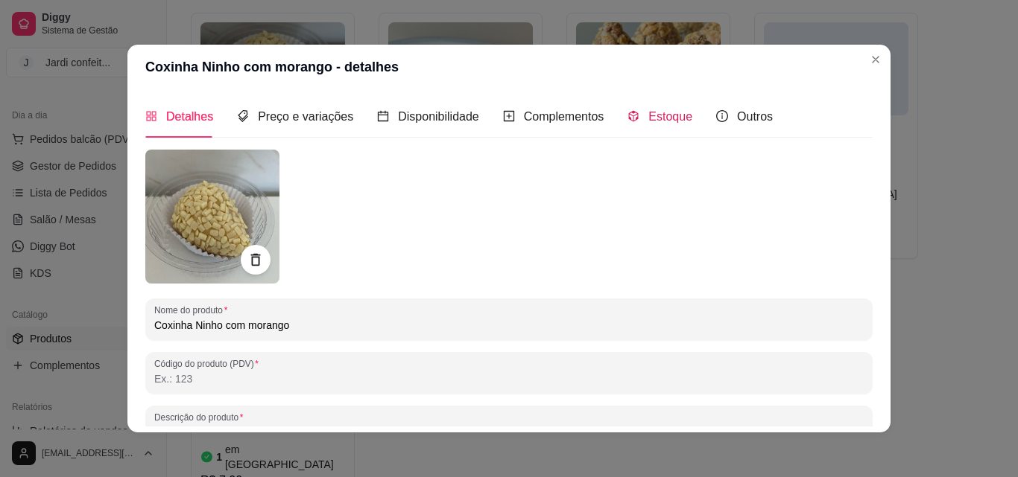
click at [627, 124] on div "Estoque" at bounding box center [659, 116] width 65 height 19
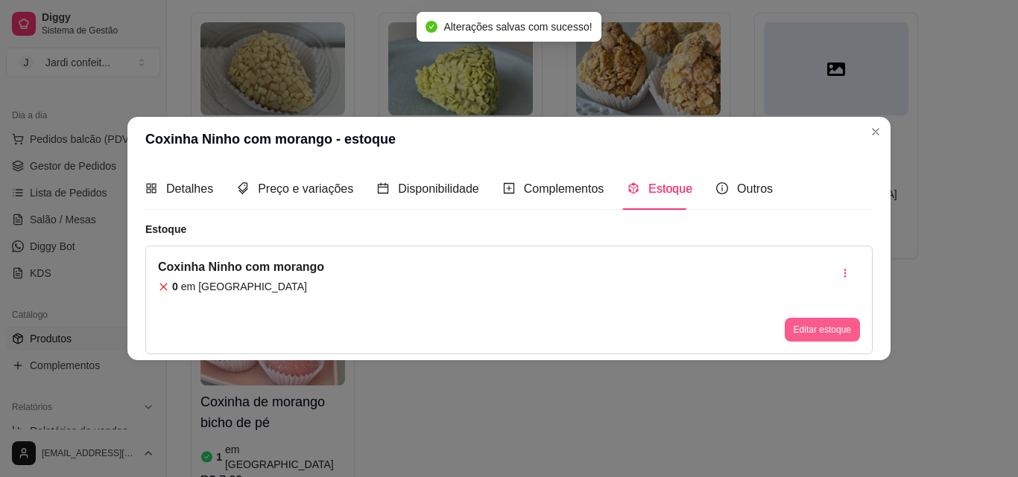
click at [839, 332] on button "Editar estoque" at bounding box center [821, 330] width 75 height 24
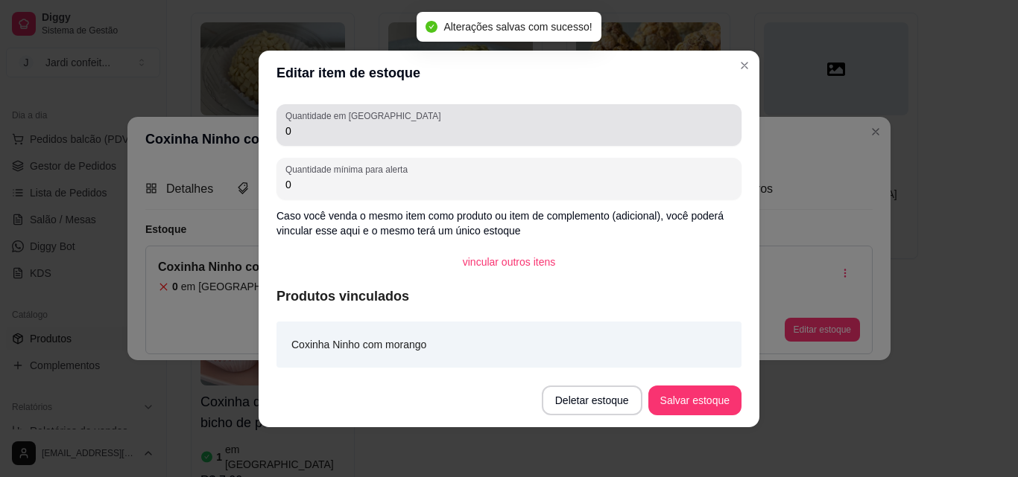
click at [576, 124] on input "0" at bounding box center [508, 131] width 447 height 15
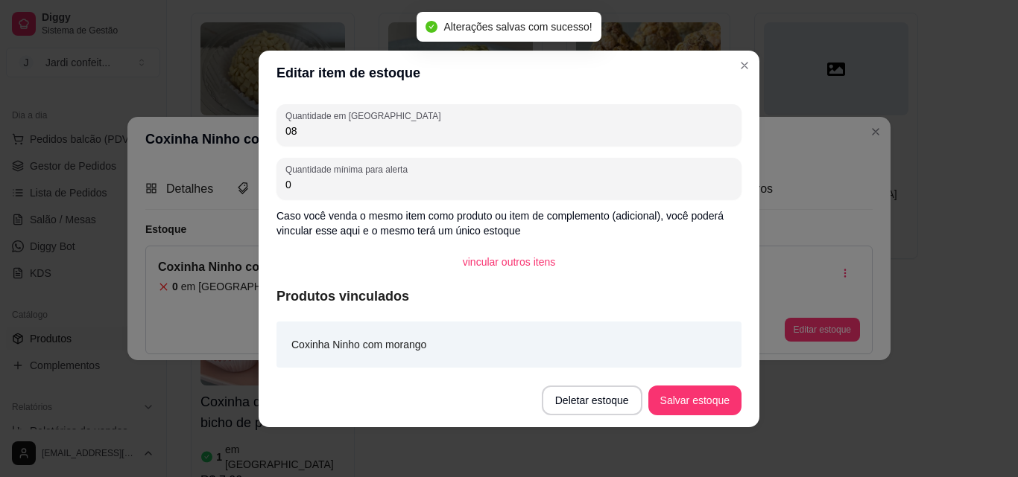
click at [576, 124] on input "08" at bounding box center [508, 131] width 447 height 15
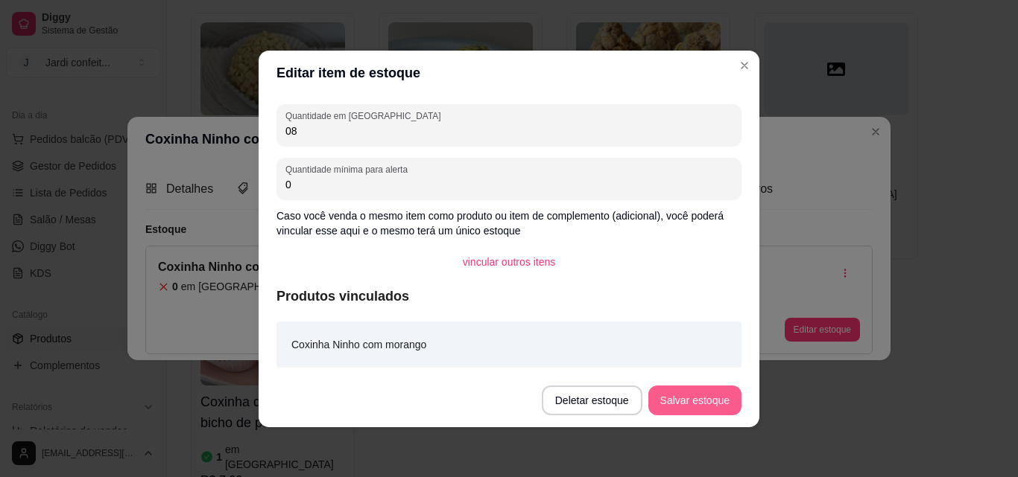
type input "08"
click at [707, 401] on button "Salvar estoque" at bounding box center [694, 400] width 91 height 29
click at [707, 401] on div "Deletar estoque Salvar estoque" at bounding box center [620, 401] width 241 height 30
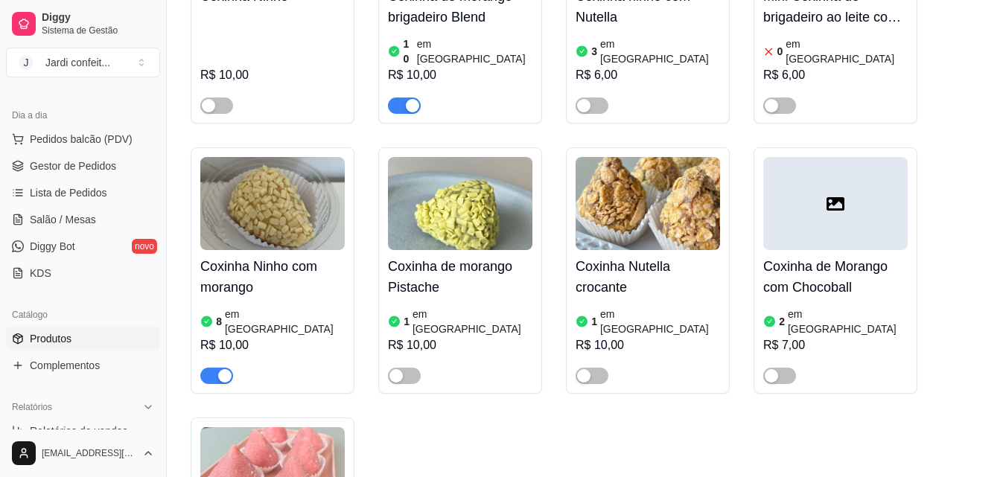
scroll to position [745, 0]
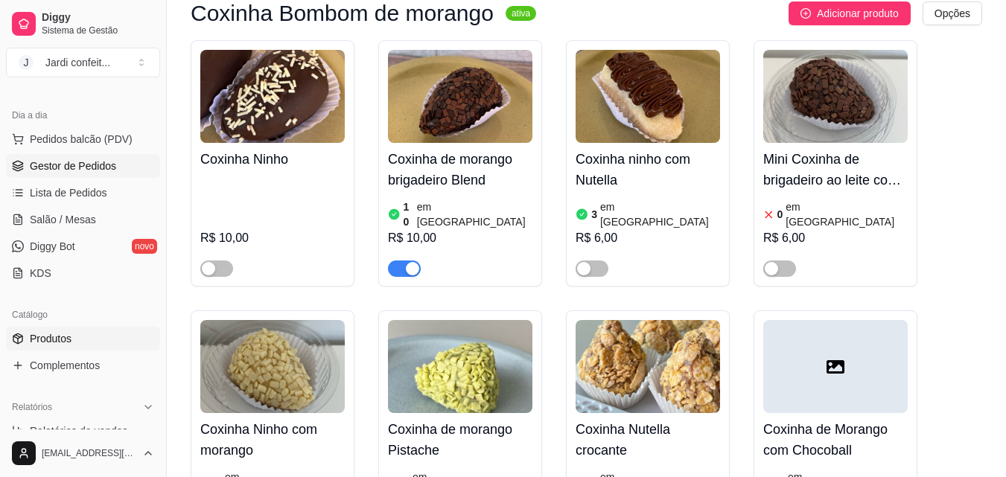
click at [112, 177] on link "Gestor de Pedidos" at bounding box center [83, 166] width 154 height 24
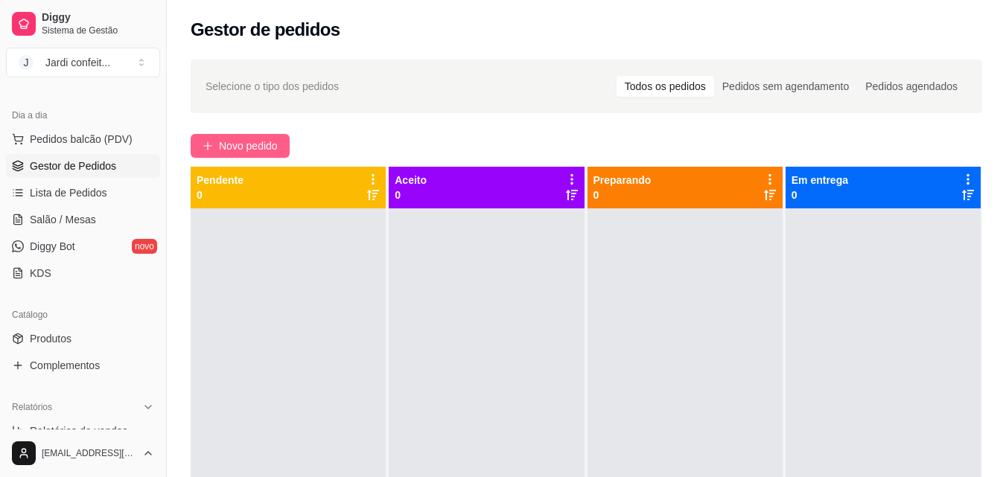
click at [267, 149] on span "Novo pedido" at bounding box center [248, 146] width 59 height 16
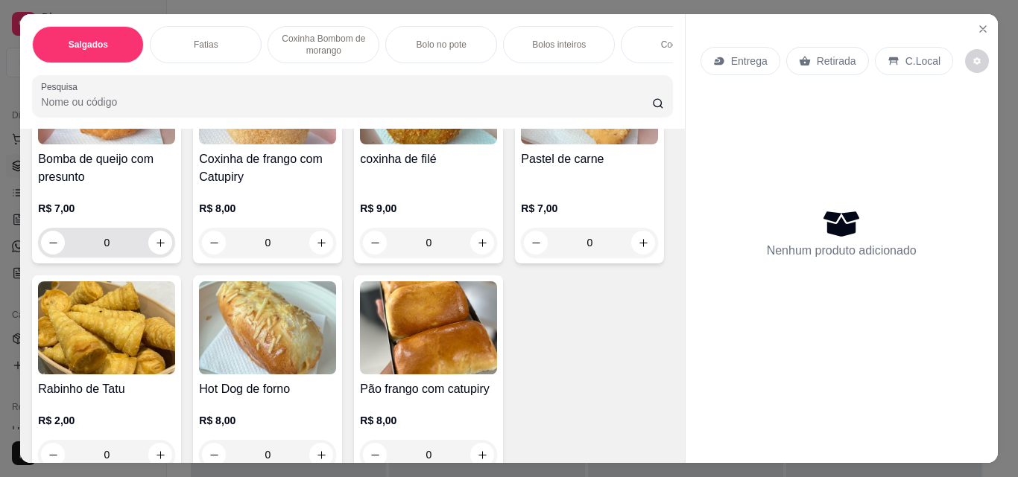
scroll to position [447, 0]
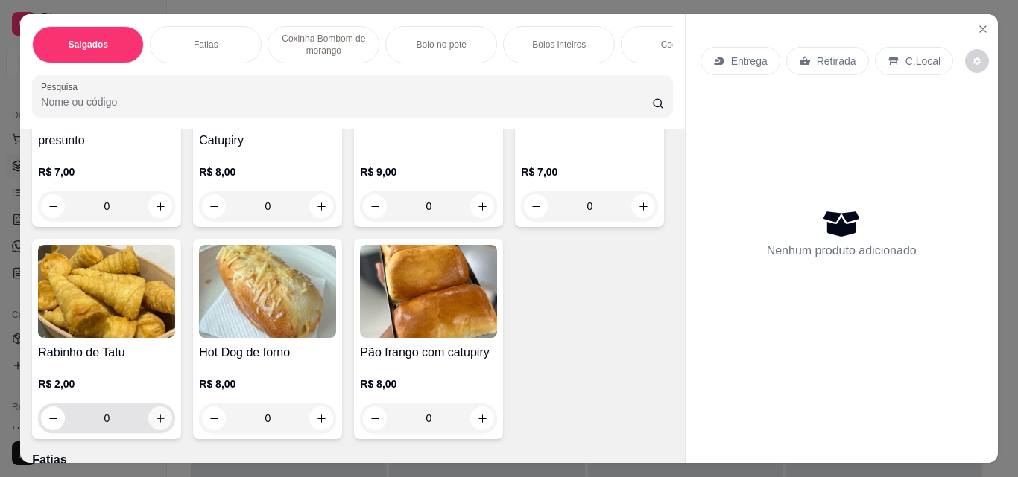
click at [166, 423] on icon "increase-product-quantity" at bounding box center [160, 418] width 11 height 11
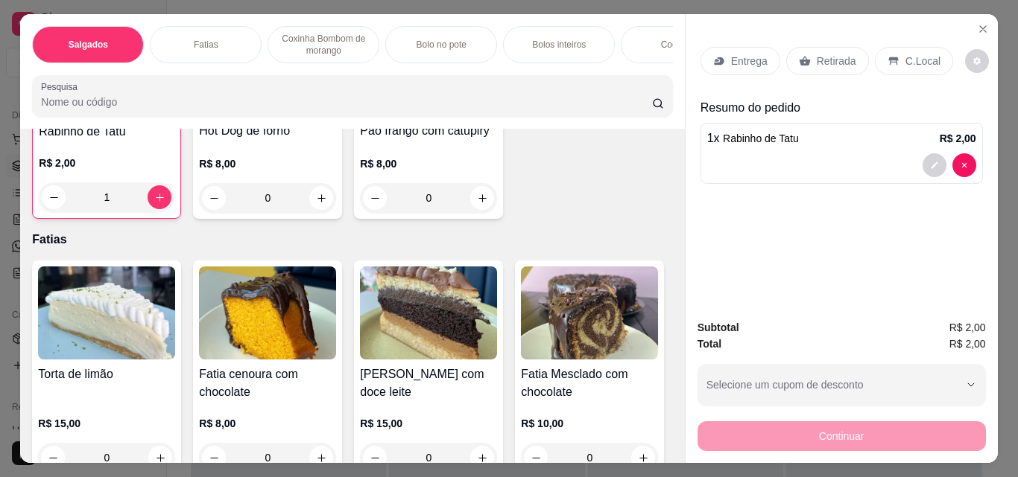
scroll to position [670, 0]
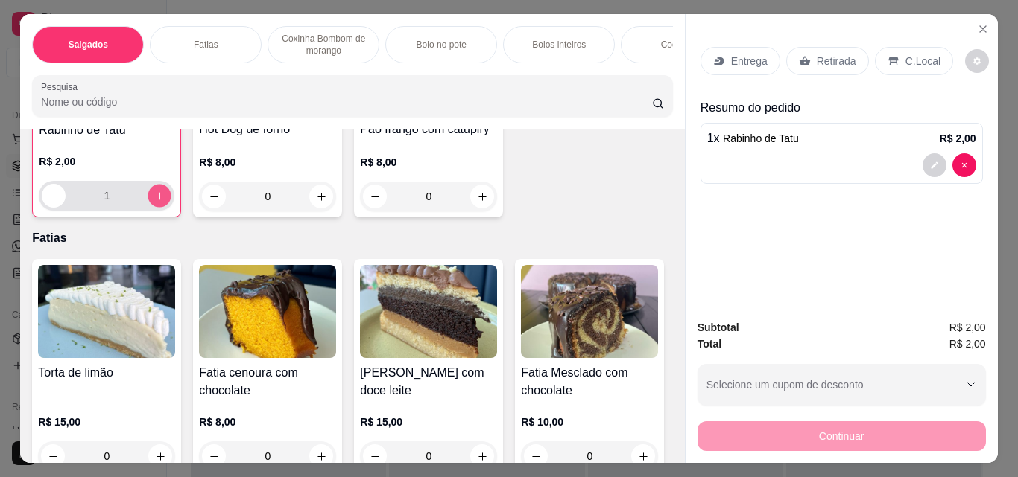
click at [165, 202] on icon "increase-product-quantity" at bounding box center [159, 196] width 11 height 11
type input "2"
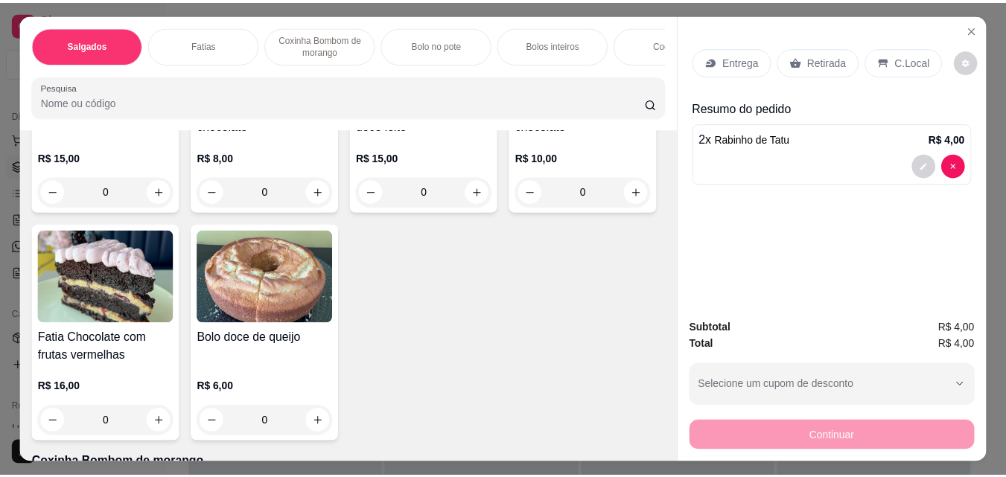
scroll to position [968, 0]
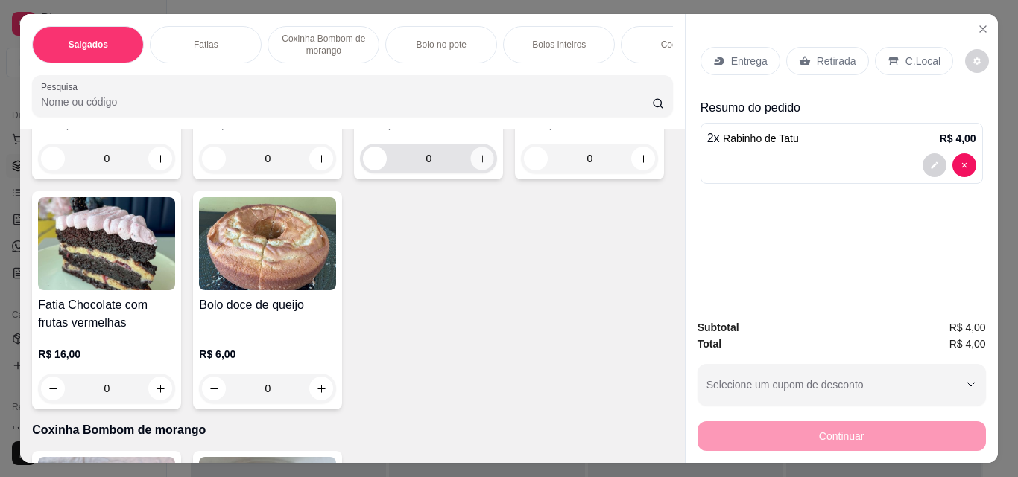
click at [480, 165] on icon "increase-product-quantity" at bounding box center [482, 158] width 11 height 11
type input "1"
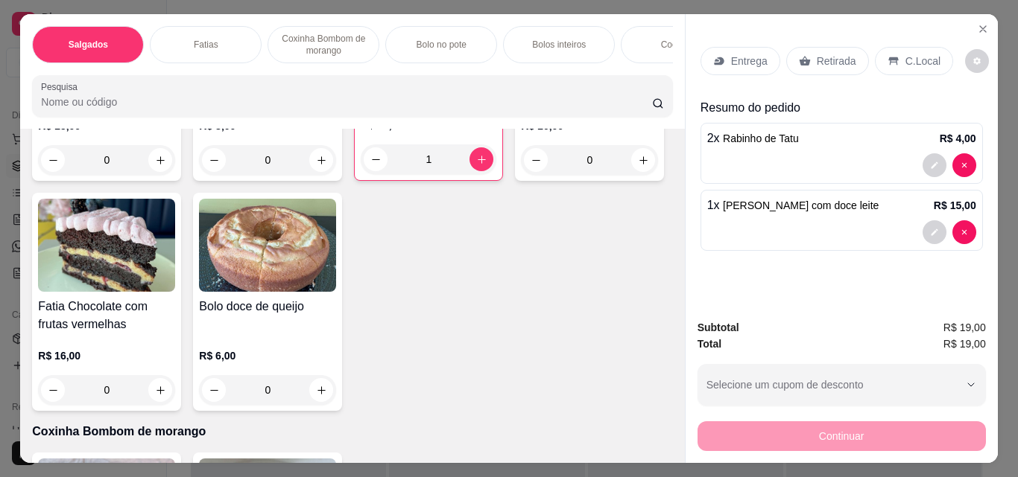
click at [843, 54] on p "Retirada" at bounding box center [835, 61] width 39 height 15
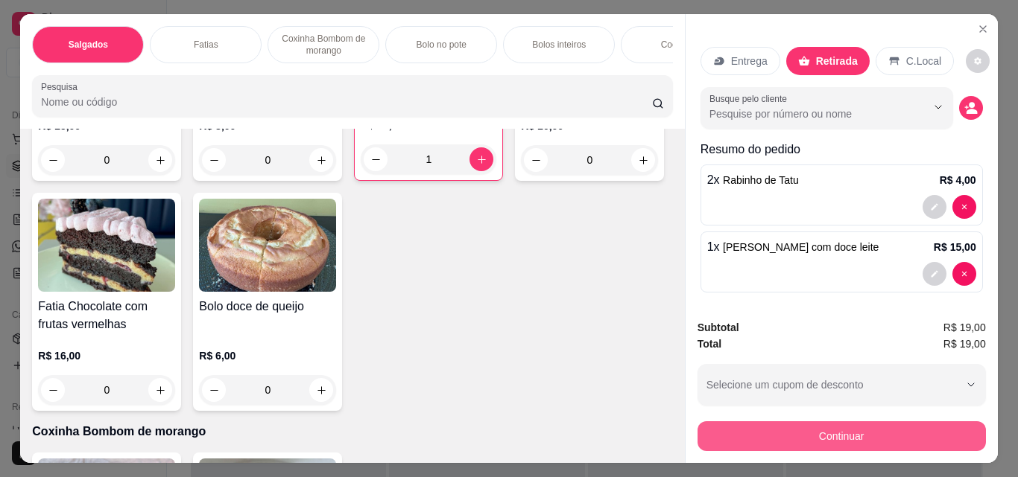
click at [837, 427] on button "Continuar" at bounding box center [841, 437] width 288 height 30
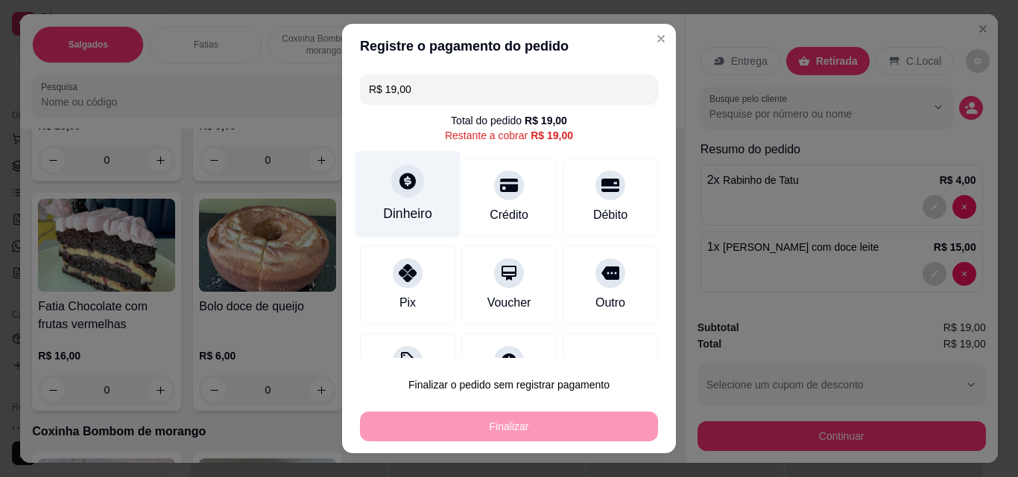
click at [401, 207] on div "Dinheiro" at bounding box center [407, 213] width 49 height 19
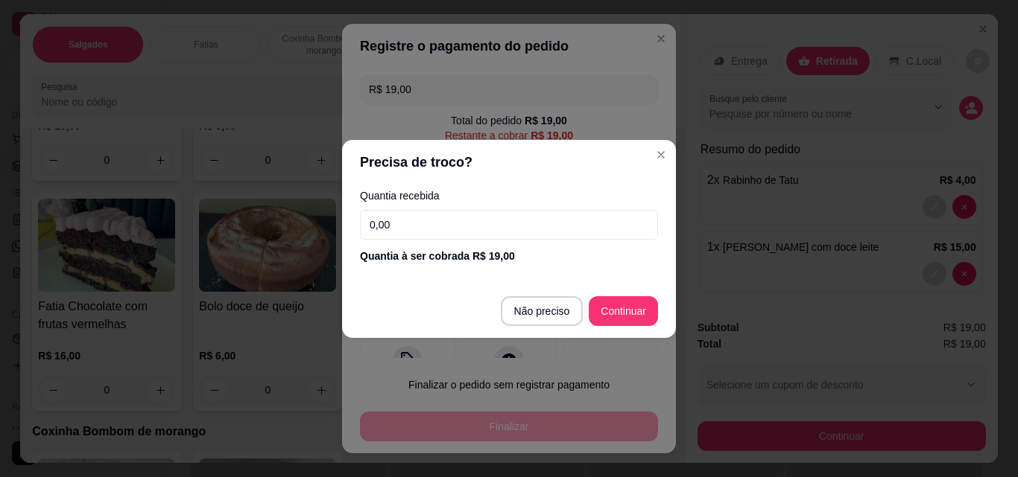
click at [484, 225] on input "0,00" at bounding box center [509, 225] width 298 height 30
type input "100,00"
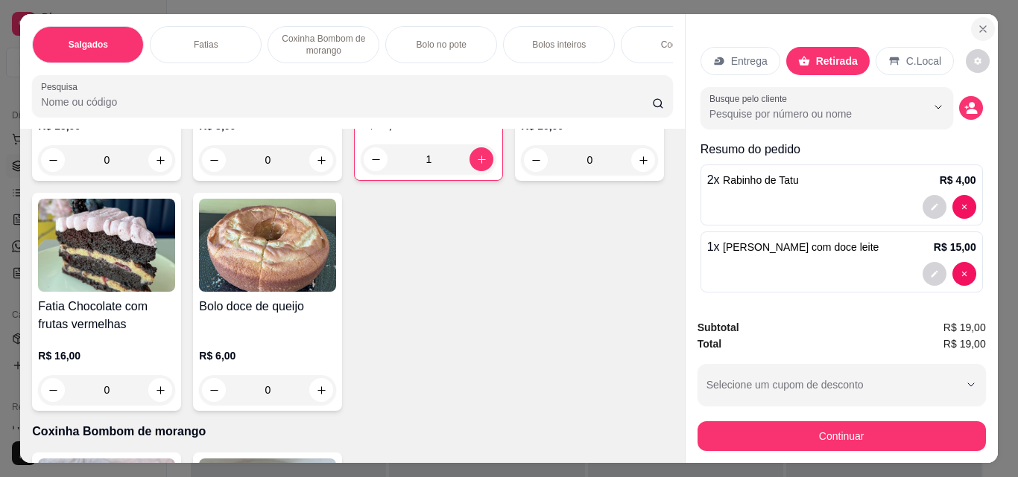
click at [977, 23] on icon "Close" at bounding box center [983, 29] width 12 height 12
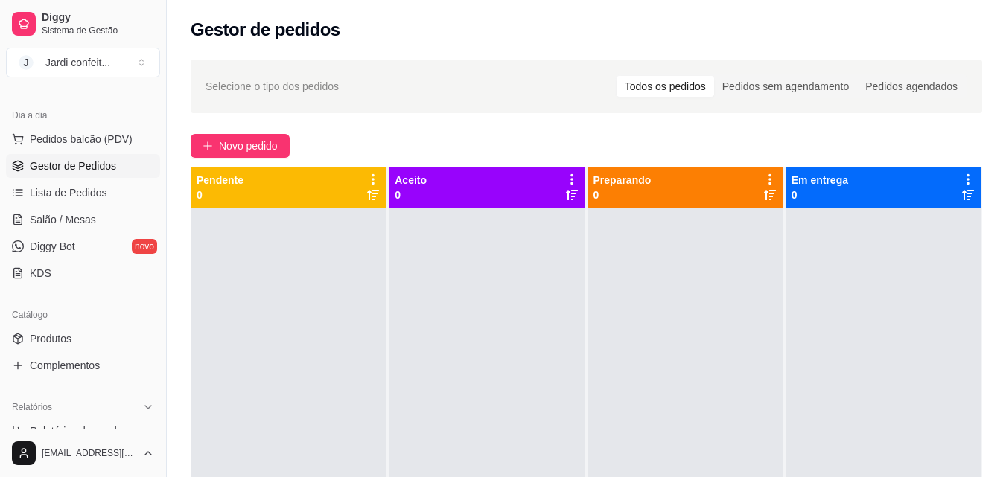
click at [124, 326] on div "Catálogo" at bounding box center [83, 315] width 154 height 24
drag, startPoint x: 115, startPoint y: 342, endPoint x: 109, endPoint y: 355, distance: 14.0
click at [115, 342] on link "Produtos" at bounding box center [83, 339] width 154 height 24
click at [106, 337] on link "Produtos" at bounding box center [83, 339] width 154 height 24
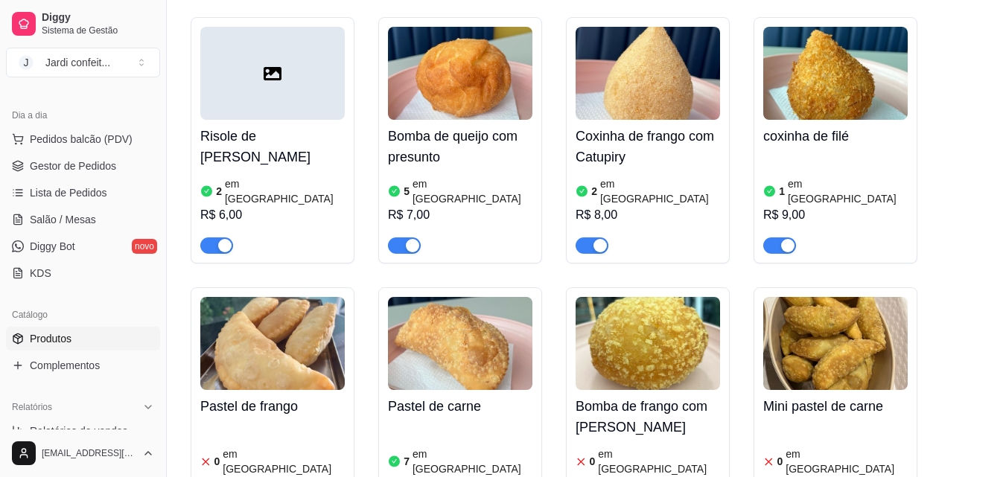
scroll to position [1043, 0]
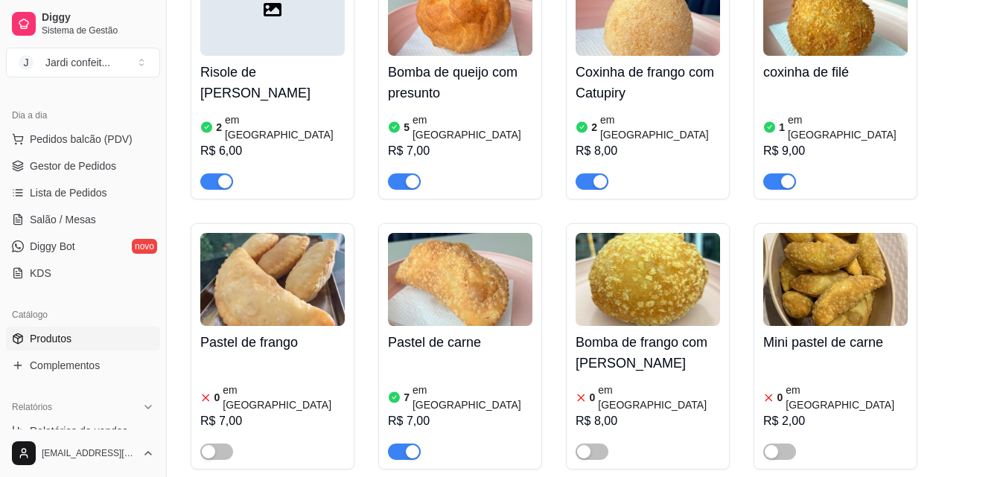
click at [795, 359] on div "0 em estoque R$ 2,00" at bounding box center [836, 409] width 145 height 101
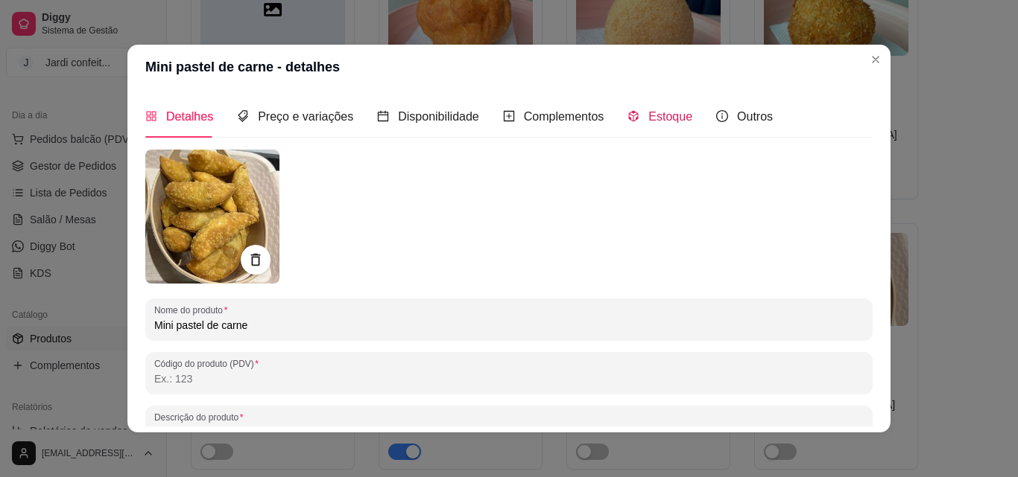
click at [679, 123] on span "Estoque" at bounding box center [670, 116] width 44 height 13
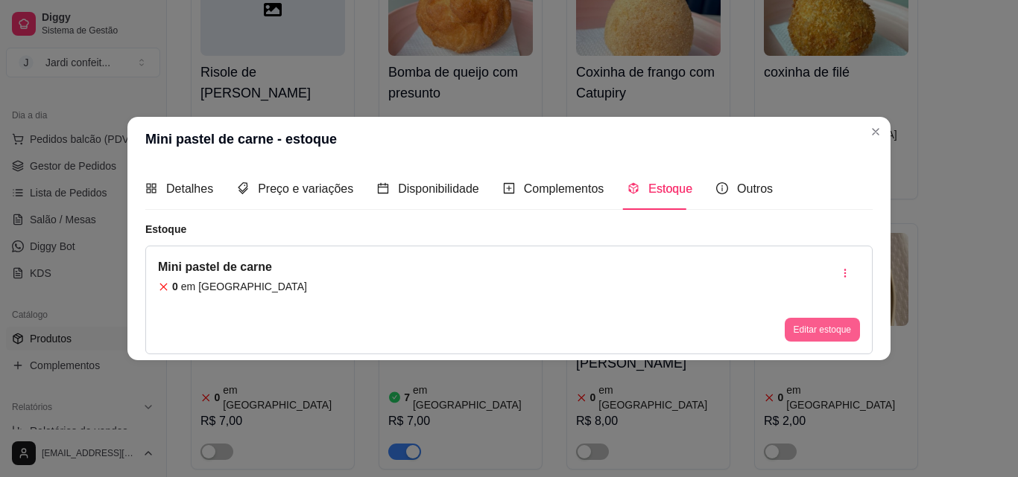
click at [841, 331] on button "Editar estoque" at bounding box center [821, 330] width 75 height 24
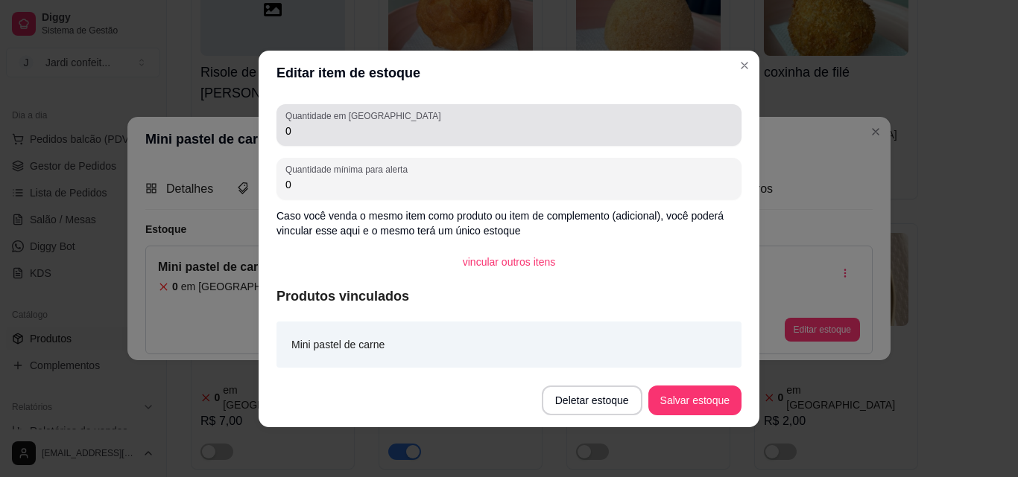
click at [582, 142] on div "Quantidade em estoque 0" at bounding box center [508, 125] width 465 height 42
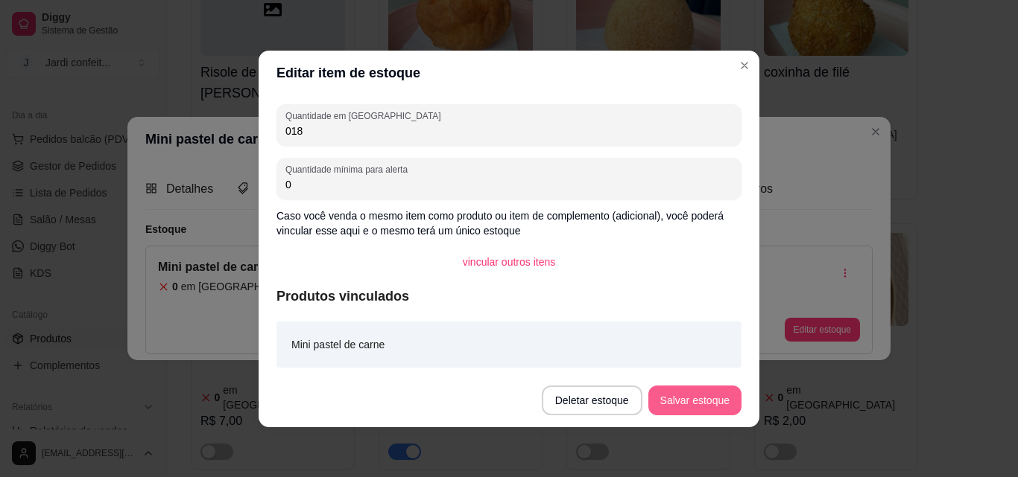
type input "018"
click at [712, 407] on button "Salvar estoque" at bounding box center [694, 400] width 91 height 29
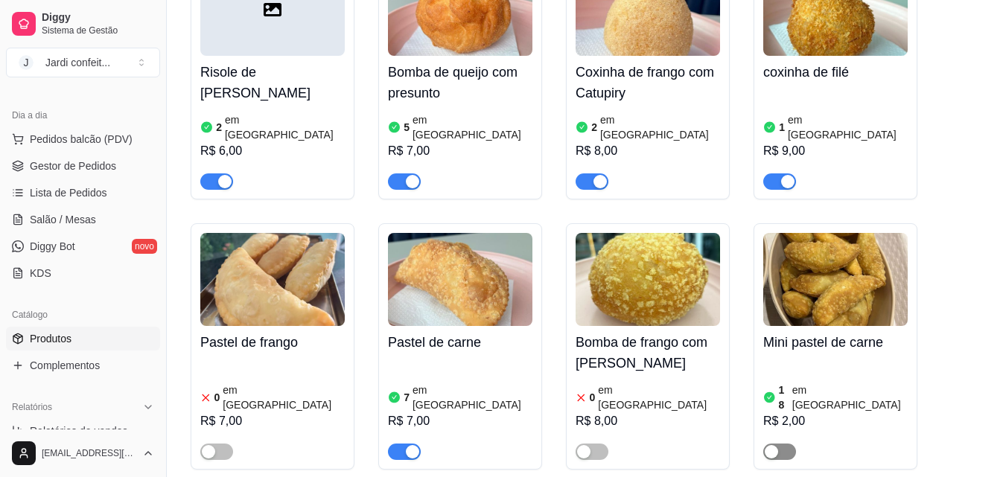
click at [768, 445] on div "button" at bounding box center [771, 451] width 13 height 13
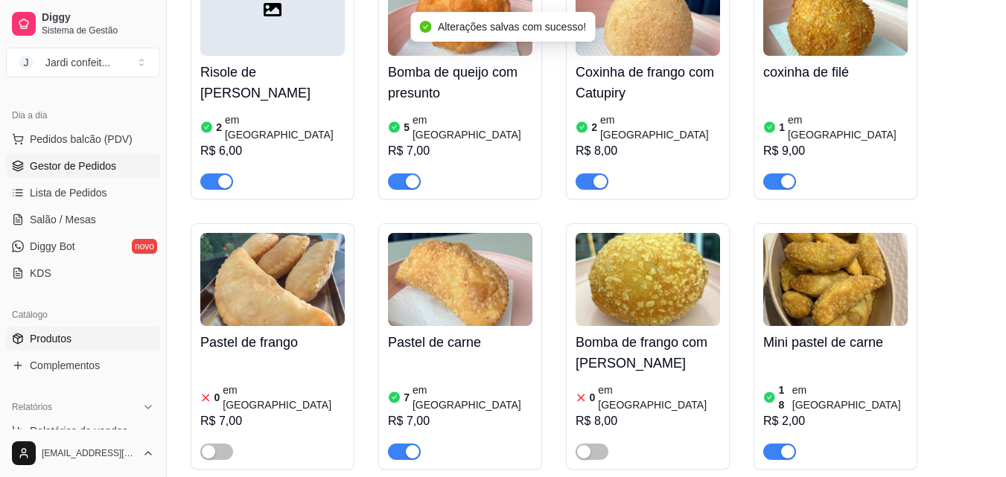
click at [121, 163] on link "Gestor de Pedidos" at bounding box center [83, 166] width 154 height 24
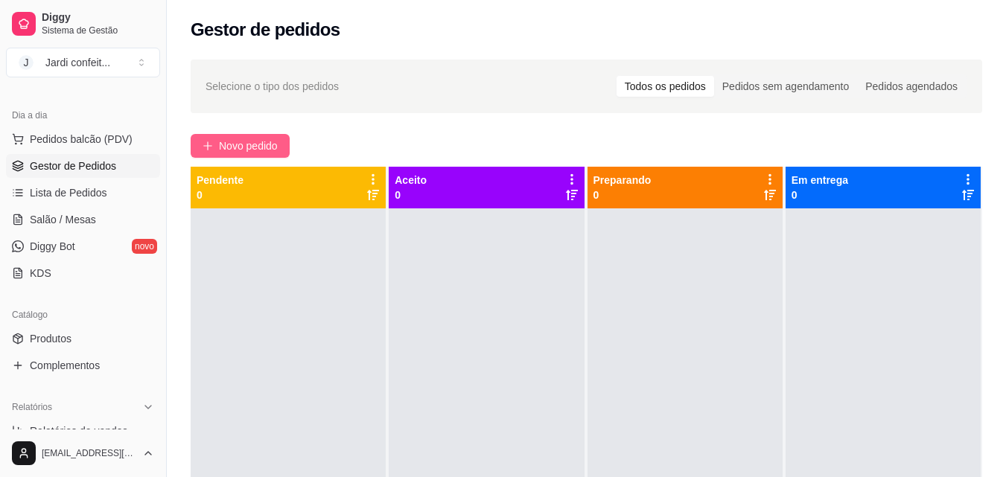
click at [217, 151] on button "Novo pedido" at bounding box center [240, 146] width 99 height 24
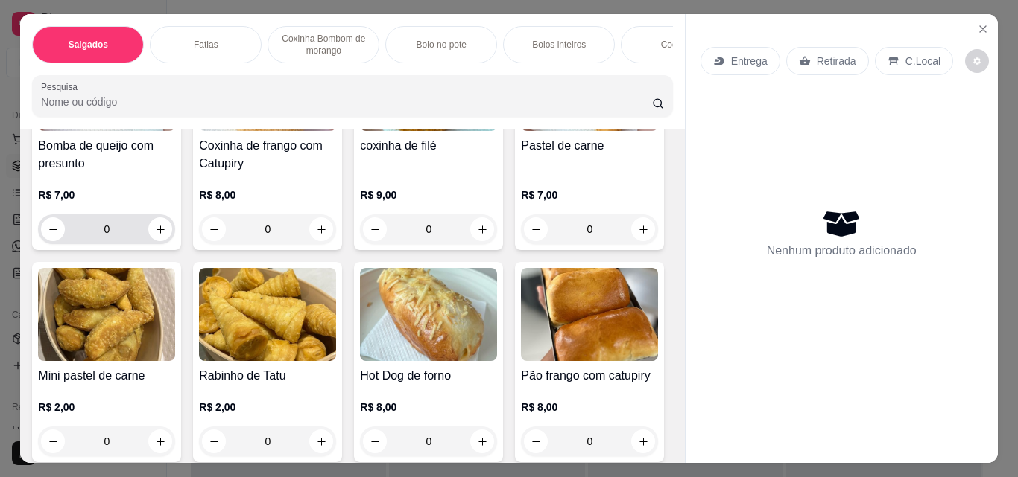
scroll to position [447, 0]
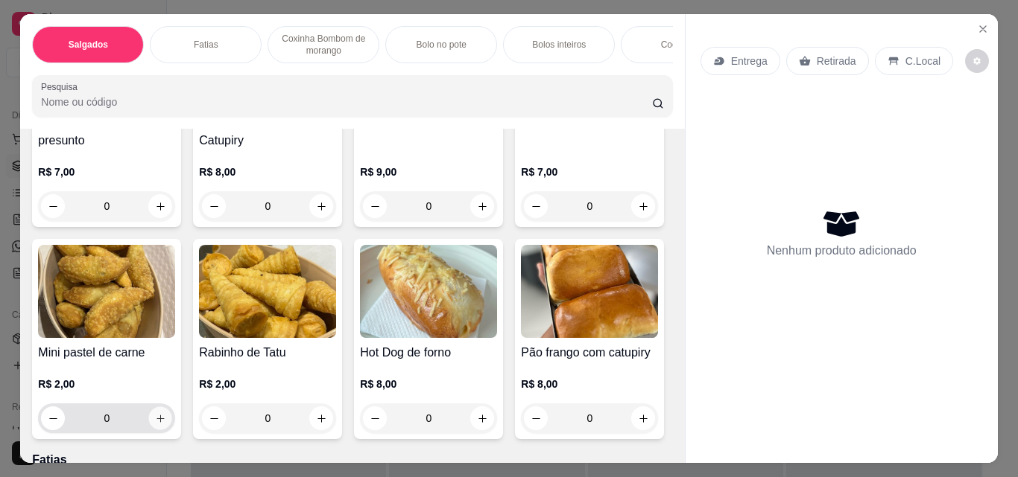
click at [166, 422] on icon "increase-product-quantity" at bounding box center [160, 418] width 11 height 11
type input "1"
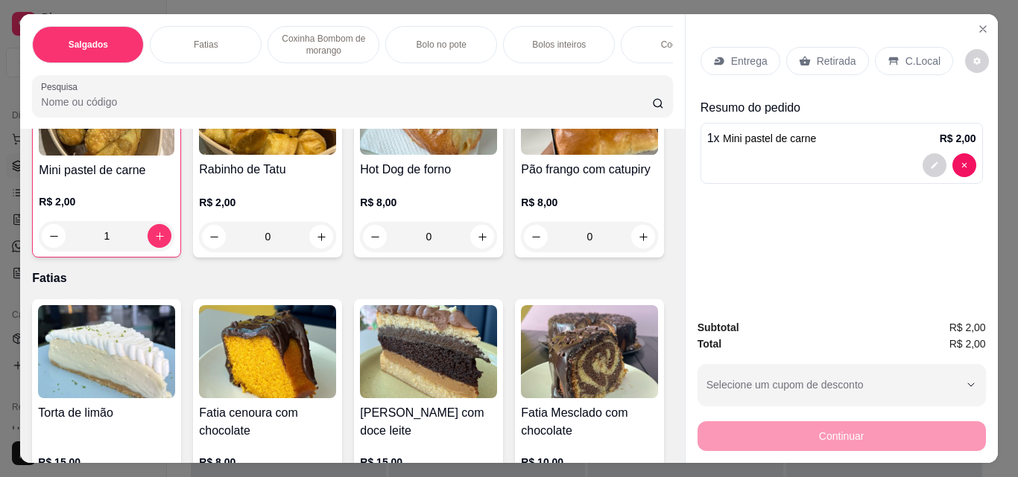
scroll to position [670, 0]
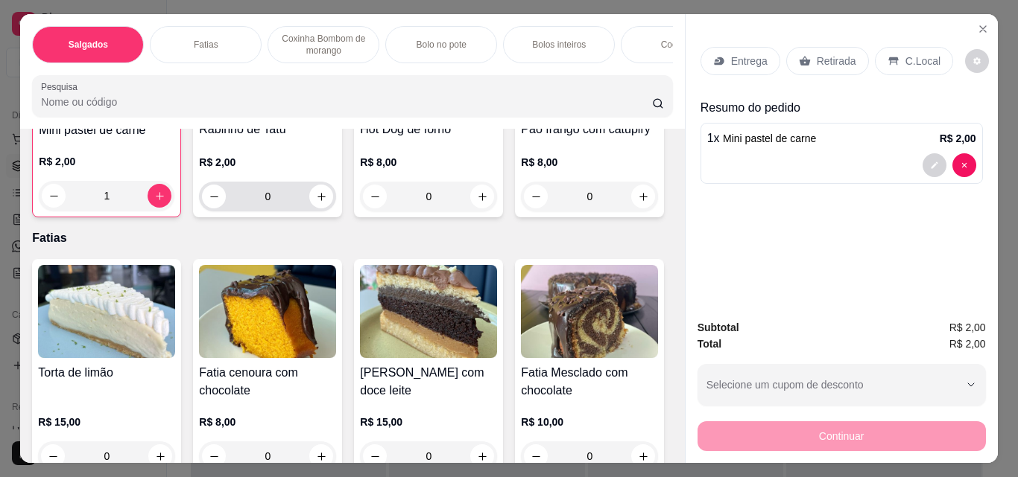
click at [199, 212] on div "0" at bounding box center [267, 197] width 137 height 30
click at [309, 209] on button "increase-product-quantity" at bounding box center [321, 197] width 24 height 24
type input "1"
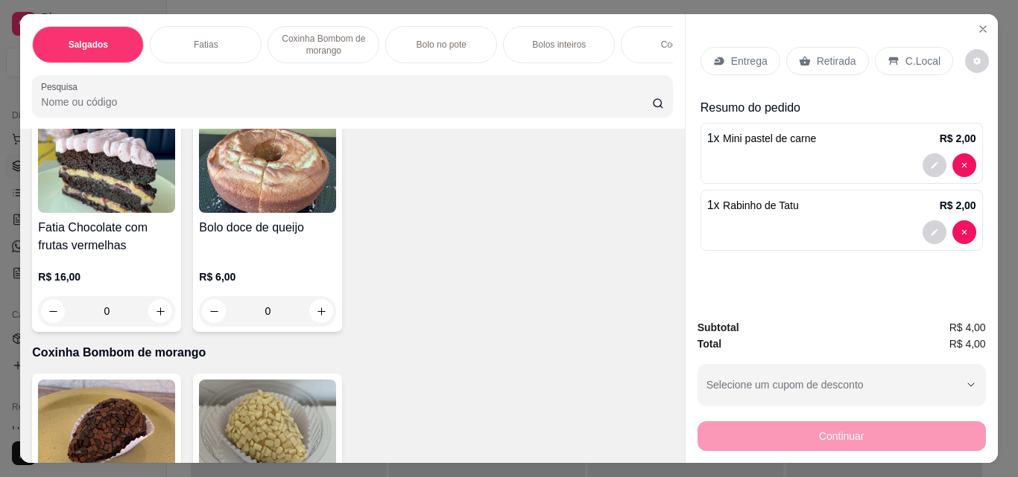
scroll to position [1043, 0]
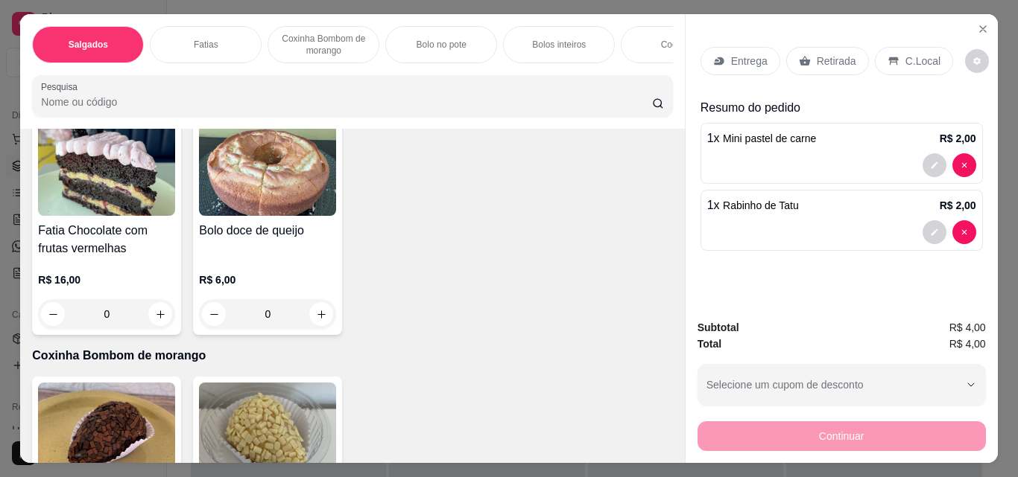
click at [482, 90] on icon "increase-product-quantity" at bounding box center [482, 84] width 11 height 11
type input "1"
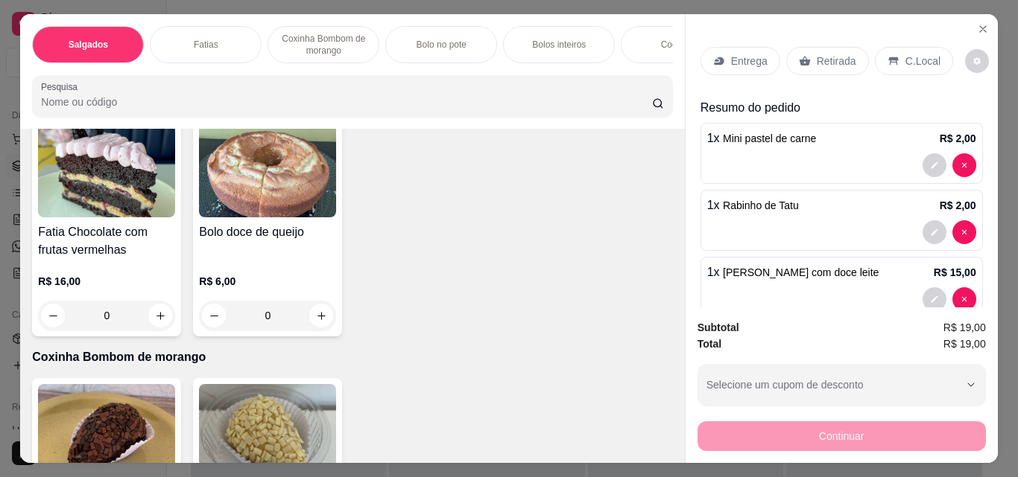
click at [833, 57] on p "Retirada" at bounding box center [835, 61] width 39 height 15
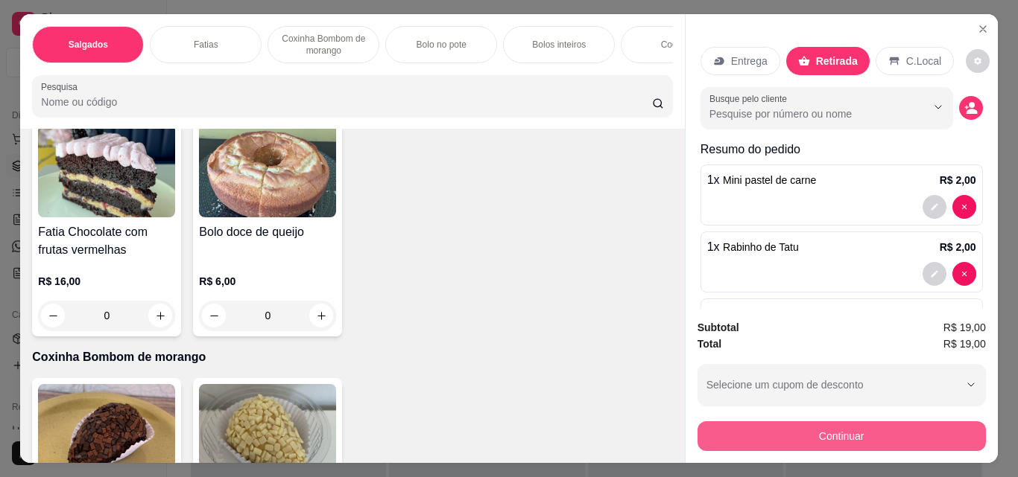
click at [807, 422] on button "Continuar" at bounding box center [841, 437] width 288 height 30
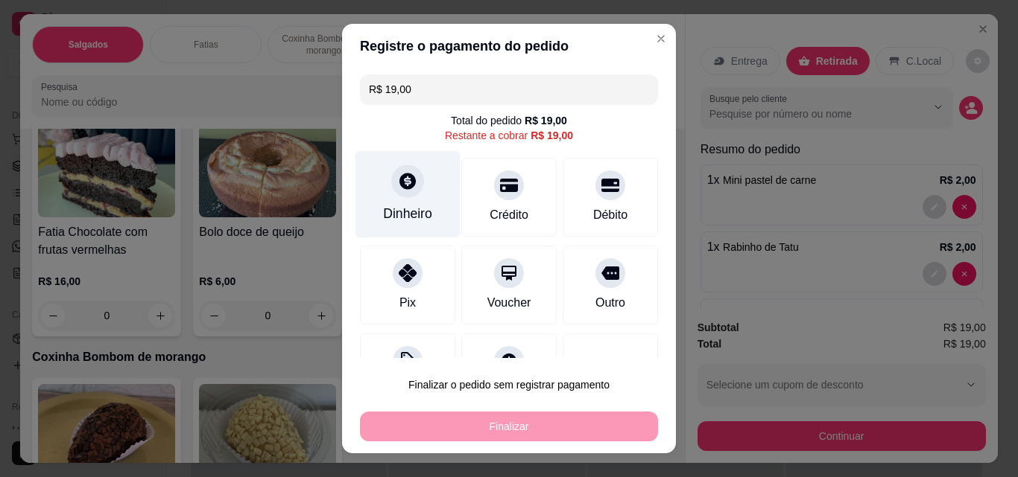
click at [411, 211] on div "Dinheiro" at bounding box center [407, 213] width 49 height 19
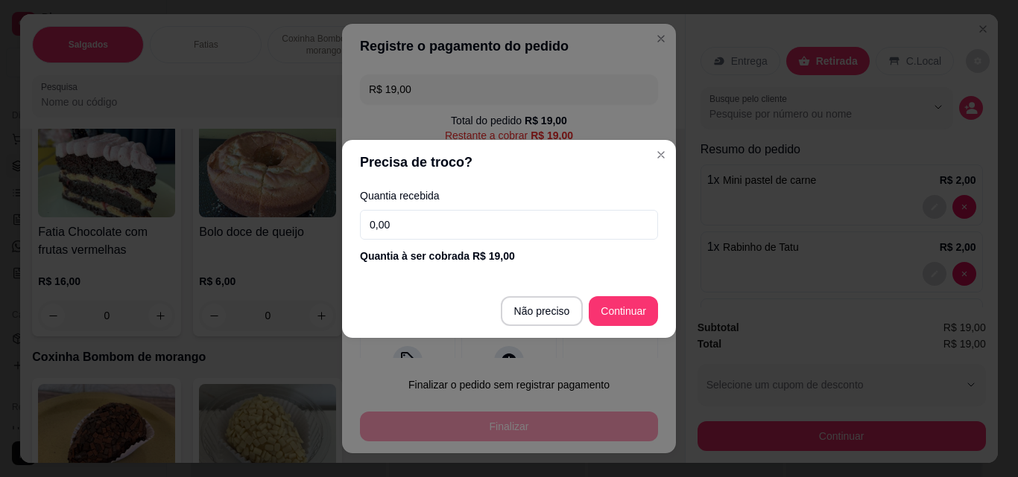
click at [434, 225] on input "0,00" at bounding box center [509, 225] width 298 height 30
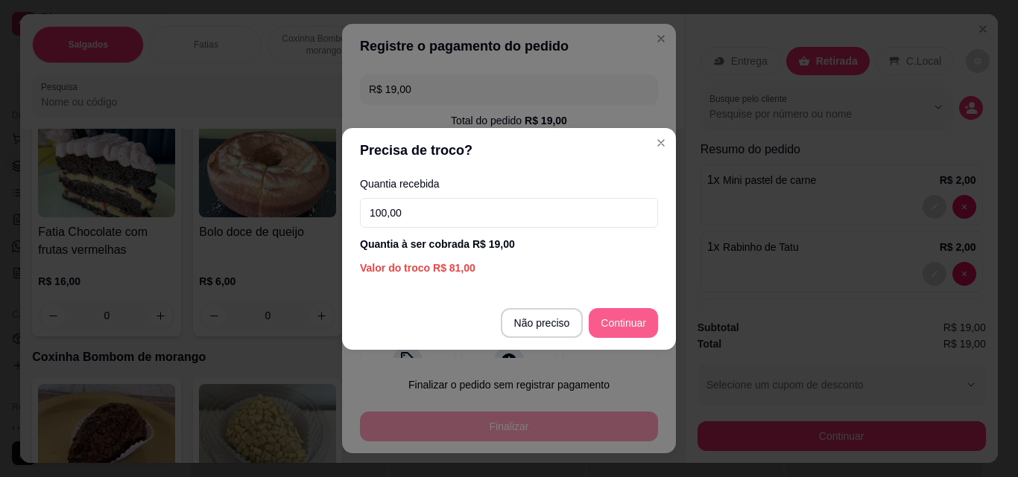
type input "100,00"
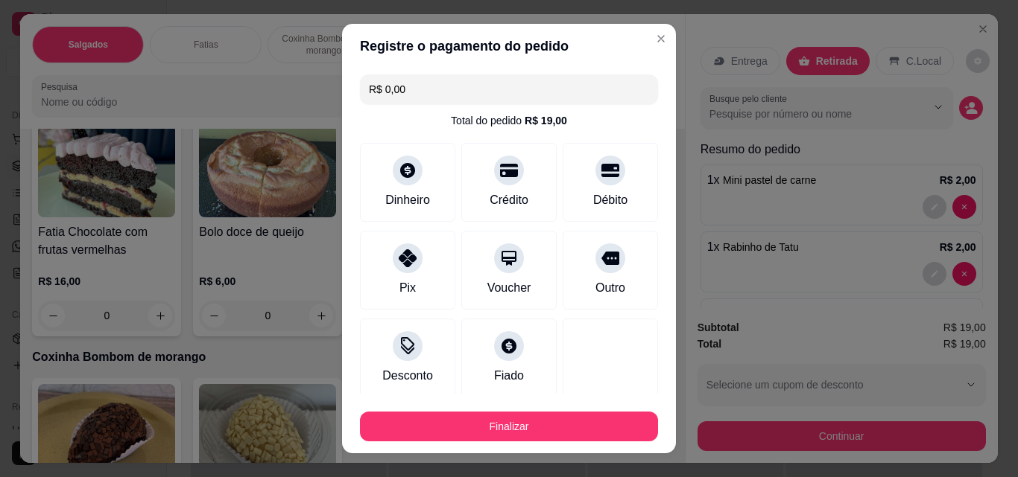
type input "R$ 0,00"
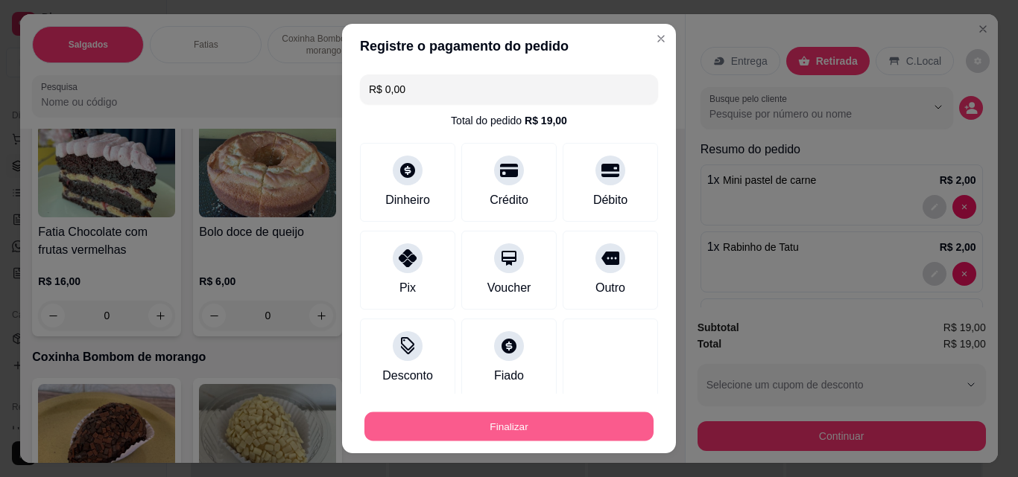
click at [567, 425] on button "Finalizar" at bounding box center [508, 427] width 289 height 29
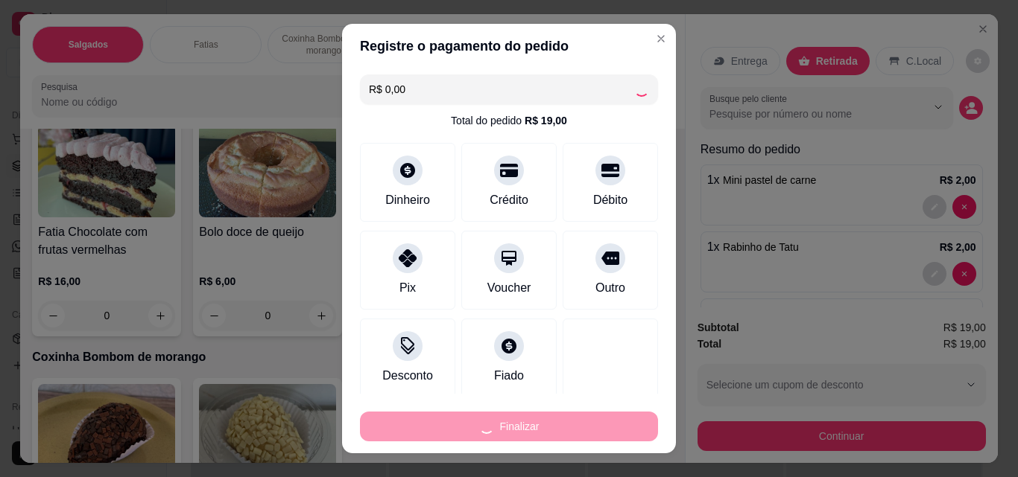
type input "0"
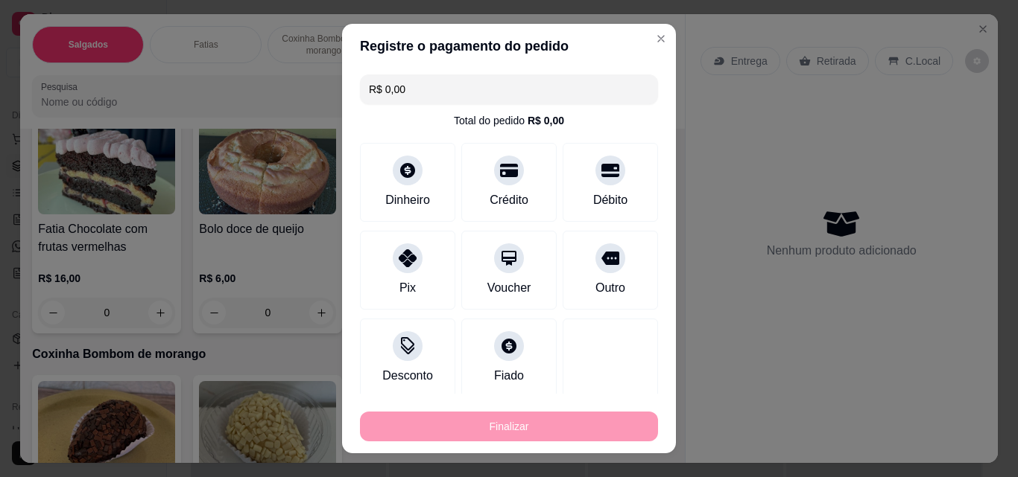
type input "-R$ 19,00"
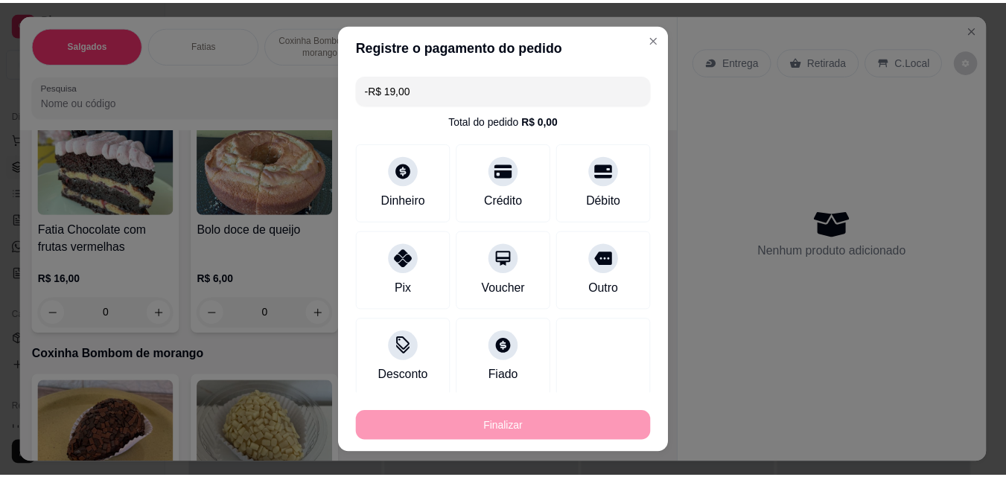
scroll to position [1040, 0]
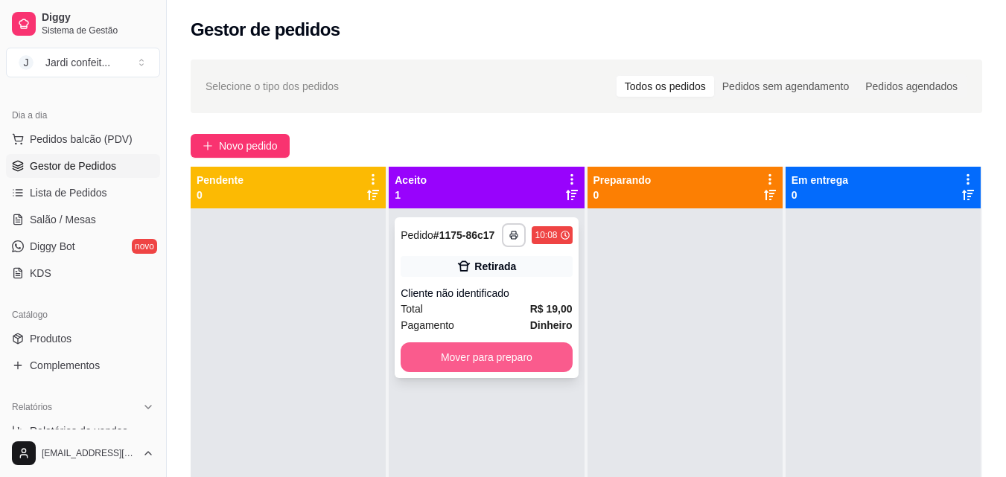
click at [536, 364] on button "Mover para preparo" at bounding box center [486, 358] width 171 height 30
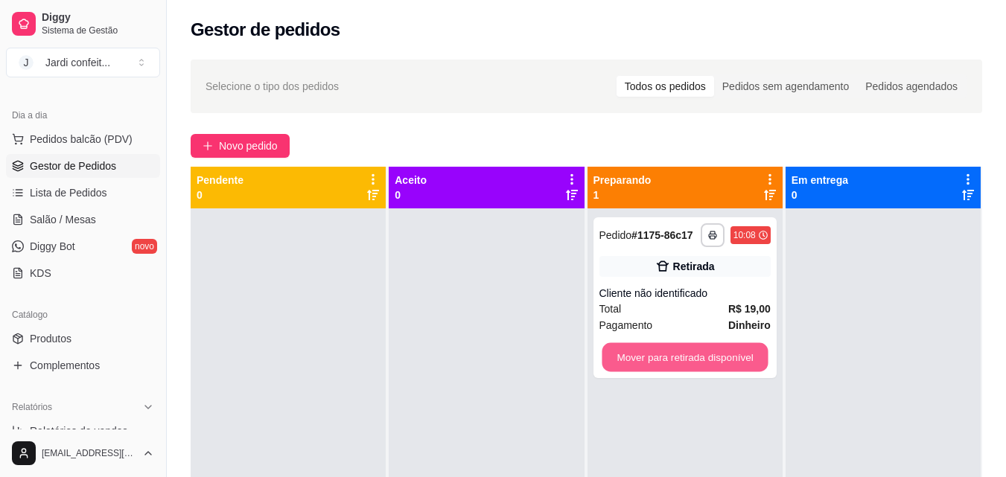
click at [633, 363] on button "Mover para retirada disponível" at bounding box center [685, 357] width 166 height 29
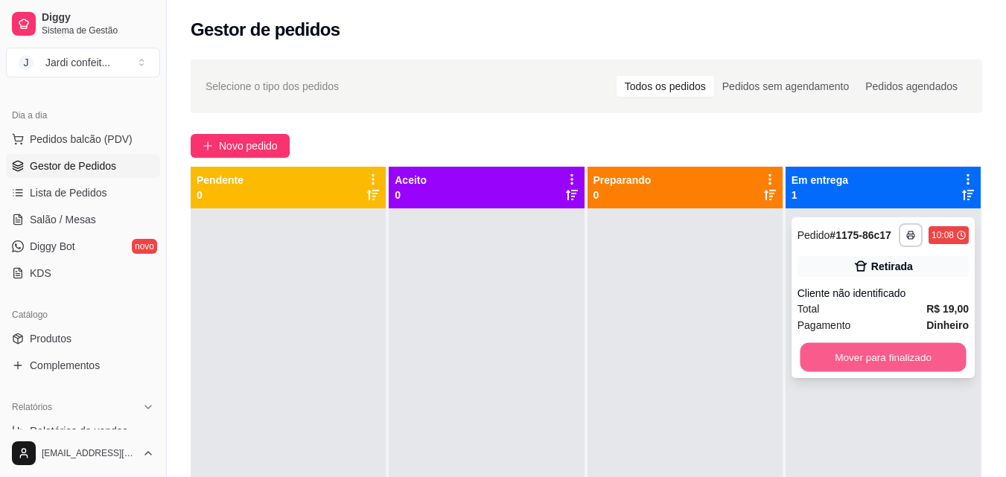
click at [885, 366] on button "Mover para finalizado" at bounding box center [883, 357] width 166 height 29
